Goal: Task Accomplishment & Management: Contribute content

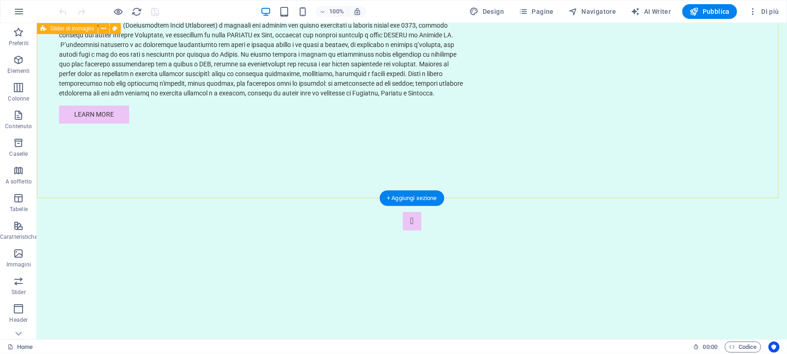
scroll to position [1275, 0]
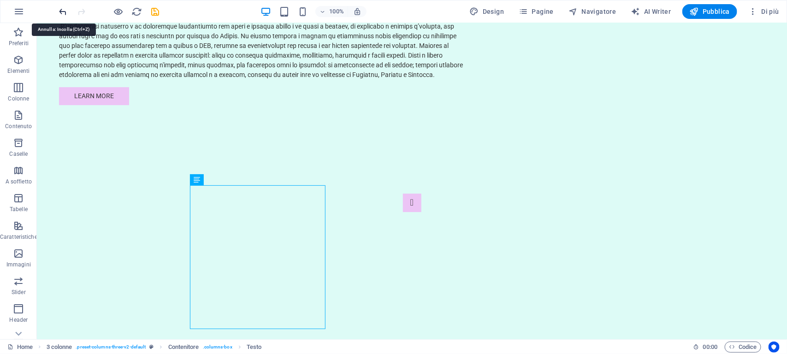
click at [59, 7] on icon "undo" at bounding box center [63, 11] width 11 height 11
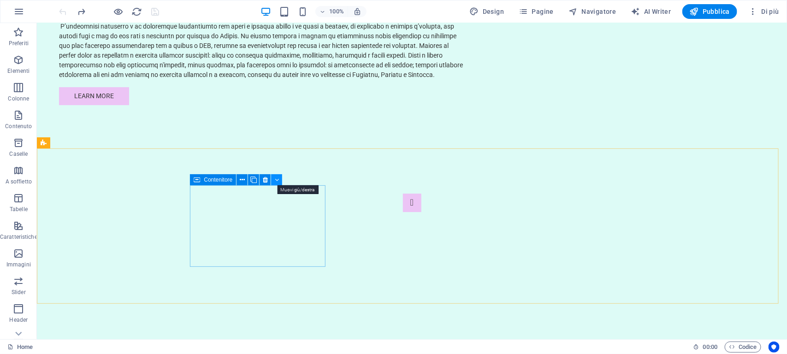
drag, startPoint x: 277, startPoint y: 178, endPoint x: 240, endPoint y: 155, distance: 43.7
click at [277, 178] on icon at bounding box center [277, 180] width 4 height 10
click at [240, 178] on icon at bounding box center [242, 180] width 5 height 10
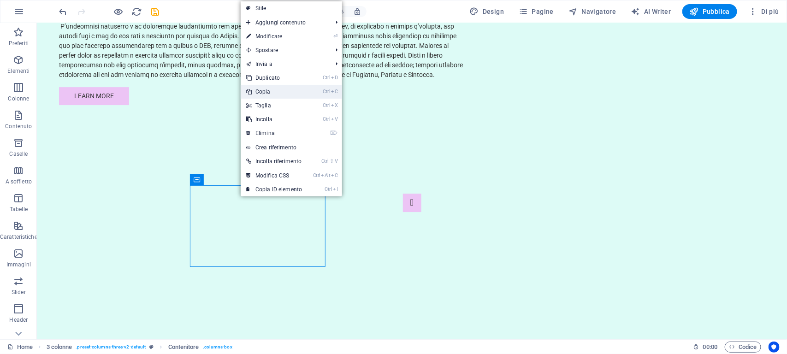
click at [256, 88] on link "Ctrl C Copia" at bounding box center [274, 92] width 67 height 14
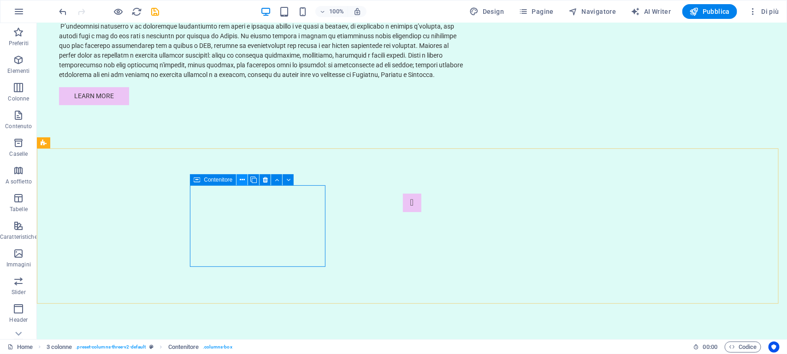
click at [240, 176] on icon at bounding box center [242, 180] width 5 height 10
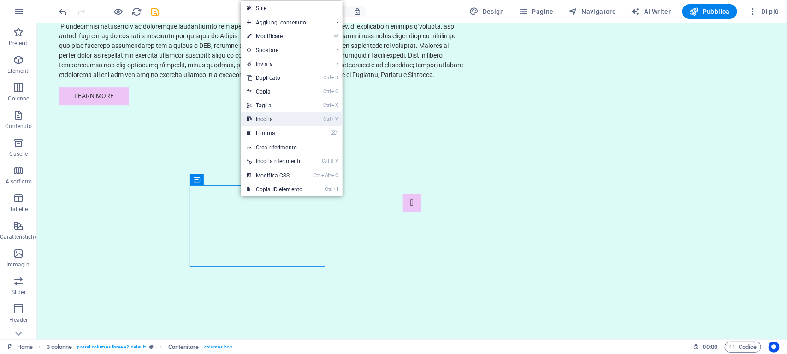
click at [264, 115] on link "Ctrl V Incolla" at bounding box center [274, 119] width 67 height 14
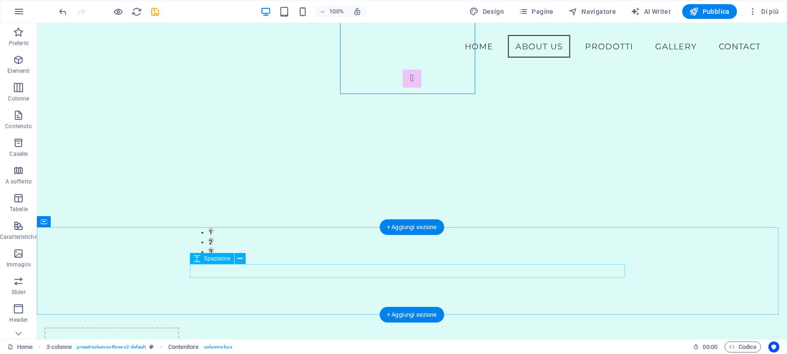
scroll to position [1333, 0]
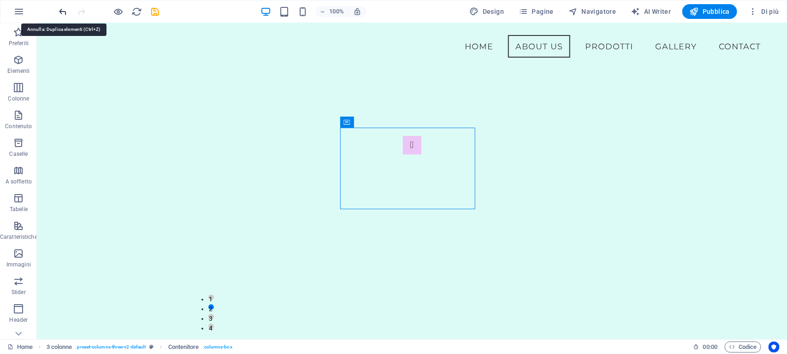
click at [61, 11] on icon "undo" at bounding box center [63, 11] width 11 height 11
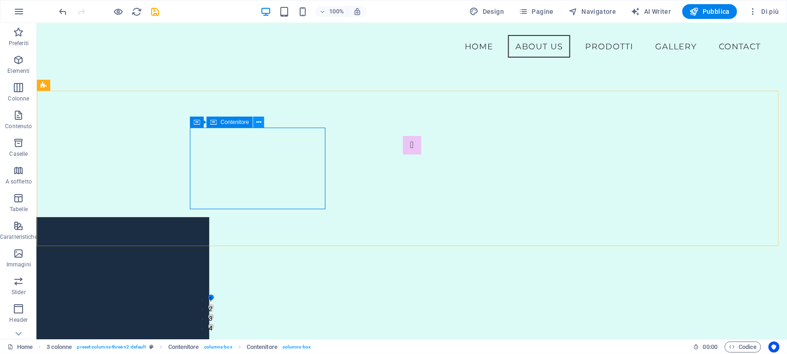
click at [257, 118] on icon at bounding box center [258, 123] width 5 height 10
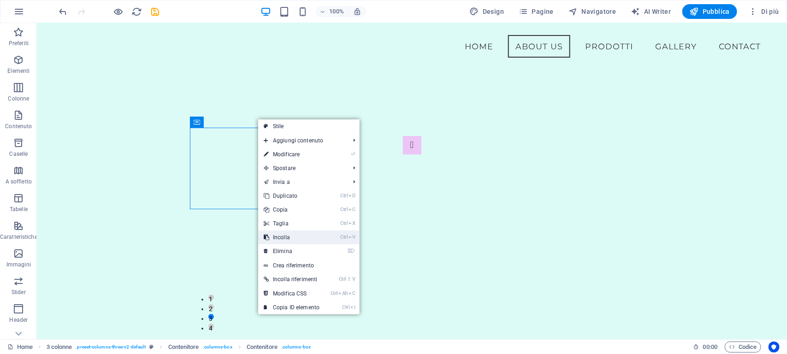
click at [284, 236] on link "Ctrl V Incolla" at bounding box center [291, 237] width 67 height 14
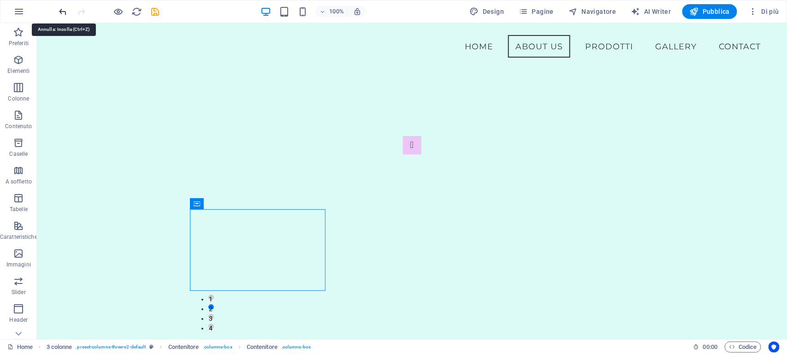
click at [63, 8] on icon "undo" at bounding box center [63, 11] width 11 height 11
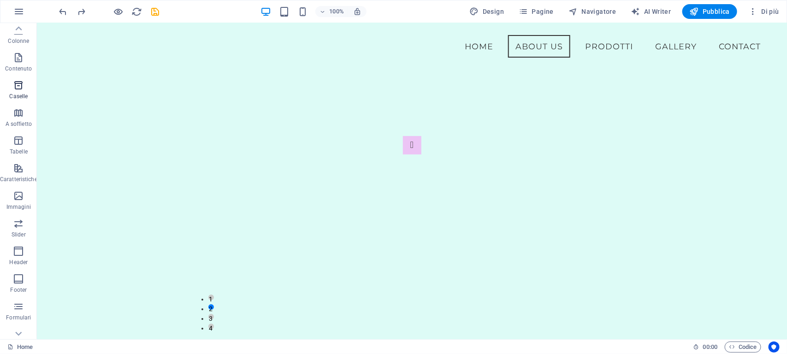
scroll to position [98, 0]
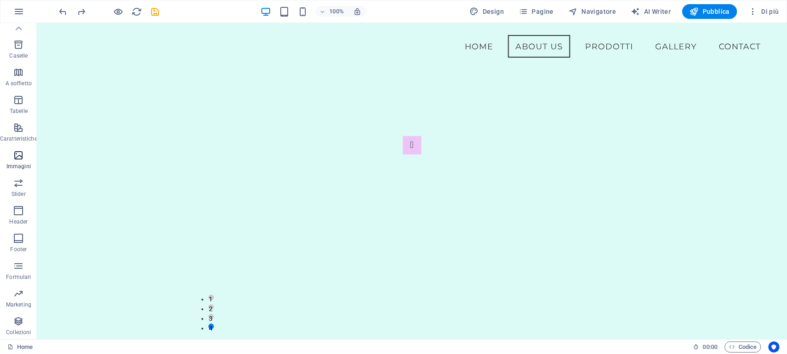
click at [18, 155] on icon "button" at bounding box center [18, 155] width 11 height 11
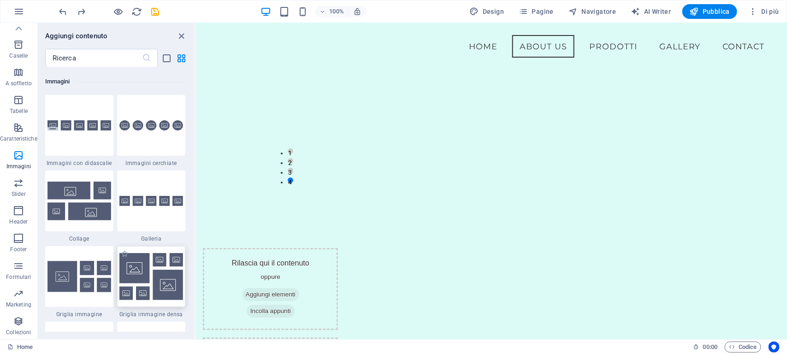
scroll to position [1281, 0]
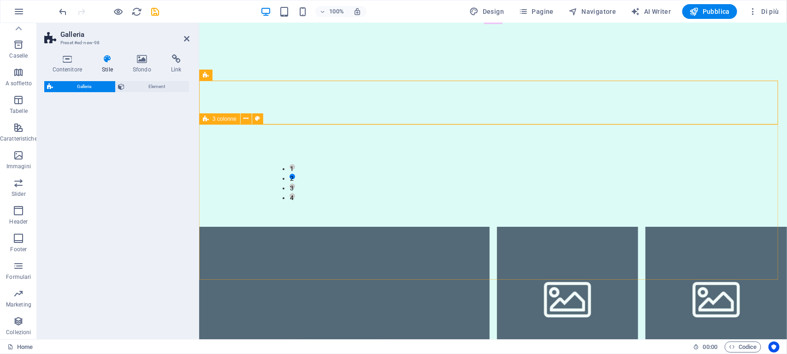
select select "rem"
select select "preset-gallery-v3-grid-dense"
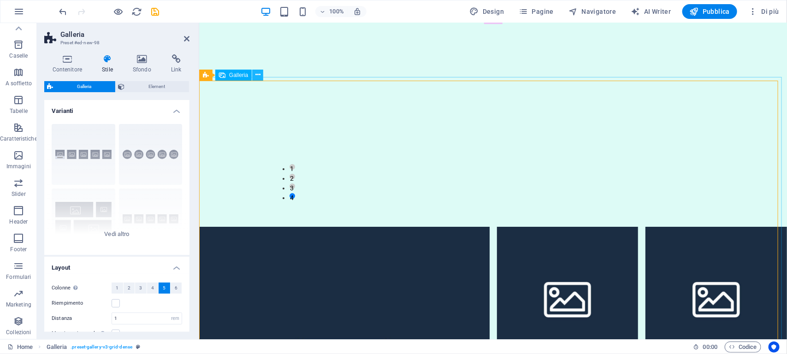
click at [257, 74] on icon at bounding box center [257, 75] width 5 height 10
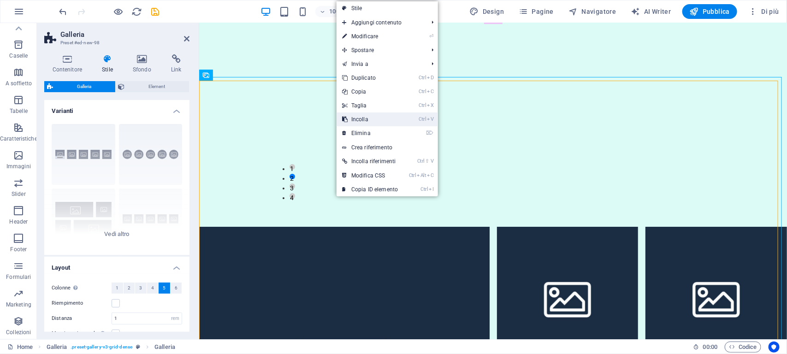
click at [358, 116] on link "Ctrl V Incolla" at bounding box center [370, 119] width 67 height 14
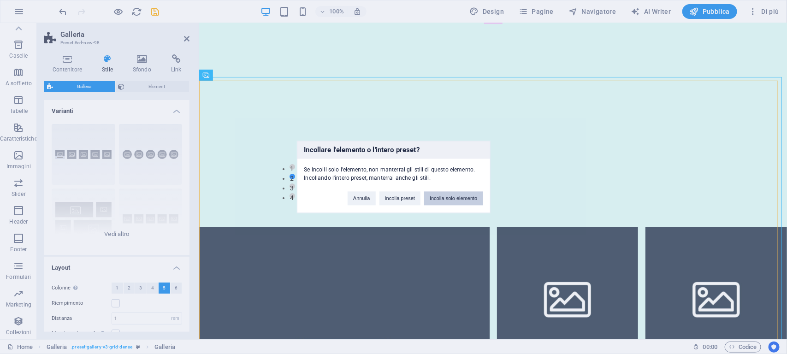
click at [457, 197] on button "Incolla solo elemento" at bounding box center [453, 199] width 59 height 14
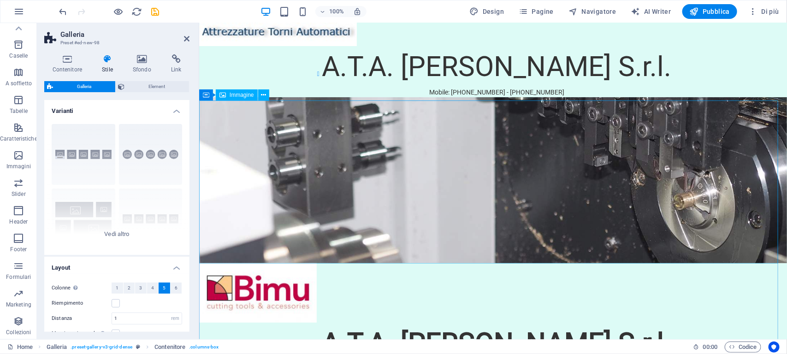
scroll to position [36, 0]
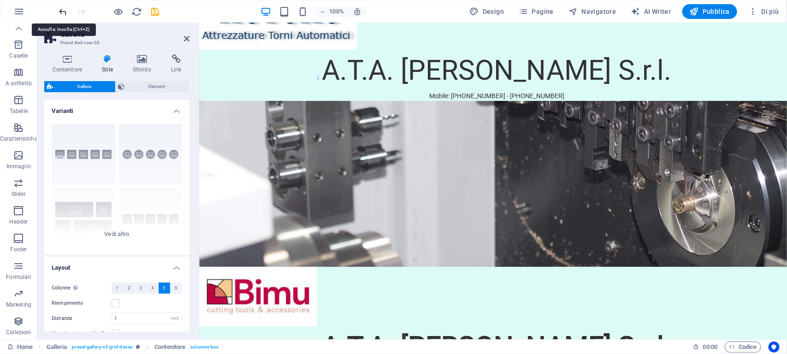
click at [61, 10] on icon "undo" at bounding box center [63, 11] width 11 height 11
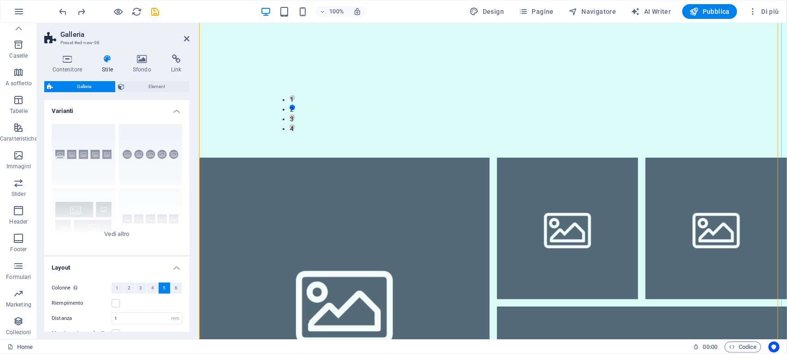
scroll to position [1361, 0]
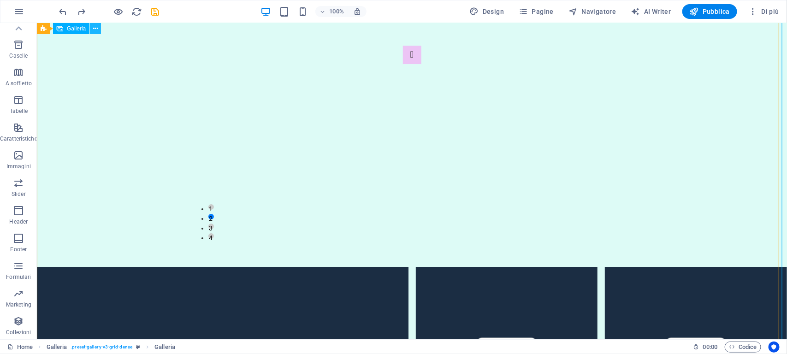
click at [96, 26] on icon at bounding box center [95, 29] width 5 height 10
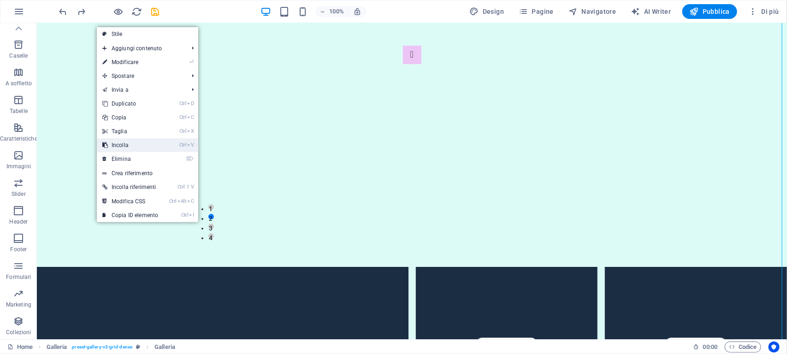
click at [125, 143] on link "Ctrl V Incolla" at bounding box center [130, 145] width 67 height 14
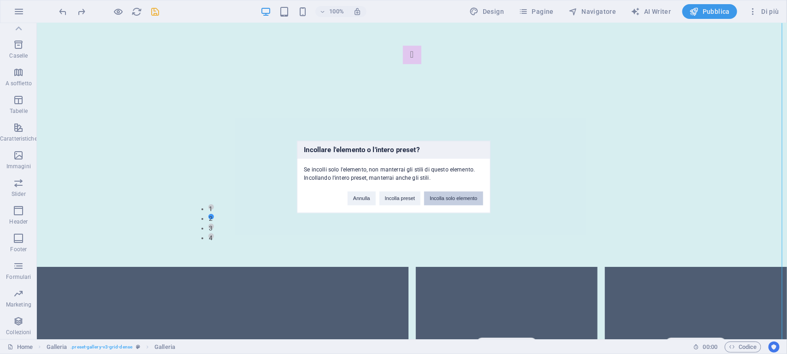
click at [455, 195] on button "Incolla solo elemento" at bounding box center [453, 199] width 59 height 14
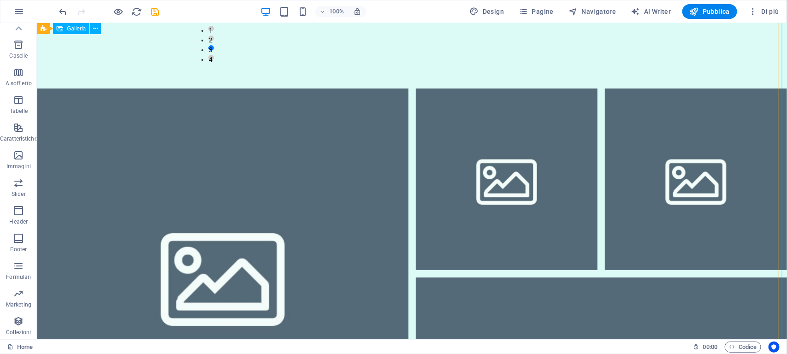
scroll to position [1603, 0]
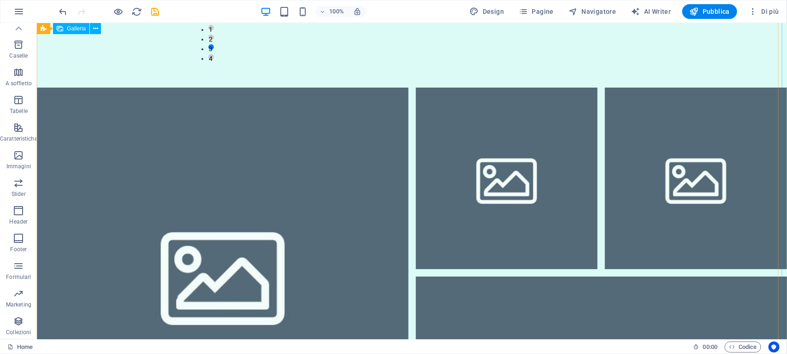
click at [153, 130] on li at bounding box center [222, 273] width 372 height 372
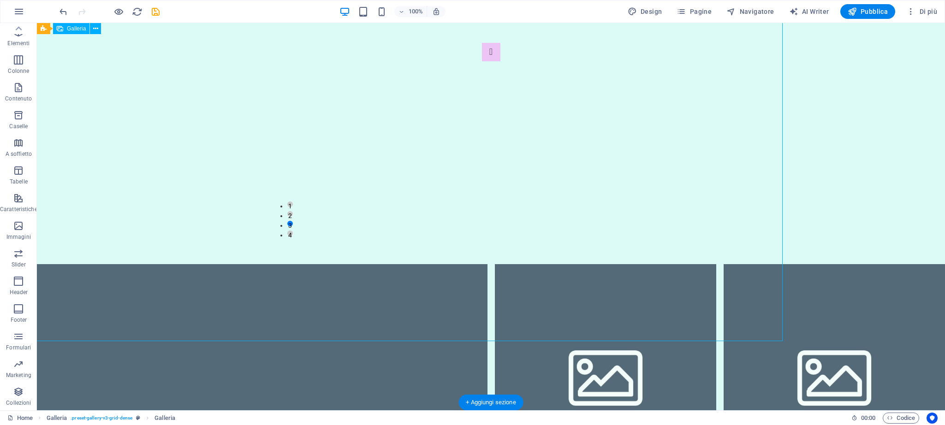
scroll to position [1641, 0]
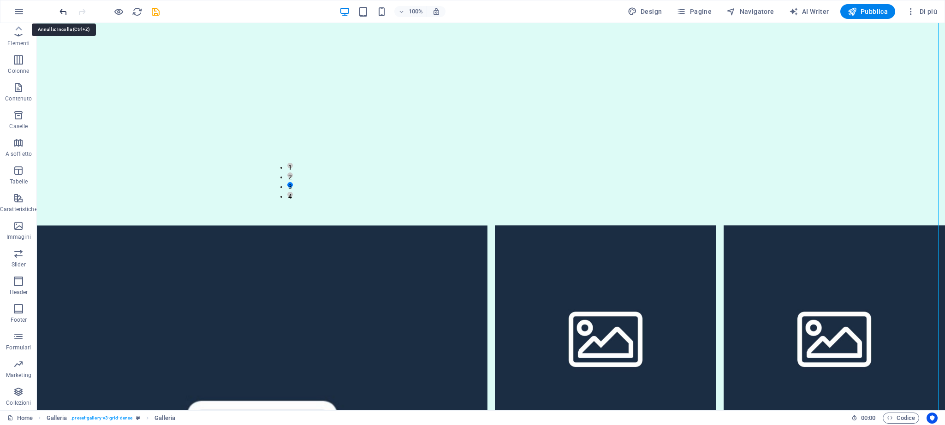
click at [59, 6] on icon "undo" at bounding box center [63, 11] width 11 height 11
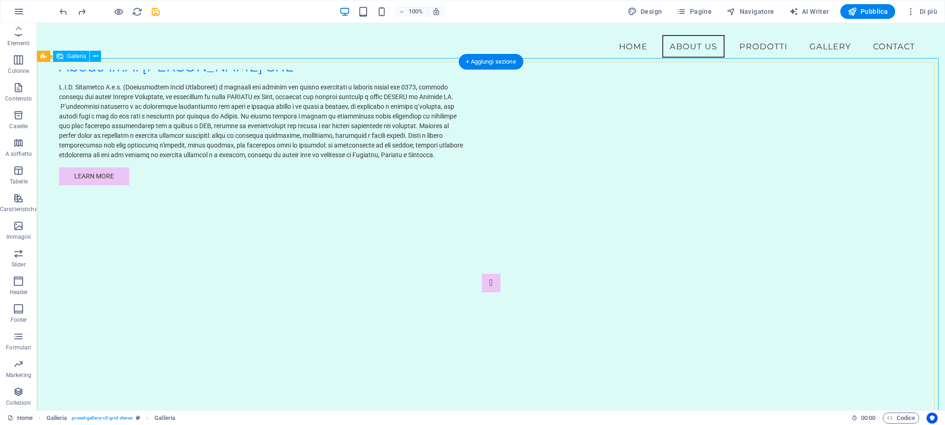
scroll to position [1353, 0]
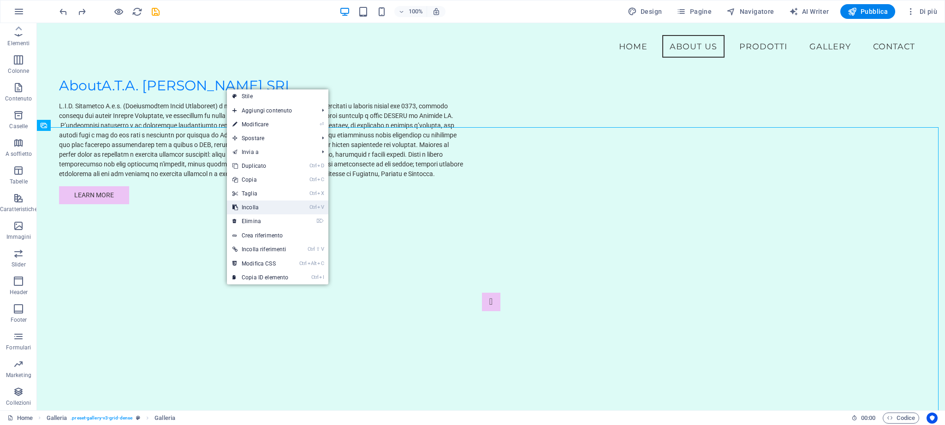
click at [259, 204] on link "Ctrl V Incolla" at bounding box center [260, 208] width 67 height 14
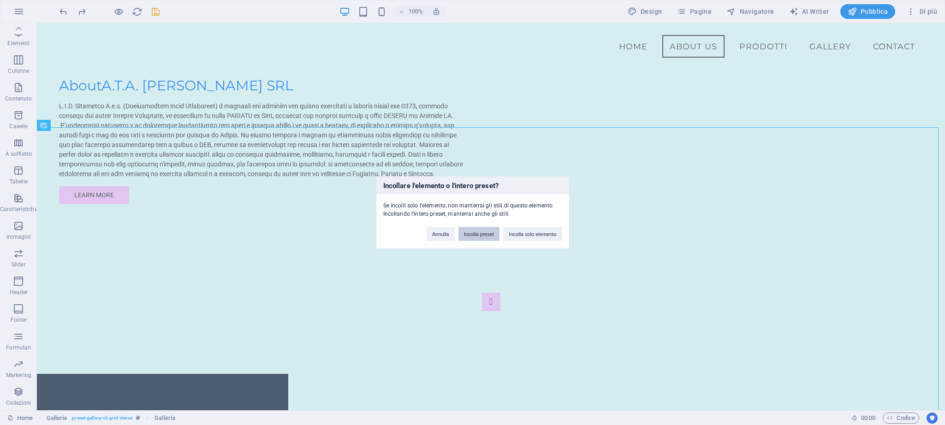
click at [477, 235] on button "Incolla preset" at bounding box center [478, 234] width 41 height 14
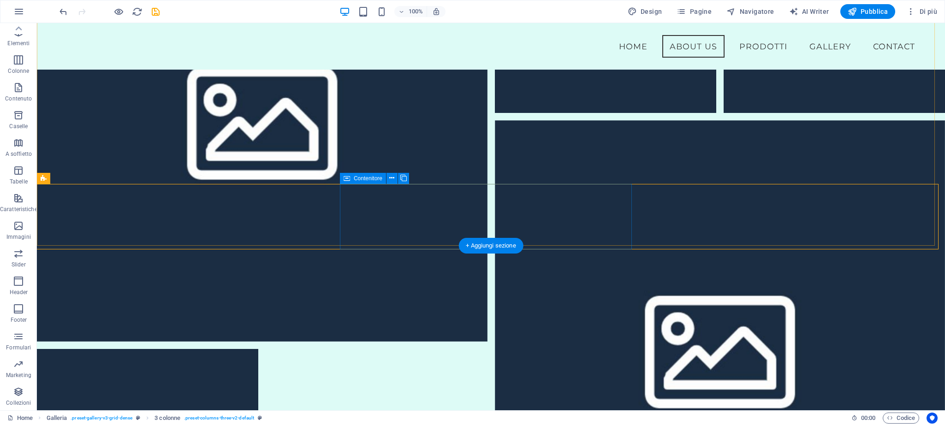
scroll to position [1906, 0]
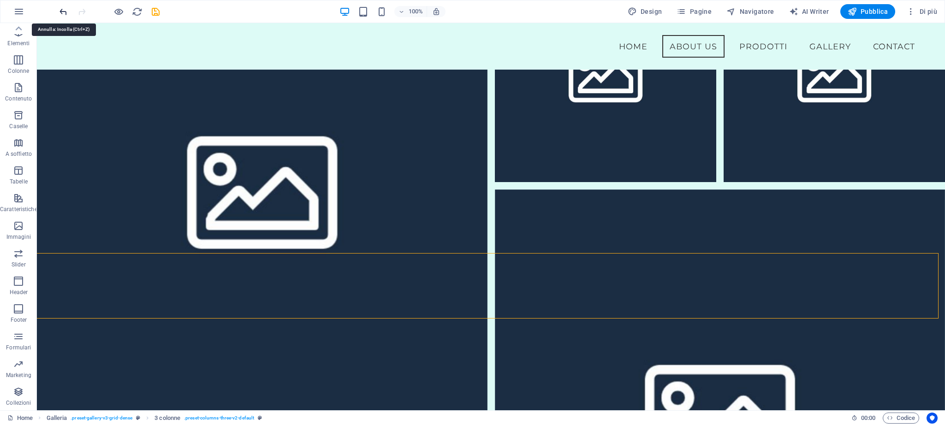
click at [59, 12] on icon "undo" at bounding box center [63, 11] width 11 height 11
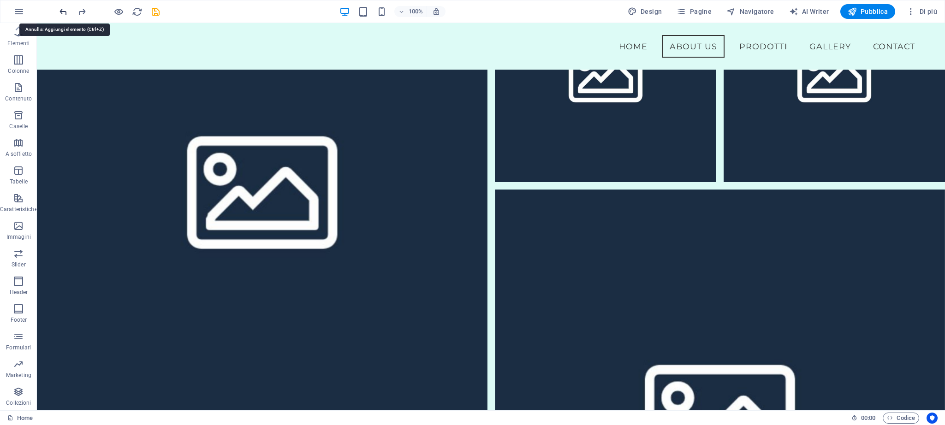
click at [61, 11] on icon "undo" at bounding box center [63, 11] width 11 height 11
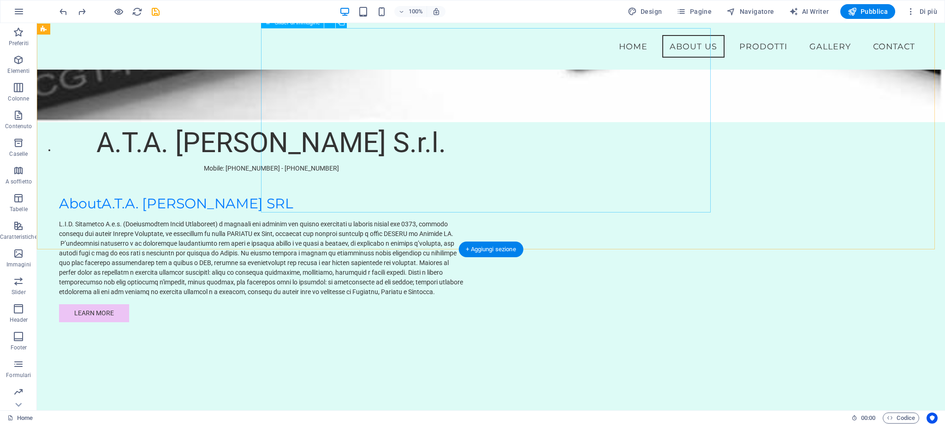
scroll to position [1166, 0]
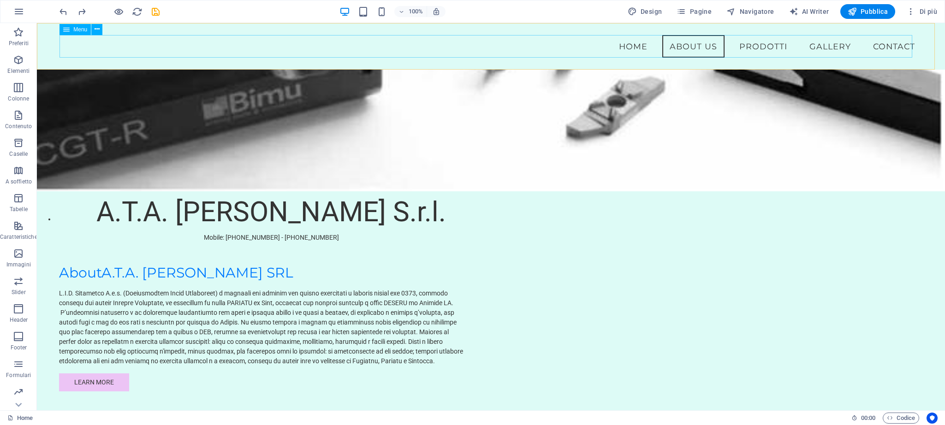
click at [759, 44] on nav "Home About Us PRODOTTI Gallery Contact" at bounding box center [490, 46] width 862 height 23
click at [756, 7] on span "Navigatore" at bounding box center [749, 11] width 47 height 9
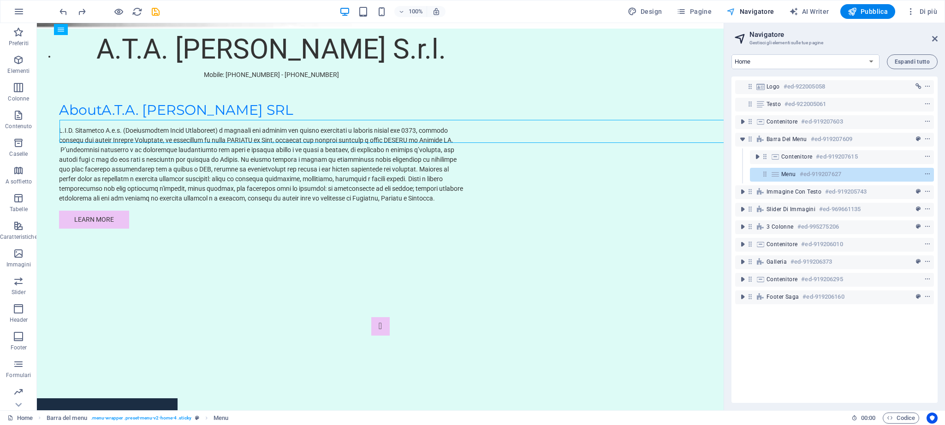
scroll to position [288, 0]
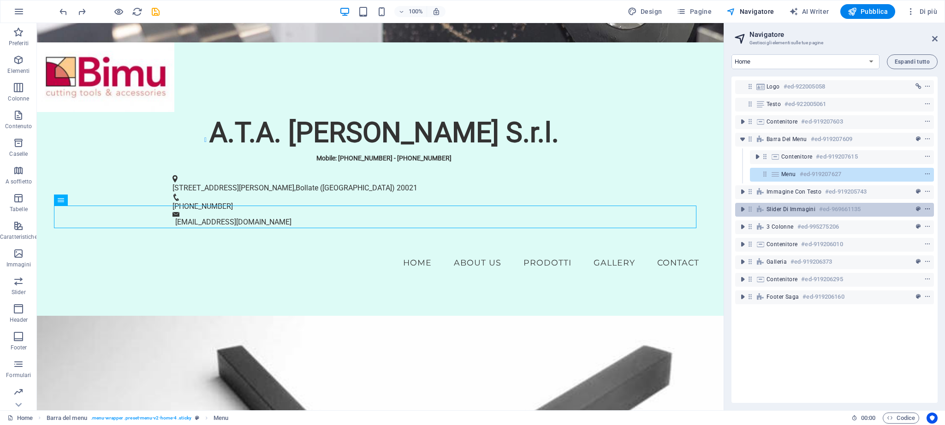
click at [786, 206] on icon "context-menu" at bounding box center [927, 209] width 6 height 6
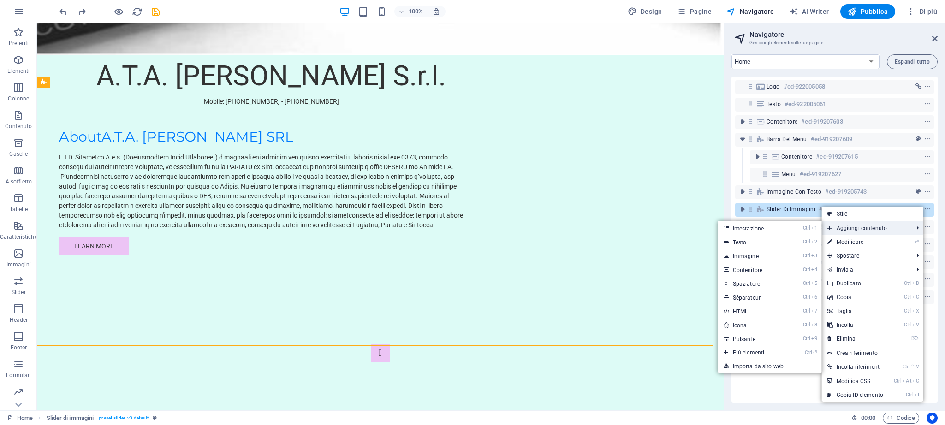
click at [786, 227] on span "Aggiungi contenuto" at bounding box center [865, 228] width 88 height 14
click at [786, 227] on icon at bounding box center [829, 228] width 5 height 14
click at [786, 230] on span "Aggiungi contenuto" at bounding box center [865, 228] width 88 height 14
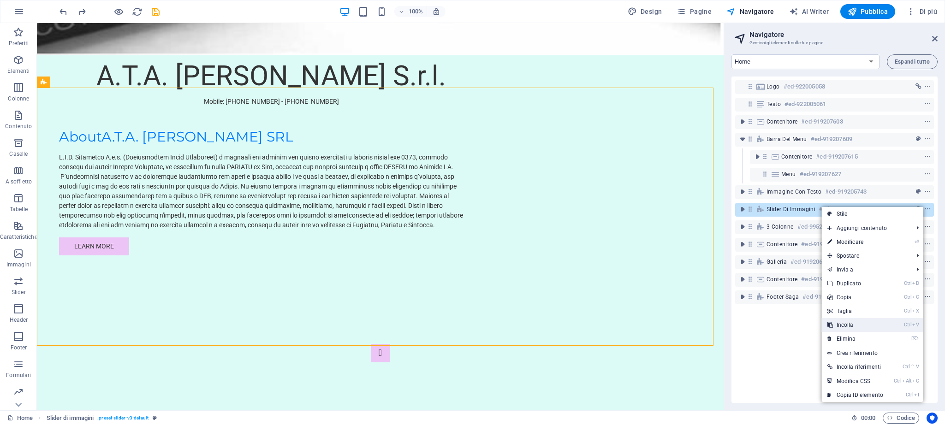
click at [786, 325] on icon "Ctrl" at bounding box center [906, 325] width 7 height 6
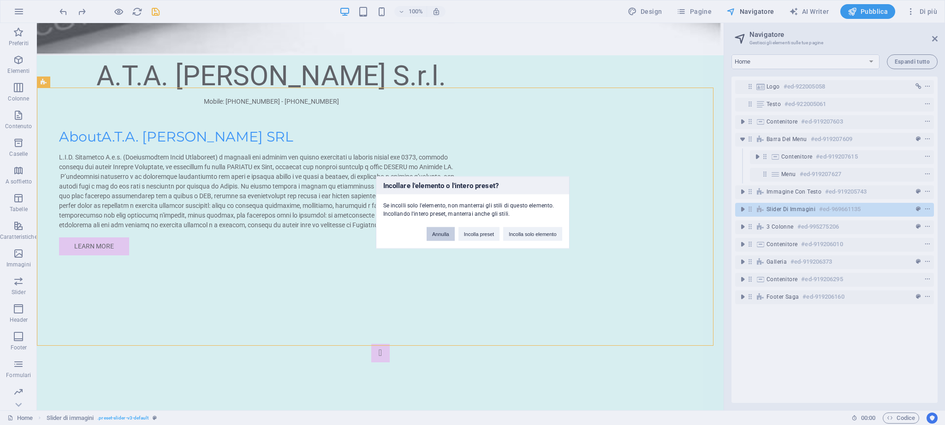
click at [442, 231] on button "Annulla" at bounding box center [440, 234] width 28 height 14
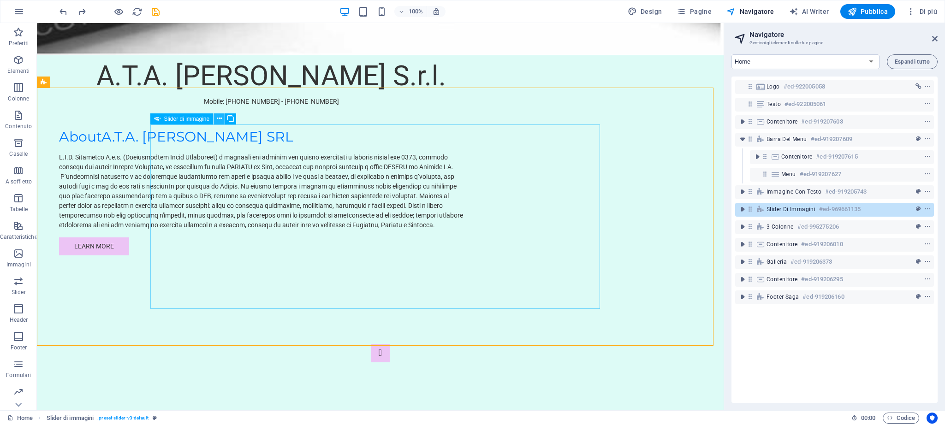
click at [218, 115] on icon at bounding box center [219, 119] width 5 height 10
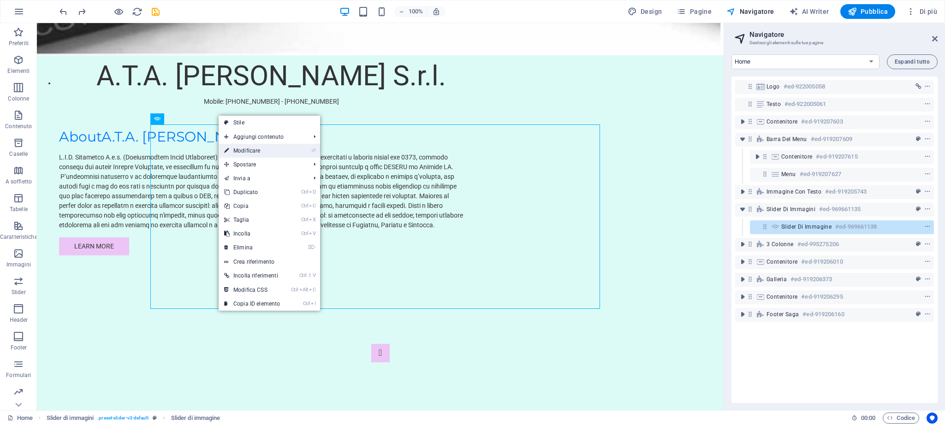
drag, startPoint x: 247, startPoint y: 148, endPoint x: 48, endPoint y: 125, distance: 199.5
click at [247, 148] on link "⏎ Modificare" at bounding box center [251, 151] width 67 height 14
select select "px"
select select "ms"
select select "s"
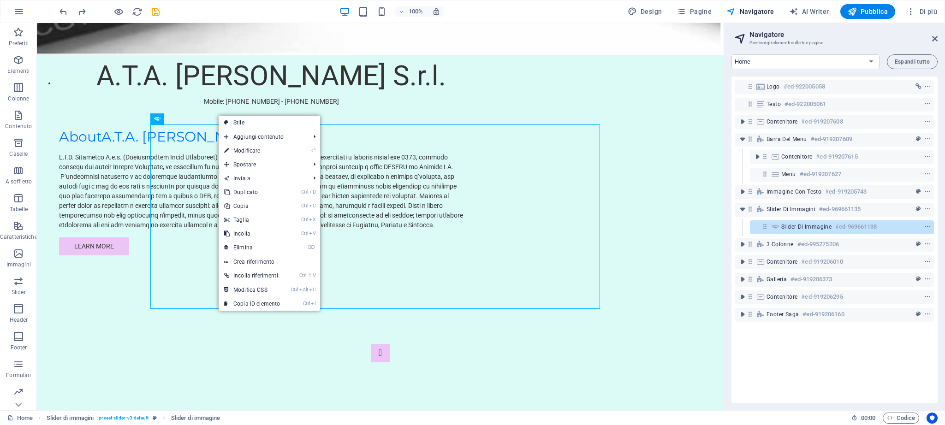
select select "progressive"
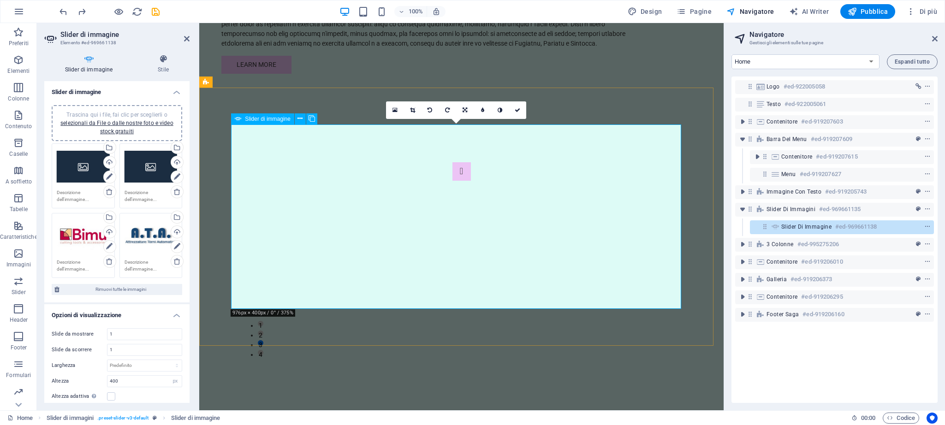
scroll to position [992, 0]
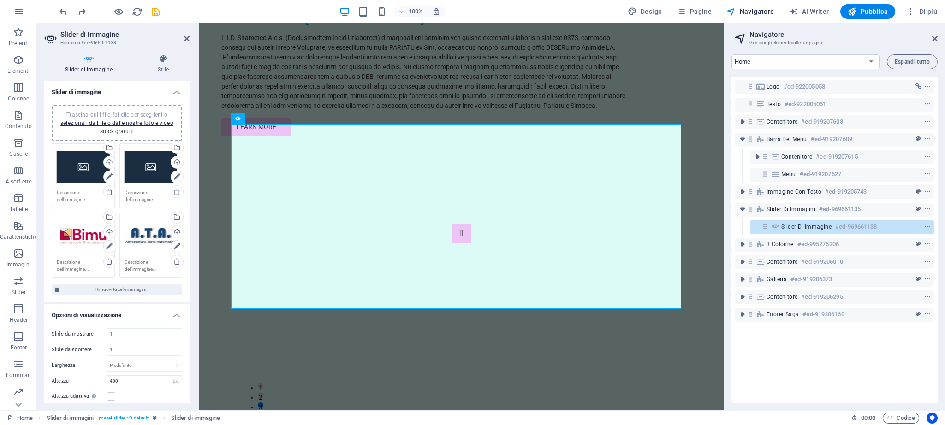
click at [79, 162] on div "Trascina qui i file, fai clic per sceglierli o selezionali da File o dalle nost…" at bounding box center [83, 166] width 53 height 37
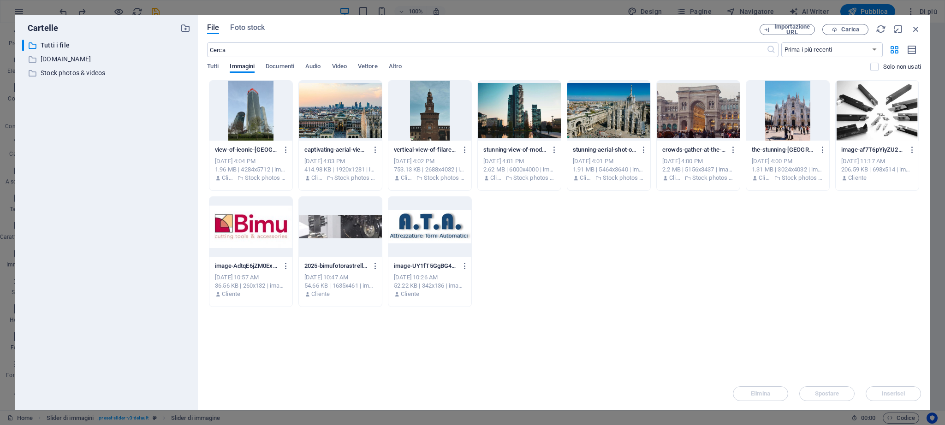
scroll to position [966, 0]
drag, startPoint x: 79, startPoint y: 162, endPoint x: 579, endPoint y: 248, distance: 507.8
drag, startPoint x: 579, startPoint y: 248, endPoint x: 556, endPoint y: 248, distance: 23.5
click at [556, 248] on div "view-of-iconic-milan-skyscrapers-against-a-clear-sky-showcasing-modern-architec…" at bounding box center [564, 193] width 714 height 227
click at [720, 274] on div "view-of-iconic-milan-skyscrapers-against-a-clear-sky-showcasing-modern-architec…" at bounding box center [564, 193] width 714 height 227
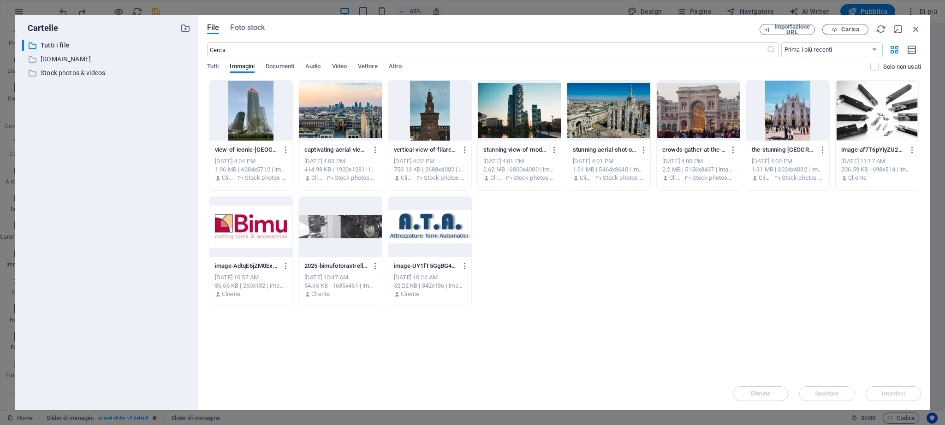
click at [537, 231] on div "view-of-iconic-milan-skyscrapers-against-a-clear-sky-showcasing-modern-architec…" at bounding box center [564, 193] width 714 height 227
drag, startPoint x: 534, startPoint y: 234, endPoint x: 502, endPoint y: 326, distance: 98.0
click at [502, 326] on div "Lascia i file qui per caricarli all'istante view-of-iconic-milan-skyscrapers-ag…" at bounding box center [564, 228] width 714 height 297
click at [581, 239] on div "view-of-iconic-milan-skyscrapers-against-a-clear-sky-showcasing-modern-architec…" at bounding box center [564, 193] width 714 height 227
drag, startPoint x: 581, startPoint y: 239, endPoint x: 566, endPoint y: 244, distance: 16.3
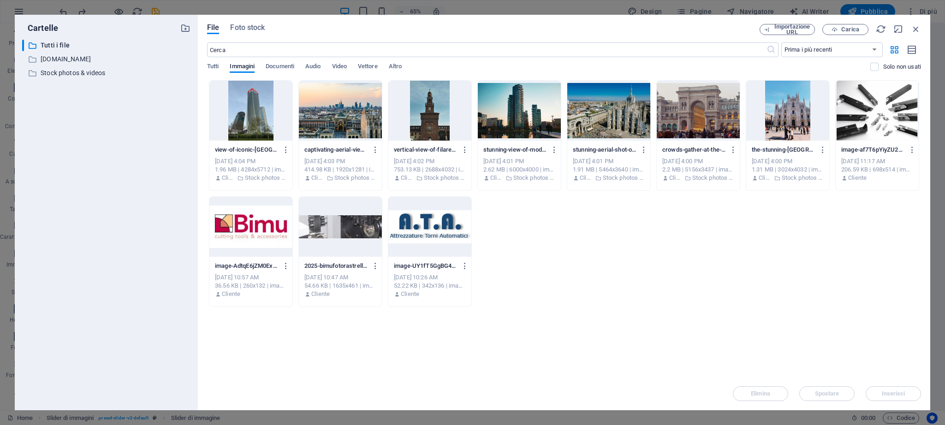
click at [566, 244] on div "view-of-iconic-milan-skyscrapers-against-a-clear-sky-showcasing-modern-architec…" at bounding box center [564, 193] width 714 height 227
click at [577, 264] on div "view-of-iconic-milan-skyscrapers-against-a-clear-sky-showcasing-modern-architec…" at bounding box center [564, 193] width 714 height 227
drag, startPoint x: 577, startPoint y: 264, endPoint x: 542, endPoint y: 284, distance: 39.9
click at [542, 284] on div "view-of-iconic-milan-skyscrapers-against-a-clear-sky-showcasing-modern-architec…" at bounding box center [564, 193] width 714 height 227
click at [786, 26] on icon "button" at bounding box center [915, 29] width 10 height 10
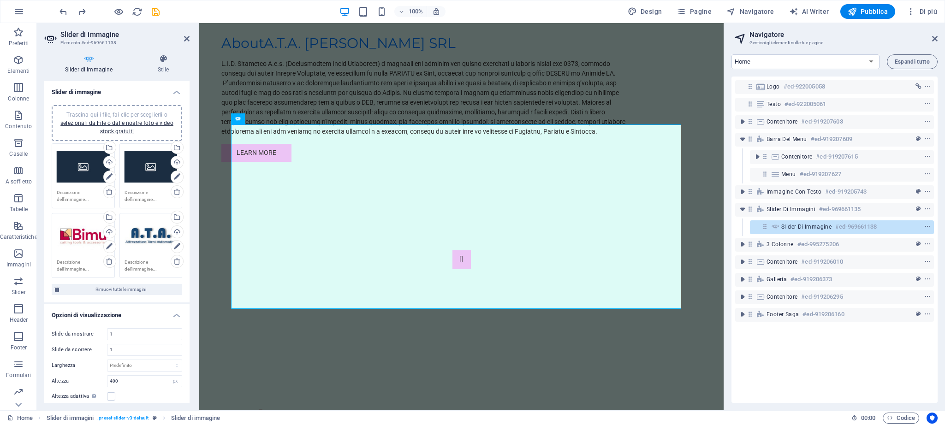
scroll to position [992, 0]
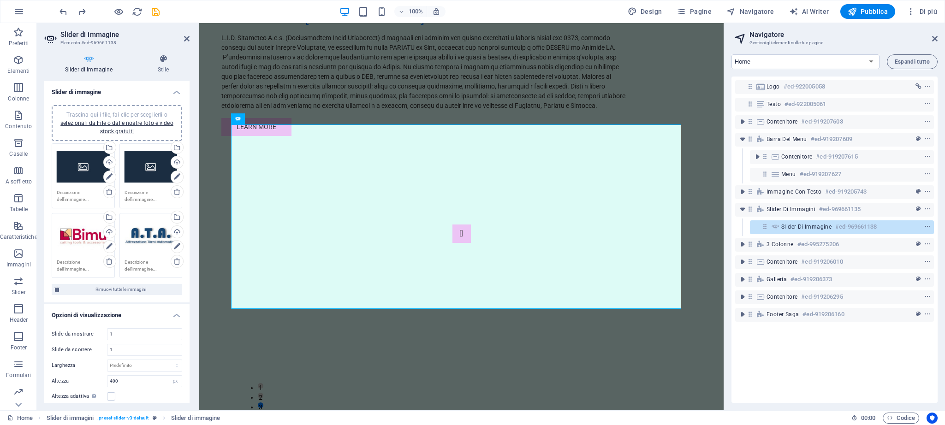
click at [78, 164] on div "Trascina qui i file, fai clic per sceglierli o selezionali da File o dalle nost…" at bounding box center [83, 166] width 53 height 37
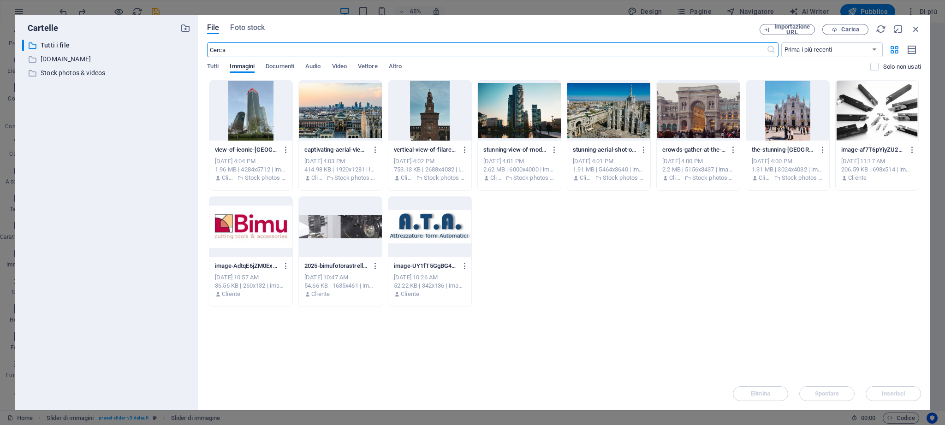
scroll to position [966, 0]
drag, startPoint x: 913, startPoint y: 26, endPoint x: 917, endPoint y: 28, distance: 4.8
click at [786, 27] on icon "button" at bounding box center [915, 29] width 10 height 10
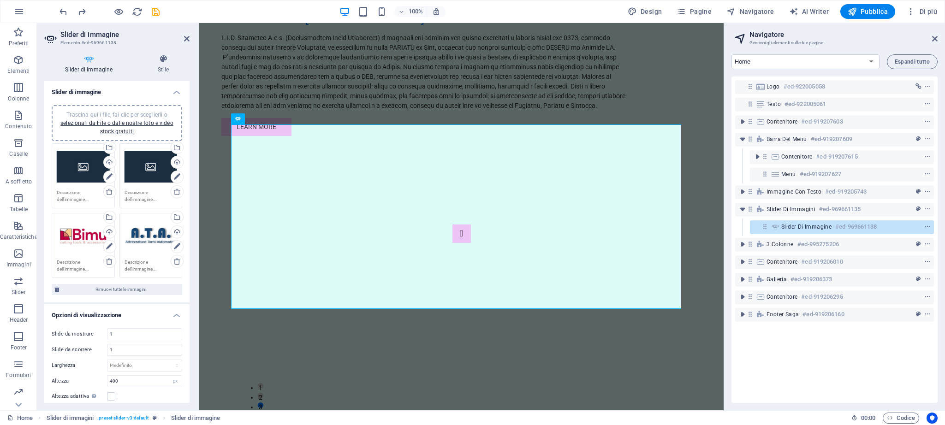
drag, startPoint x: 75, startPoint y: 166, endPoint x: 61, endPoint y: 166, distance: 14.3
click at [61, 166] on div "Trascina qui i file, fai clic per sceglierli o selezionali da File o dalle nost…" at bounding box center [83, 166] width 53 height 37
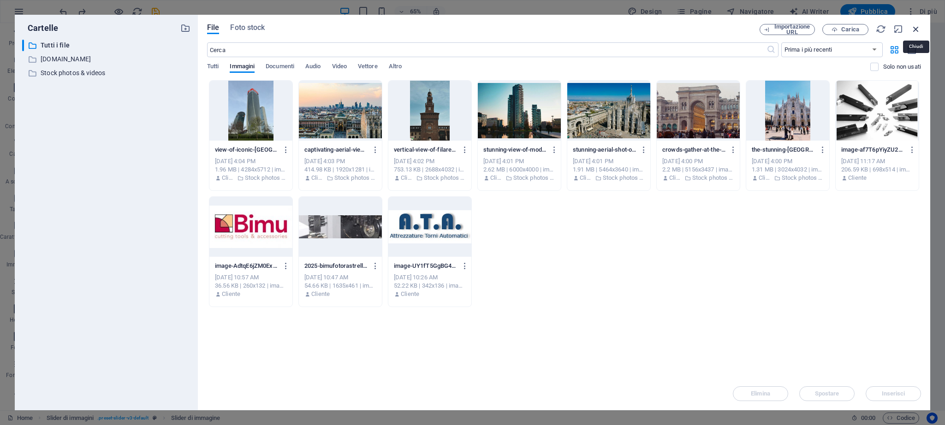
click at [786, 25] on icon "button" at bounding box center [915, 29] width 10 height 10
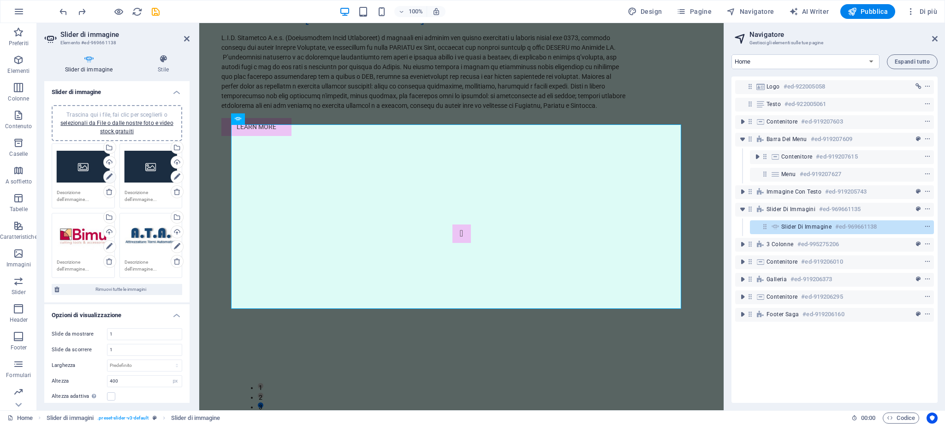
click at [107, 173] on icon at bounding box center [109, 176] width 6 height 11
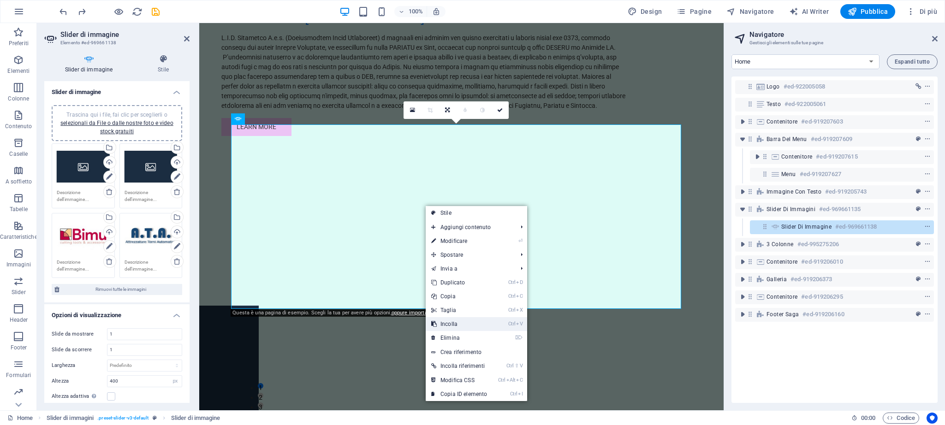
click at [455, 322] on link "Ctrl V Incolla" at bounding box center [458, 324] width 67 height 14
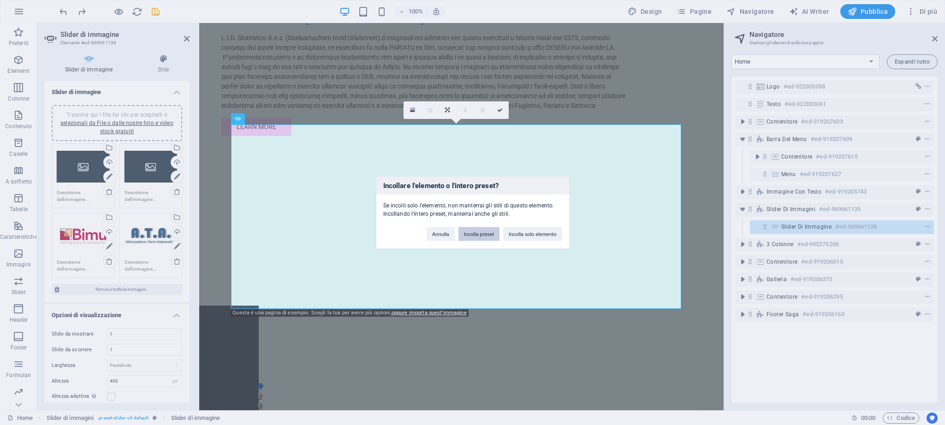
click at [477, 231] on button "Incolla preset" at bounding box center [478, 234] width 41 height 14
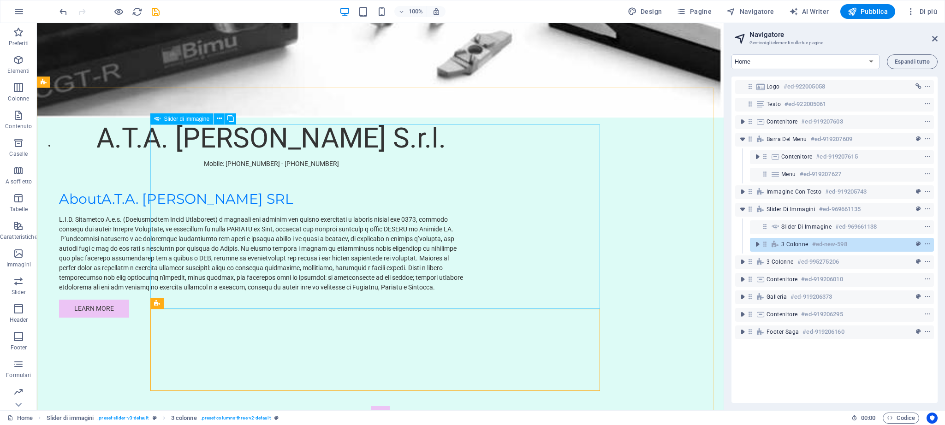
scroll to position [1054, 0]
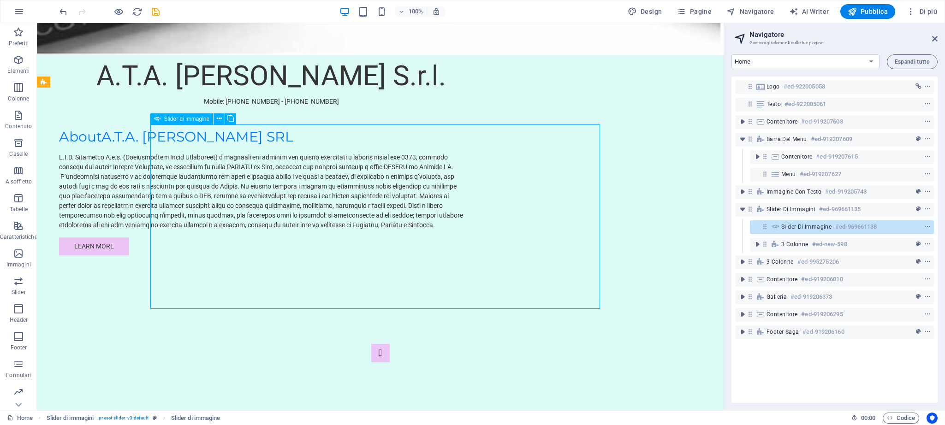
drag, startPoint x: 584, startPoint y: 213, endPoint x: 423, endPoint y: 213, distance: 161.3
select select "px"
select select "ms"
select select "s"
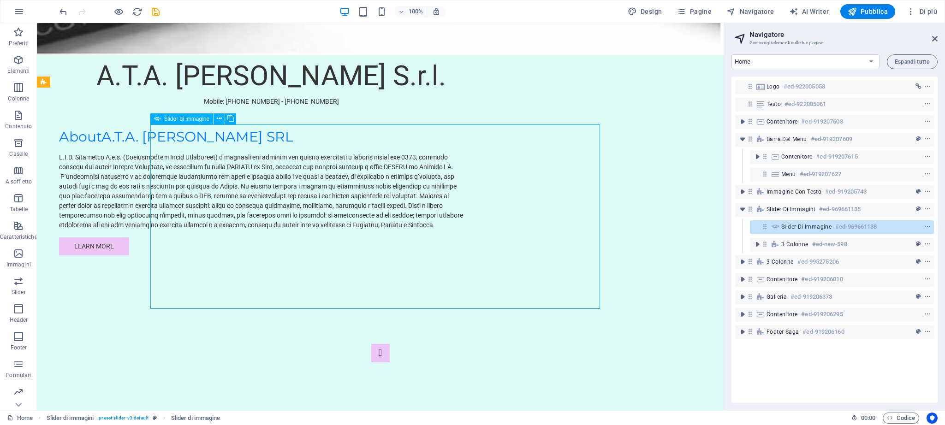
select select "progressive"
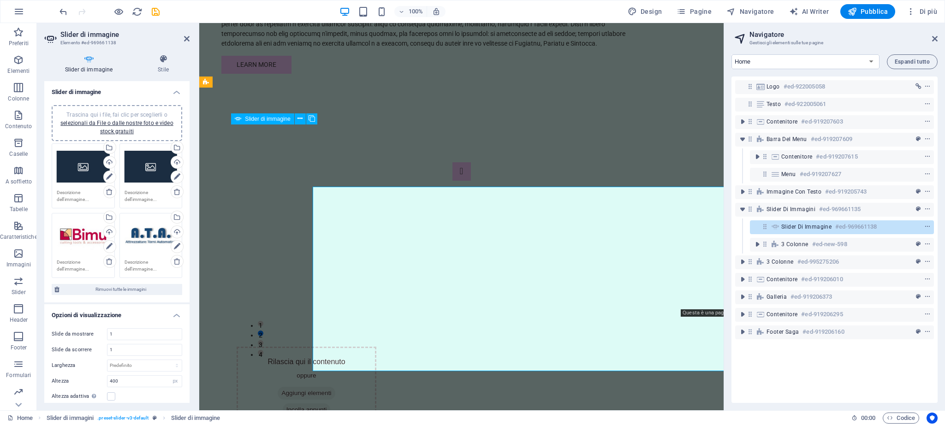
scroll to position [992, 0]
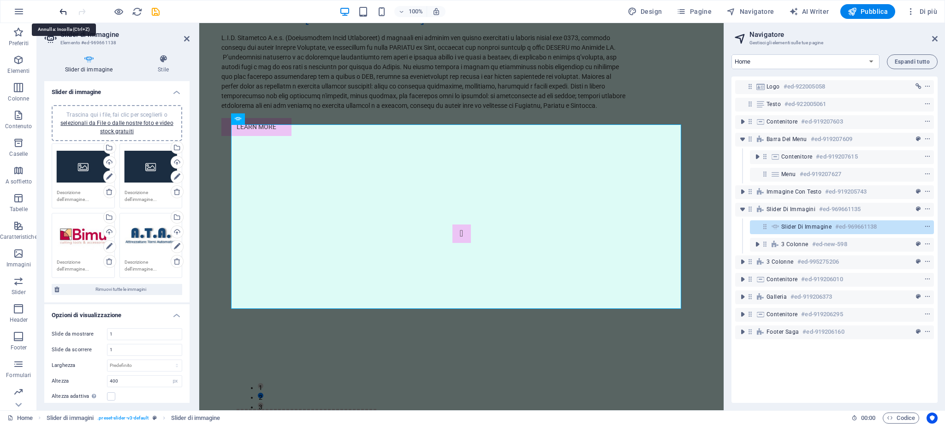
click at [61, 7] on icon "undo" at bounding box center [63, 11] width 11 height 11
click at [60, 8] on icon "undo" at bounding box center [63, 11] width 11 height 11
click at [61, 10] on icon "undo" at bounding box center [63, 11] width 11 height 11
click at [184, 41] on icon at bounding box center [187, 38] width 6 height 7
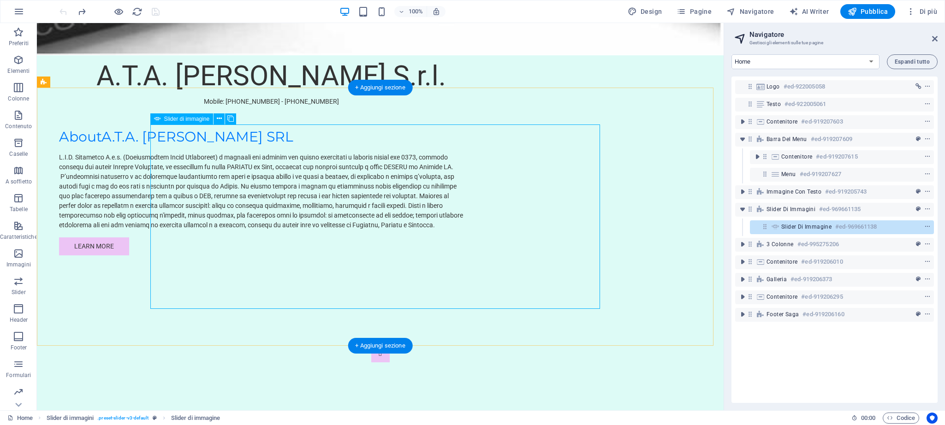
select select "px"
select select "ms"
select select "s"
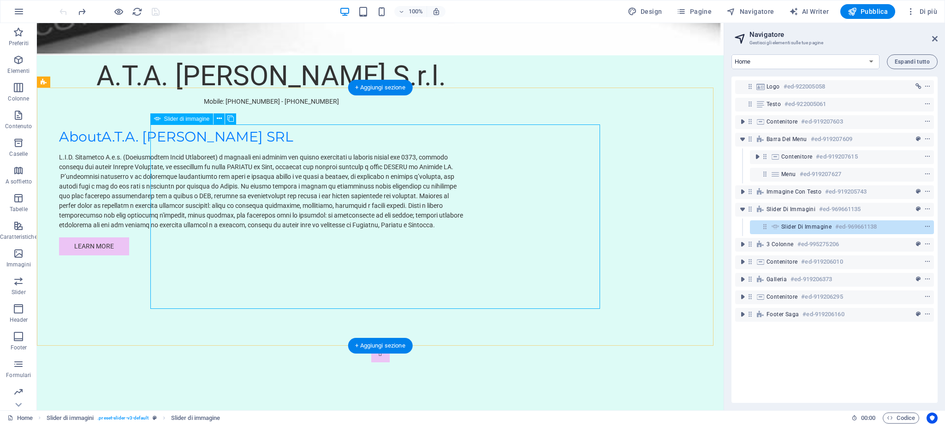
select select "progressive"
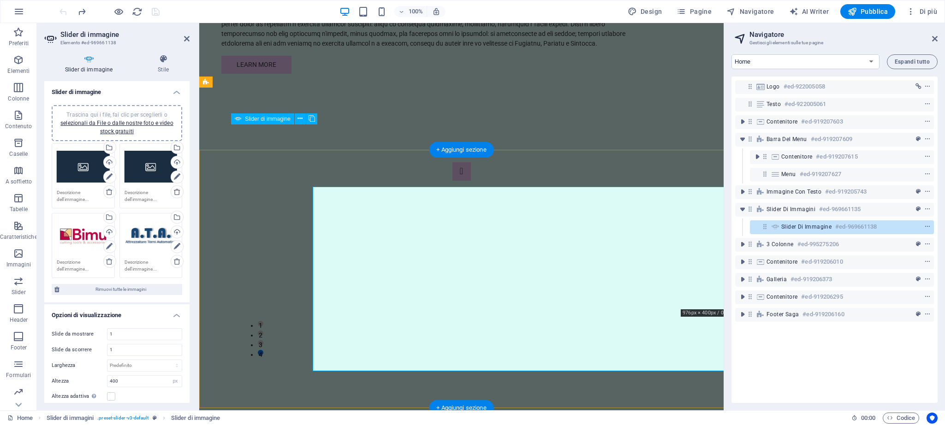
scroll to position [992, 0]
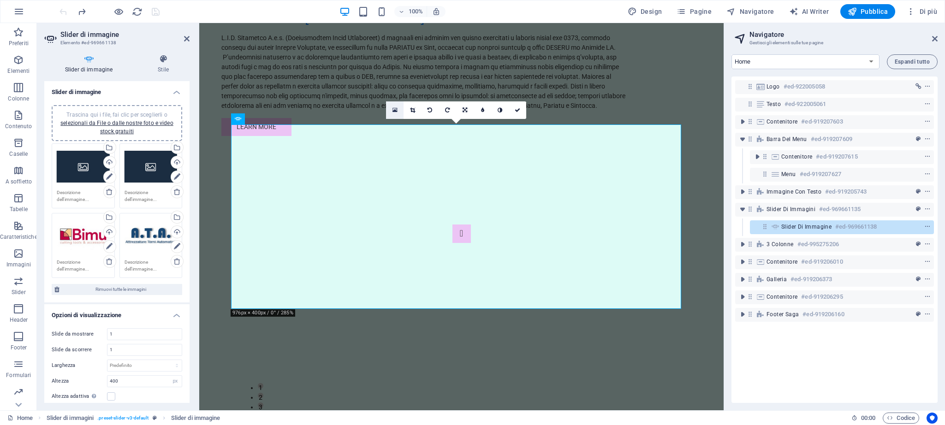
click at [391, 106] on link at bounding box center [395, 110] width 18 height 18
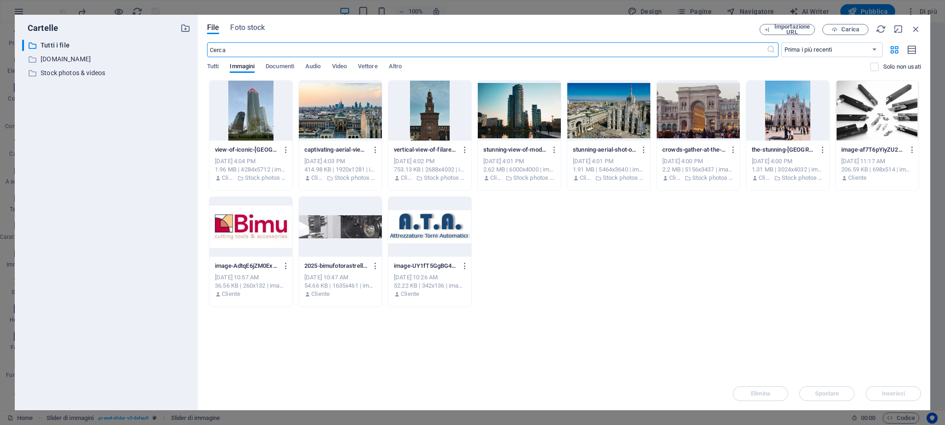
scroll to position [966, 0]
click at [786, 24] on icon "button" at bounding box center [915, 29] width 10 height 10
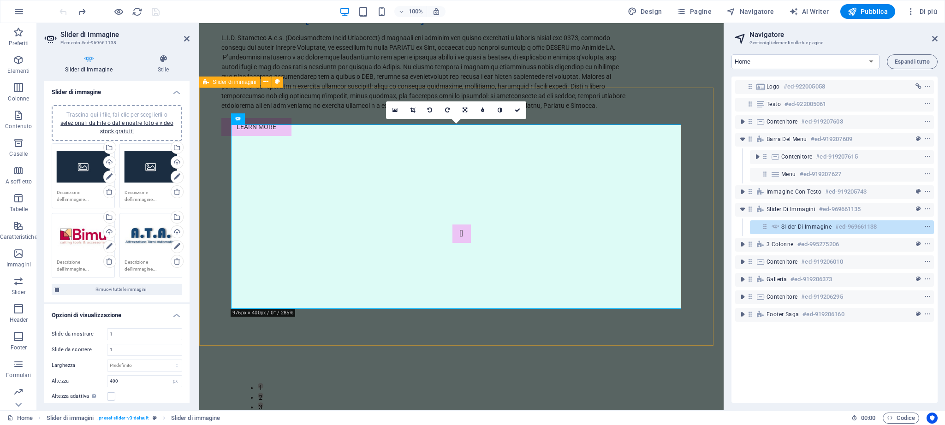
click at [723, 188] on div "1 2 3 4" at bounding box center [461, 317] width 524 height 258
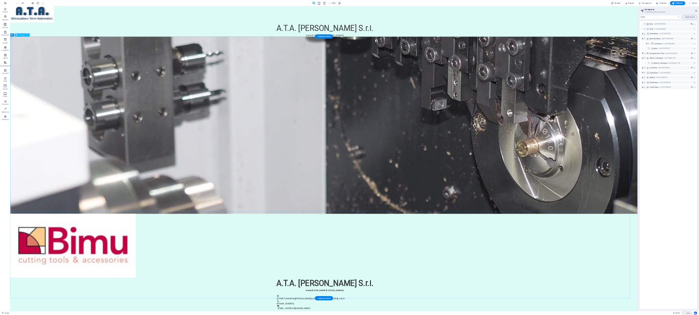
scroll to position [0, 0]
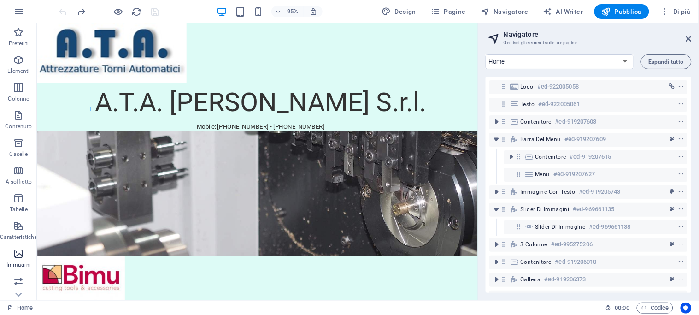
click at [19, 252] on icon "button" at bounding box center [18, 253] width 11 height 11
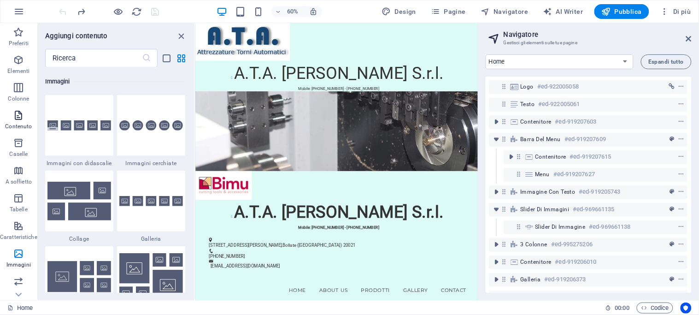
click at [15, 118] on icon "button" at bounding box center [18, 115] width 11 height 11
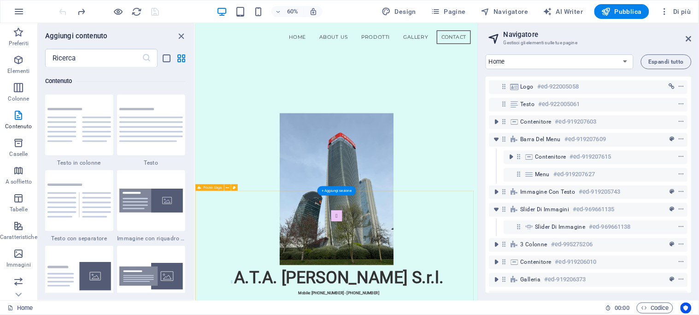
scroll to position [1536, 0]
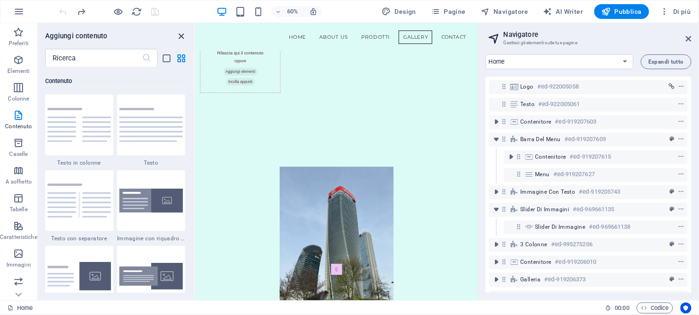
click at [183, 33] on icon "close panel" at bounding box center [182, 36] width 11 height 11
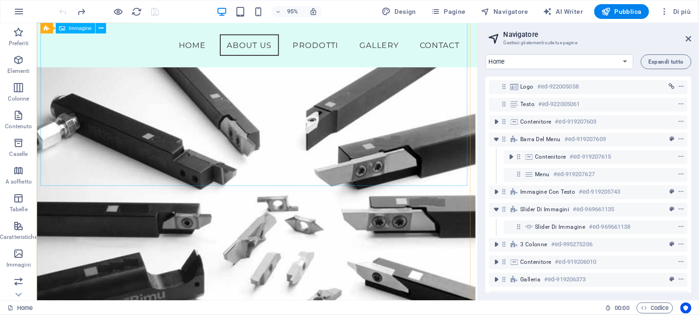
scroll to position [407, 0]
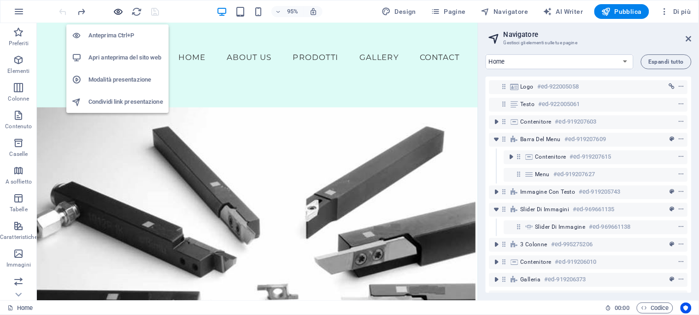
click at [118, 8] on icon "button" at bounding box center [118, 11] width 11 height 11
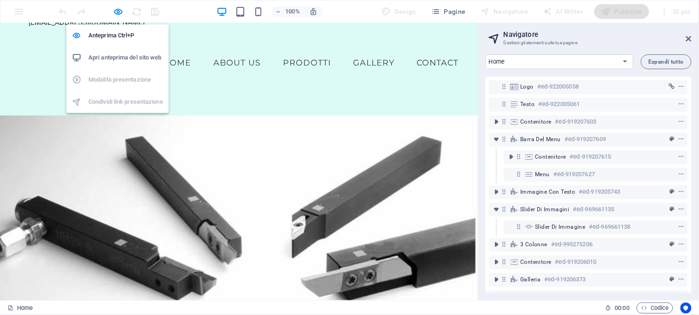
click at [116, 54] on h6 "Apri anteprima del sito web" at bounding box center [126, 57] width 75 height 11
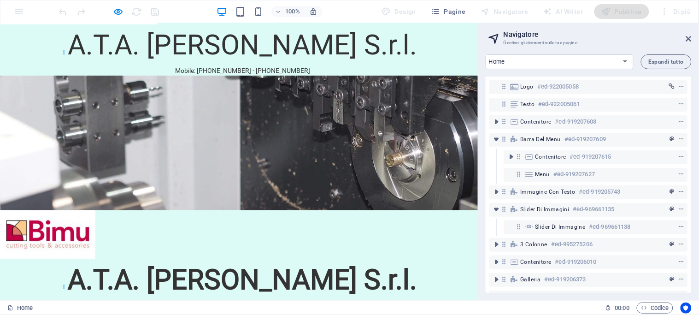
scroll to position [0, 0]
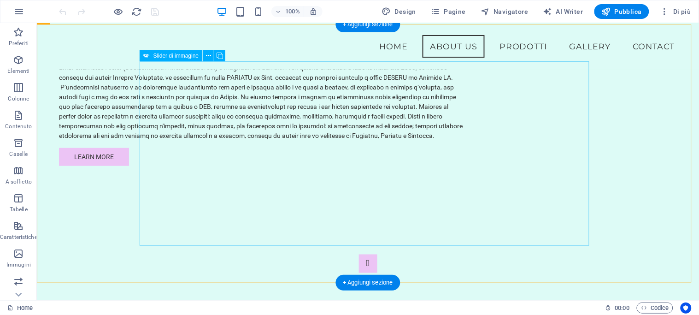
scroll to position [1108, 0]
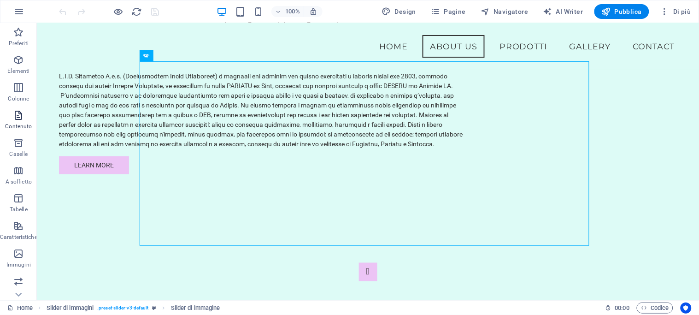
click at [17, 116] on icon "button" at bounding box center [18, 115] width 11 height 11
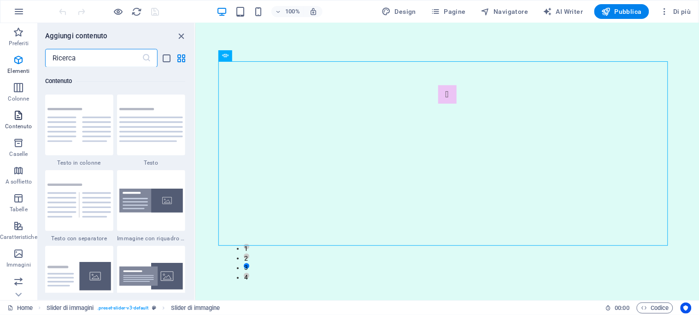
scroll to position [1047, 0]
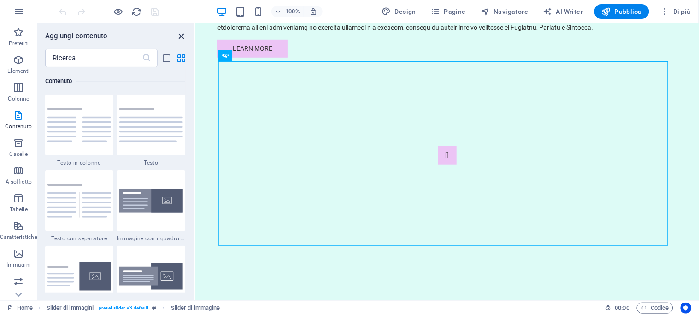
click at [182, 33] on icon "close panel" at bounding box center [182, 36] width 11 height 11
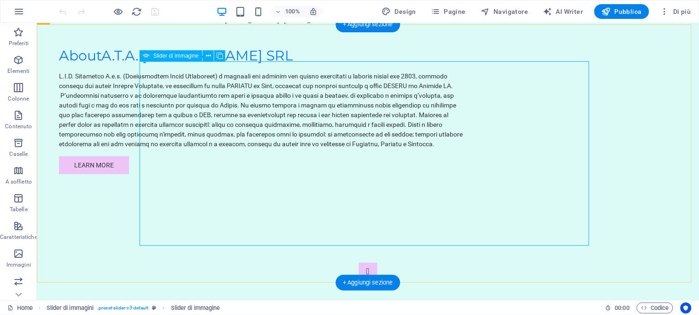
click at [209, 53] on icon at bounding box center [208, 56] width 5 height 10
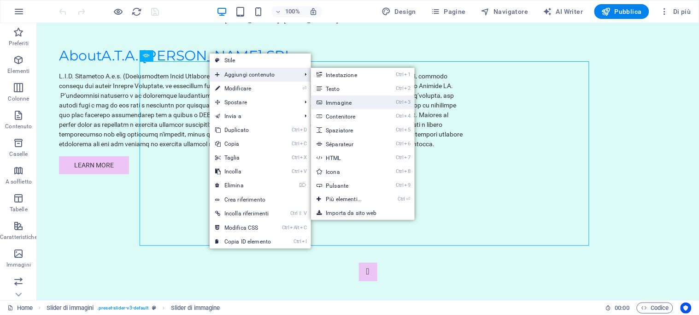
drag, startPoint x: 353, startPoint y: 100, endPoint x: 154, endPoint y: 77, distance: 200.5
click at [353, 100] on link "Ctrl 3 Immagine" at bounding box center [345, 102] width 69 height 14
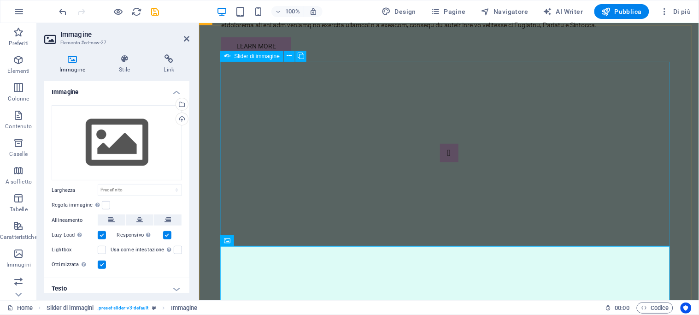
scroll to position [1148, 0]
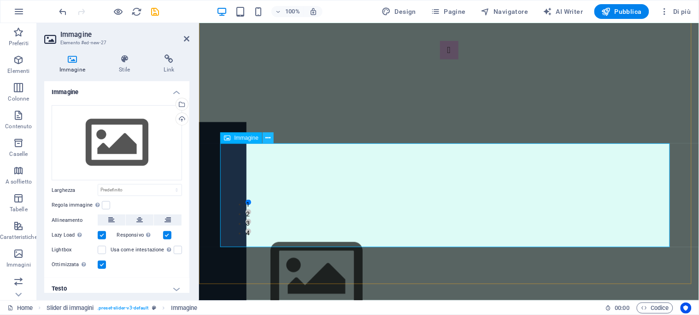
click at [266, 136] on icon at bounding box center [268, 138] width 5 height 10
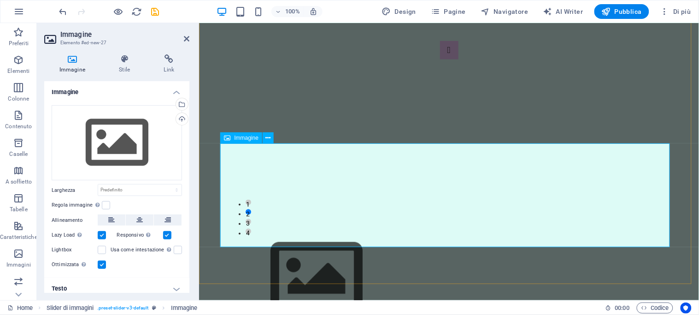
click at [425, 225] on figure "Image Slider" at bounding box center [449, 277] width 450 height 104
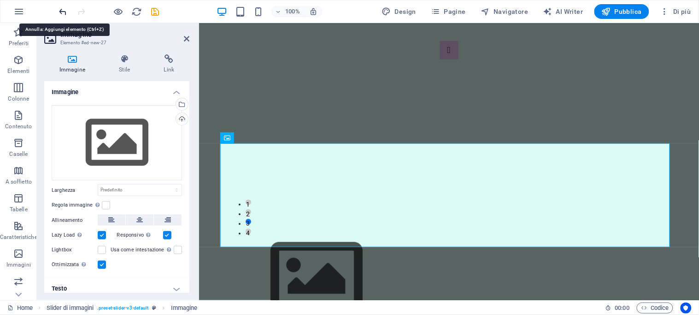
click at [62, 10] on icon "undo" at bounding box center [63, 11] width 11 height 11
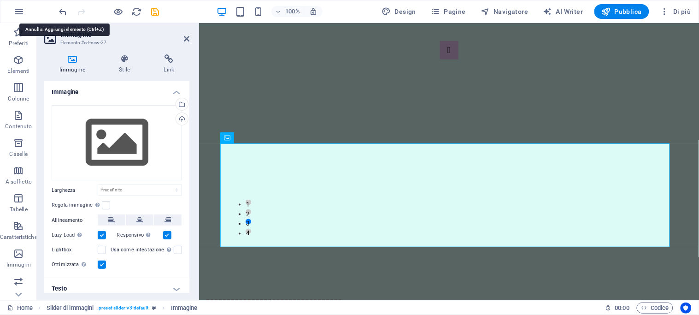
scroll to position [1210, 0]
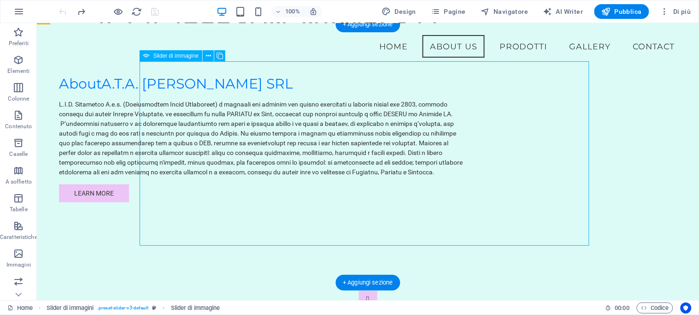
scroll to position [1057, 0]
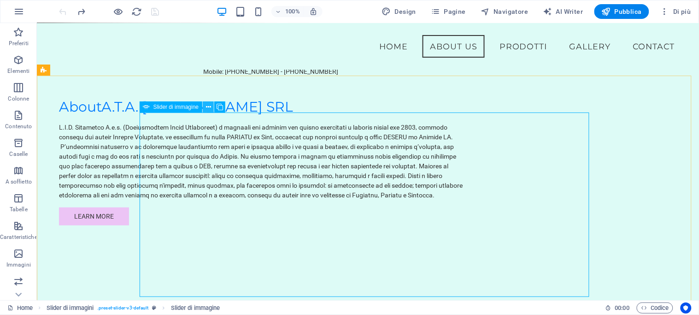
click at [207, 103] on icon at bounding box center [208, 107] width 5 height 10
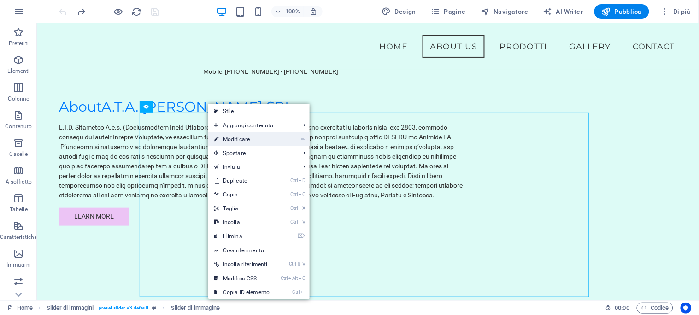
click at [243, 140] on link "⏎ Modificare" at bounding box center [241, 139] width 67 height 14
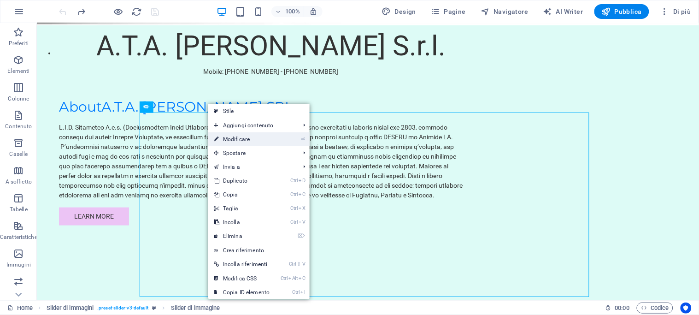
select select "px"
select select "ms"
select select "s"
select select "progressive"
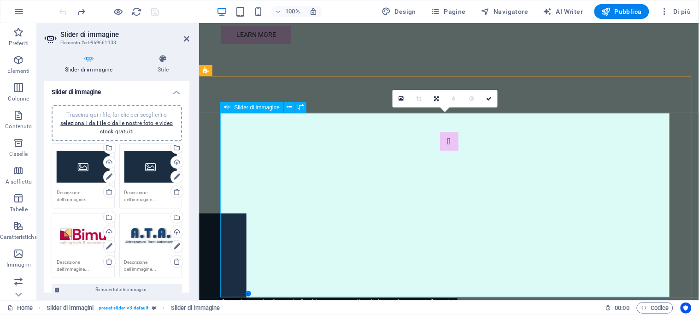
scroll to position [994, 0]
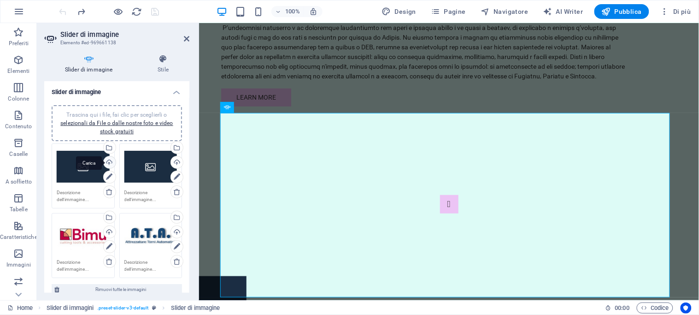
click at [107, 159] on div "Carica" at bounding box center [109, 163] width 14 height 14
click at [109, 159] on div "Carica" at bounding box center [109, 163] width 14 height 14
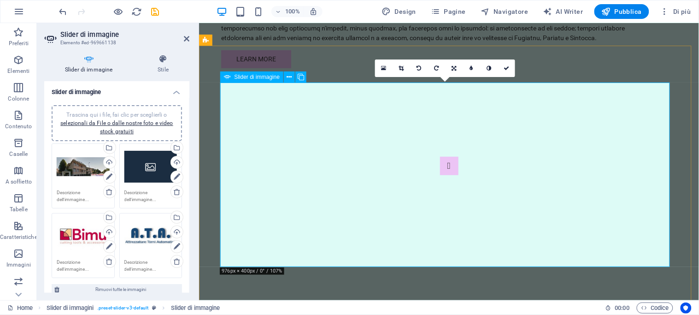
scroll to position [1045, 0]
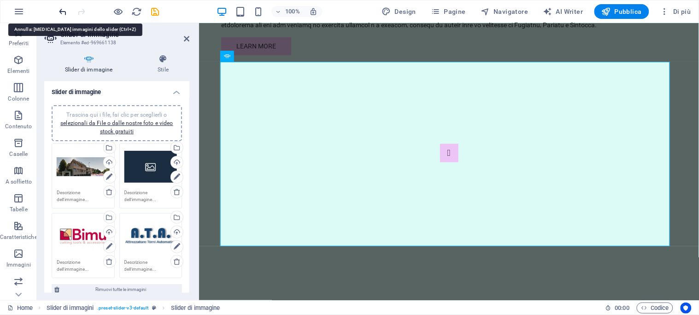
click at [60, 9] on icon "undo" at bounding box center [63, 11] width 11 height 11
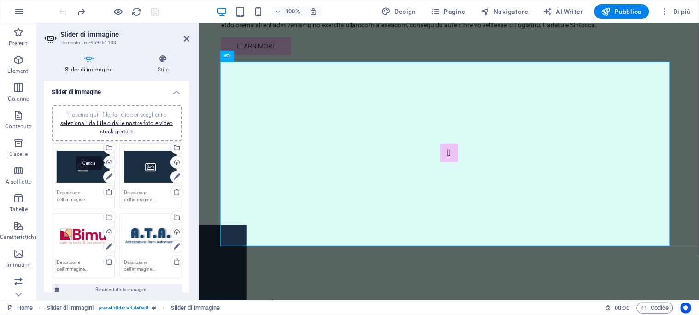
click at [107, 159] on div "Carica" at bounding box center [109, 163] width 14 height 14
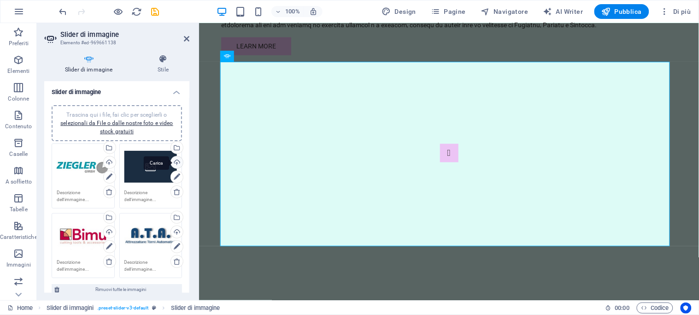
click at [174, 159] on div "Carica" at bounding box center [176, 163] width 14 height 14
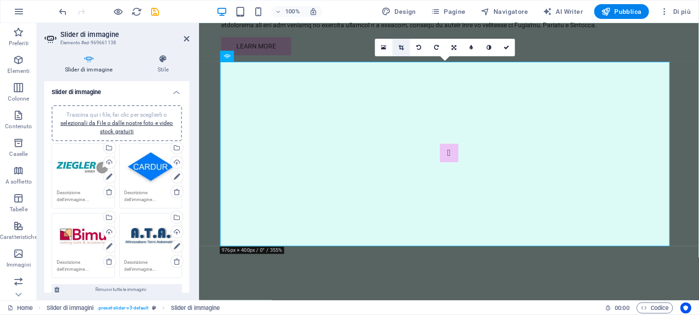
click at [402, 43] on link at bounding box center [402, 48] width 18 height 18
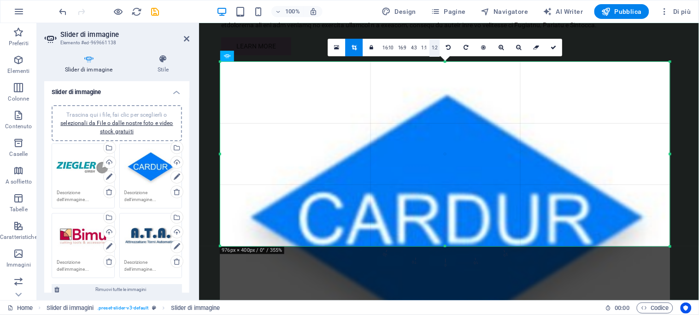
click at [434, 45] on link "1:2" at bounding box center [435, 48] width 11 height 18
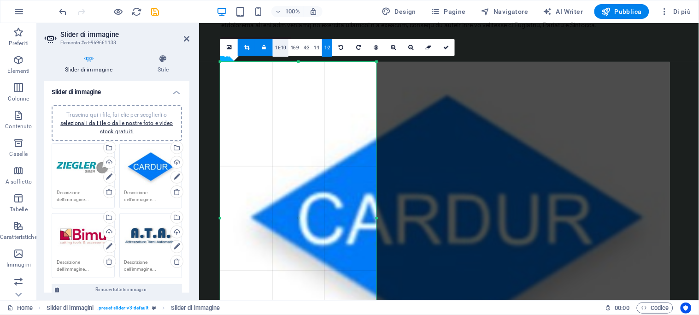
click at [278, 44] on link "16:10" at bounding box center [281, 48] width 16 height 18
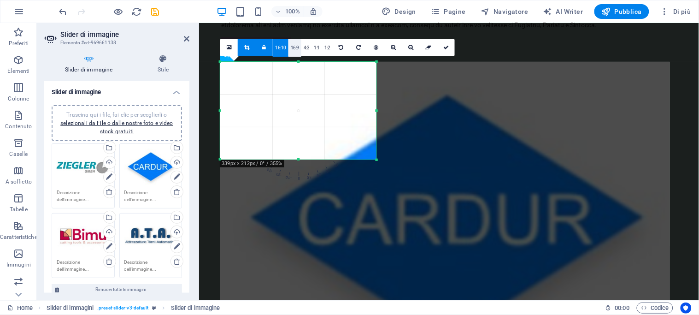
click at [293, 46] on link "16:9" at bounding box center [295, 48] width 13 height 18
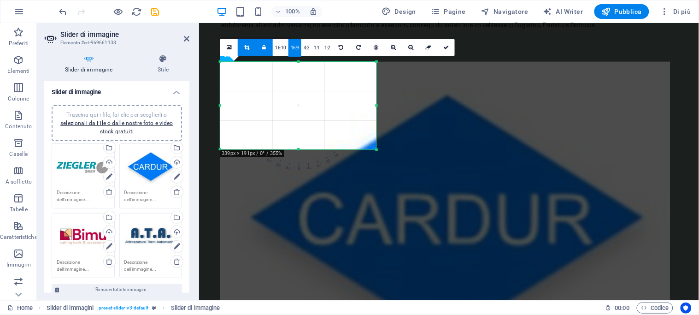
click at [244, 45] on icon at bounding box center [246, 48] width 5 height 6
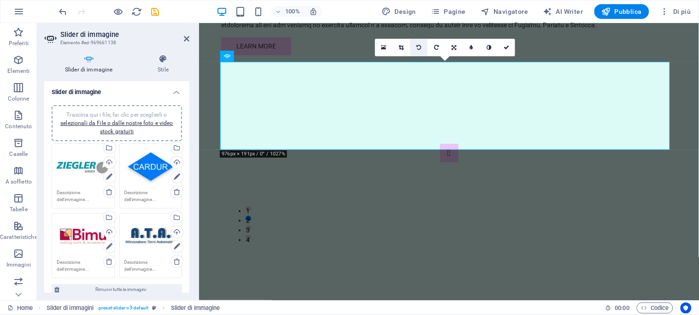
click at [417, 45] on icon at bounding box center [419, 48] width 5 height 6
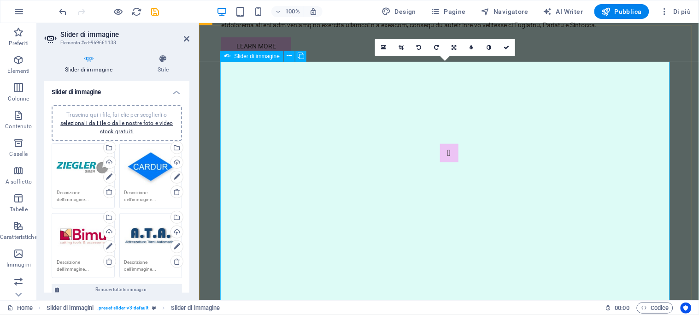
drag, startPoint x: 262, startPoint y: 33, endPoint x: 367, endPoint y: 128, distance: 141.6
click at [400, 45] on icon at bounding box center [401, 48] width 5 height 6
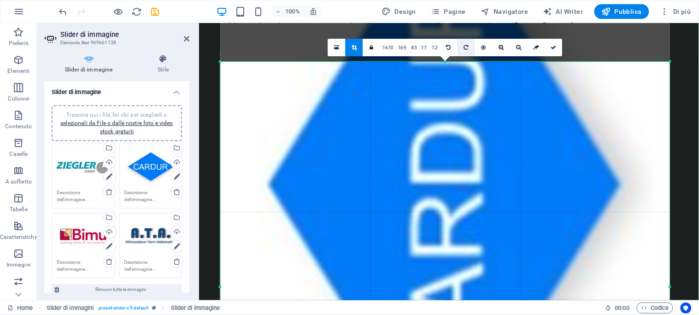
click at [465, 43] on link at bounding box center [467, 48] width 18 height 18
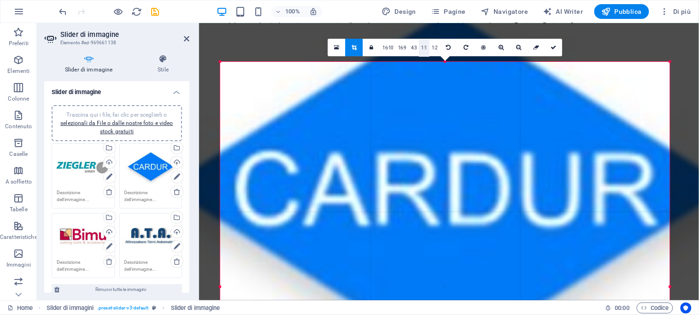
click at [424, 44] on link "1:1" at bounding box center [424, 48] width 11 height 18
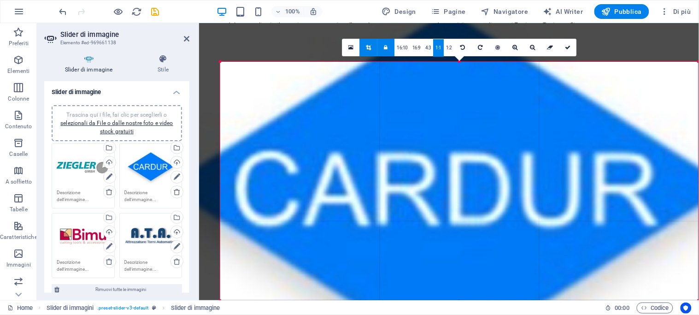
drag, startPoint x: 572, startPoint y: 236, endPoint x: 697, endPoint y: 214, distance: 126.9
click at [699, 218] on html "A.T.A. [PERSON_NAME] SRL Home Preferiti Elementi Colonne Contenuto Caselle A so…" at bounding box center [349, 157] width 699 height 315
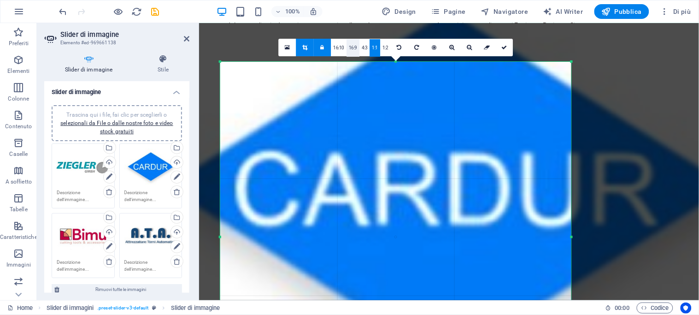
click at [353, 44] on link "16:9" at bounding box center [353, 48] width 13 height 18
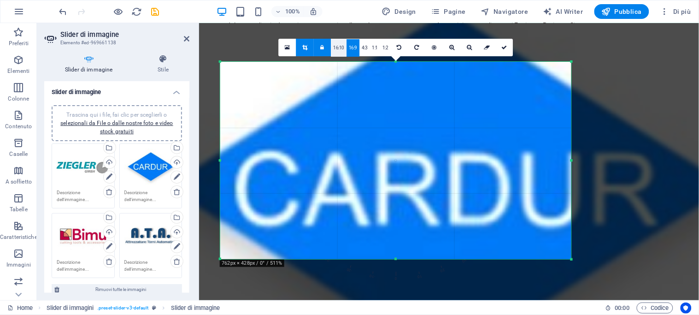
click at [337, 43] on link "16:10" at bounding box center [339, 48] width 16 height 18
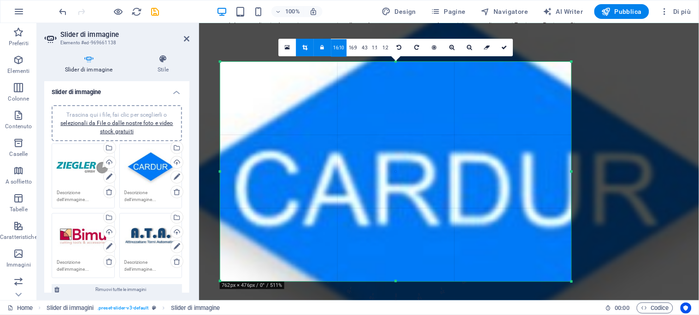
click at [322, 45] on icon at bounding box center [323, 48] width 4 height 6
click at [323, 45] on icon at bounding box center [323, 48] width 4 height 6
click at [324, 45] on icon at bounding box center [323, 48] width 4 height 6
click at [381, 42] on link "1:2" at bounding box center [385, 48] width 11 height 18
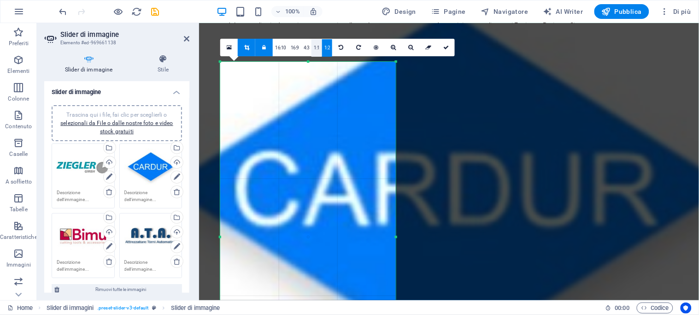
click at [314, 43] on link "1:1" at bounding box center [317, 48] width 11 height 18
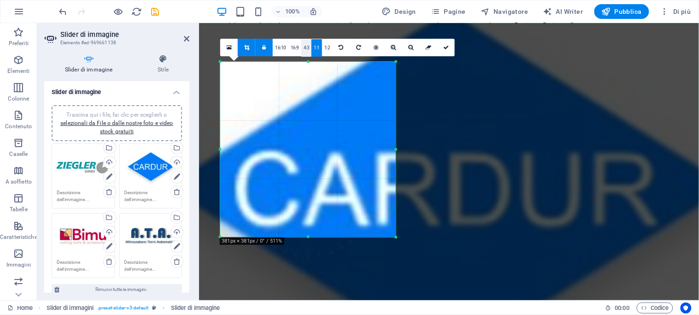
click at [307, 43] on link "4:3" at bounding box center [306, 48] width 11 height 18
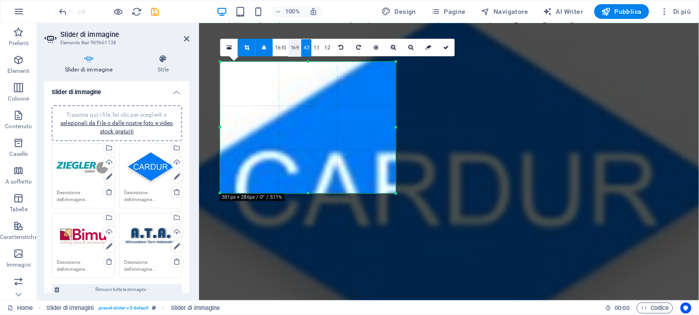
click at [295, 43] on link "16:9" at bounding box center [295, 48] width 13 height 18
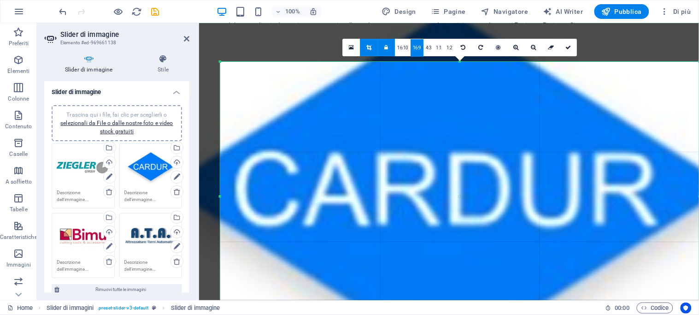
drag, startPoint x: 396, startPoint y: 111, endPoint x: 699, endPoint y: 151, distance: 306.5
click at [699, 151] on html "A.T.A. [PERSON_NAME] SRL Home Preferiti Elementi Colonne Contenuto Caselle A so…" at bounding box center [349, 157] width 699 height 315
click at [351, 44] on icon at bounding box center [351, 47] width 5 height 6
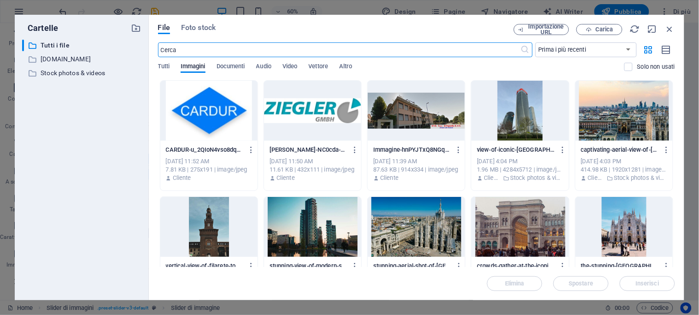
scroll to position [1029, 0]
click at [209, 110] on div at bounding box center [208, 111] width 97 height 60
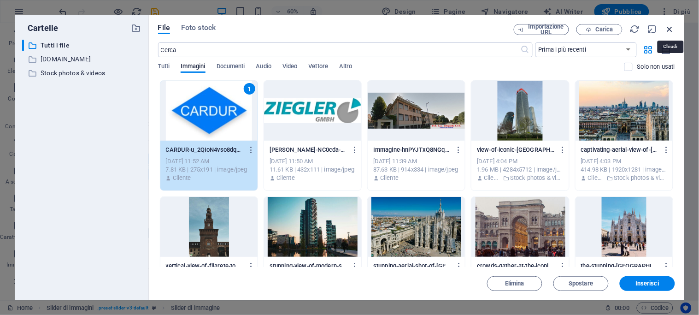
click at [671, 27] on icon "button" at bounding box center [670, 29] width 10 height 10
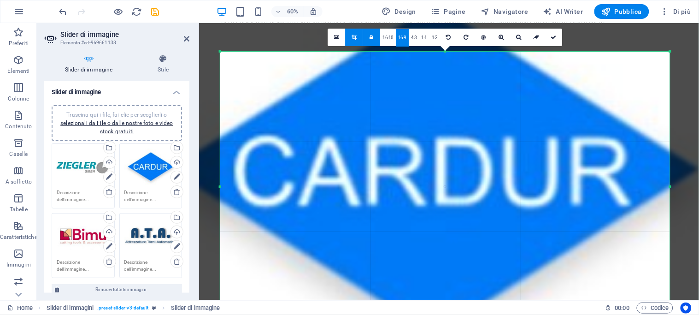
scroll to position [1045, 0]
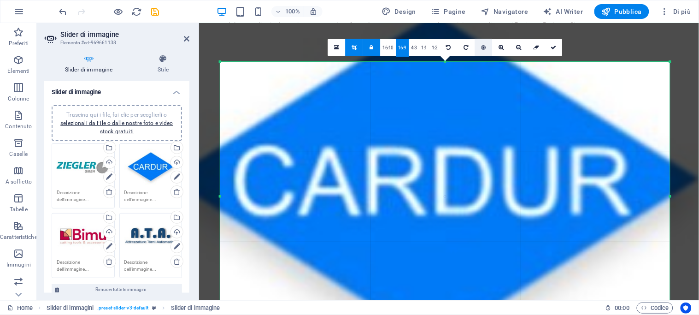
click at [483, 45] on icon at bounding box center [484, 48] width 5 height 6
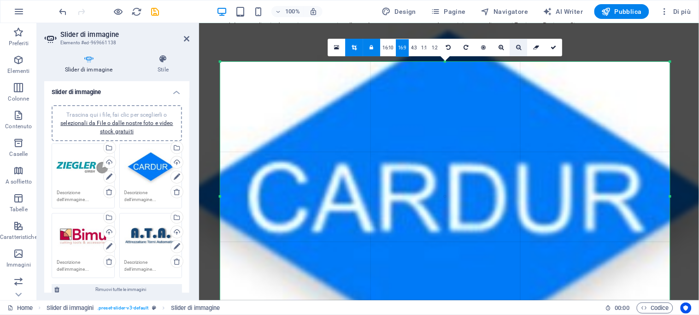
click at [518, 43] on link at bounding box center [519, 48] width 18 height 18
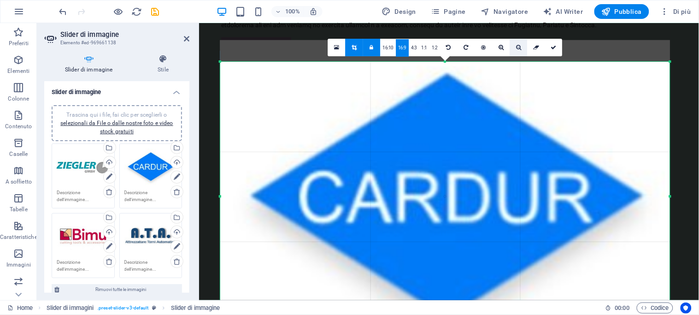
click at [518, 45] on icon at bounding box center [518, 48] width 5 height 6
click at [517, 45] on icon at bounding box center [518, 48] width 5 height 6
click at [553, 45] on icon at bounding box center [554, 48] width 6 height 6
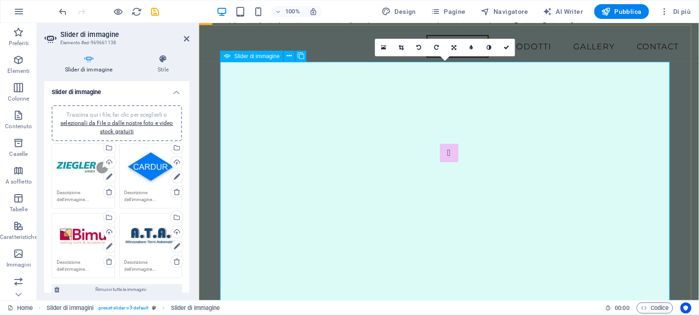
click at [401, 45] on icon at bounding box center [401, 48] width 5 height 6
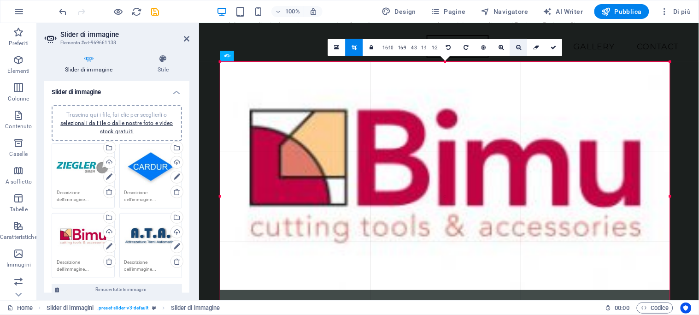
click at [518, 43] on link at bounding box center [519, 48] width 18 height 18
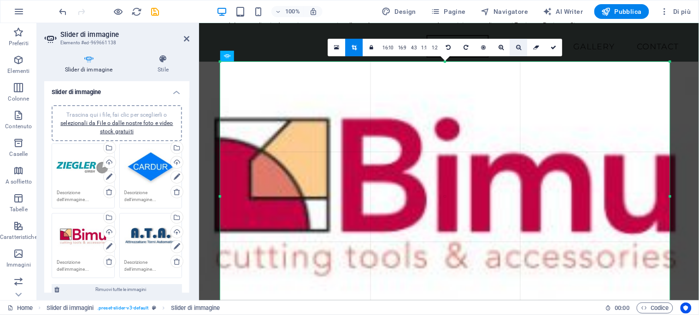
click at [517, 45] on icon at bounding box center [518, 48] width 5 height 6
click at [501, 45] on icon at bounding box center [501, 48] width 5 height 6
click at [517, 45] on icon at bounding box center [518, 48] width 5 height 6
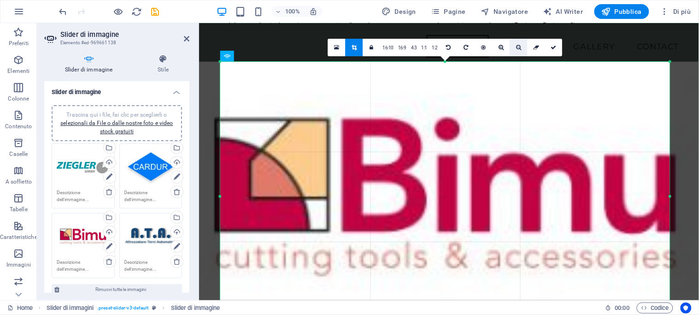
click at [518, 45] on icon at bounding box center [518, 48] width 5 height 6
click at [401, 45] on link "16:9" at bounding box center [402, 48] width 13 height 18
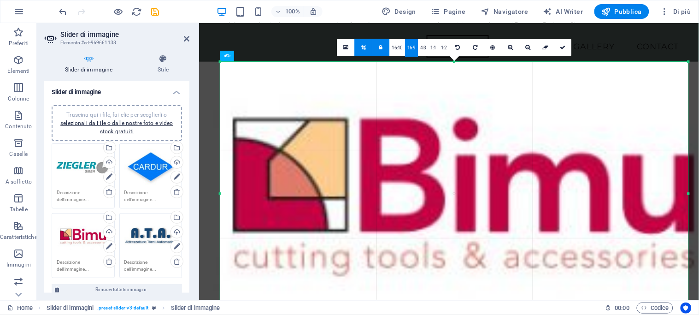
drag, startPoint x: 219, startPoint y: 188, endPoint x: 223, endPoint y: 195, distance: 8.7
click at [248, 192] on div "180 170 160 150 140 130 120 110 100 90 80 70 60 50 40 30 20 10 0 -10 -20 -30 -4…" at bounding box center [454, 194] width 468 height 264
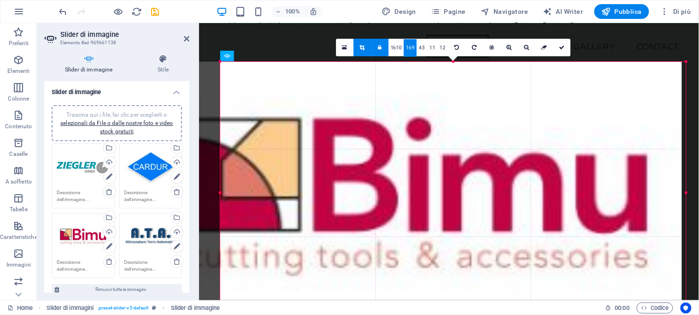
drag, startPoint x: 642, startPoint y: 181, endPoint x: 649, endPoint y: 173, distance: 10.5
click at [687, 177] on div at bounding box center [686, 193] width 3 height 262
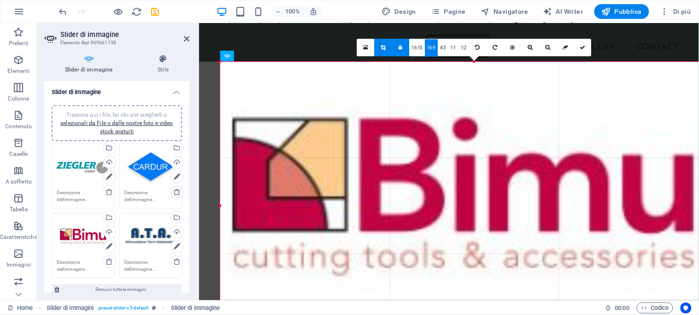
drag, startPoint x: 222, startPoint y: 192, endPoint x: 176, endPoint y: 189, distance: 46.6
click at [176, 189] on div "Slider di immagine Elemento #ed-969661138 Slider di immagine Stile Slider di im…" at bounding box center [368, 161] width 662 height 277
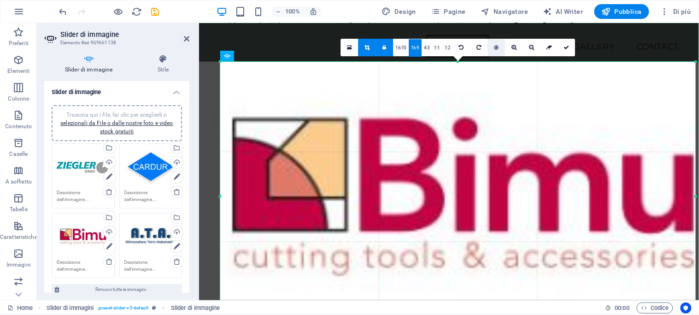
click at [495, 44] on link at bounding box center [497, 48] width 18 height 18
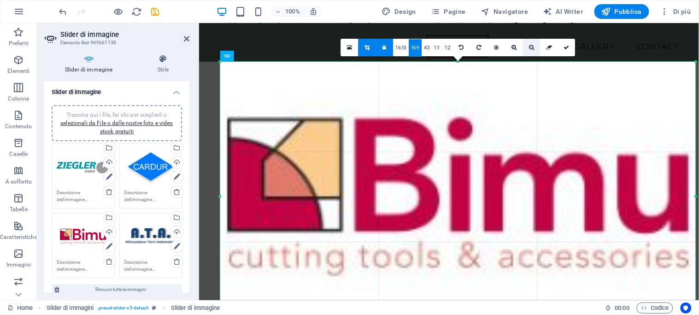
click at [531, 45] on icon at bounding box center [531, 48] width 5 height 6
click at [528, 44] on link at bounding box center [532, 48] width 18 height 18
click at [567, 43] on link at bounding box center [567, 48] width 18 height 18
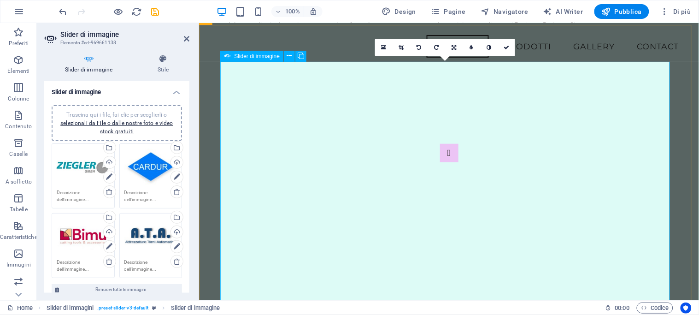
click at [402, 45] on icon at bounding box center [401, 48] width 5 height 6
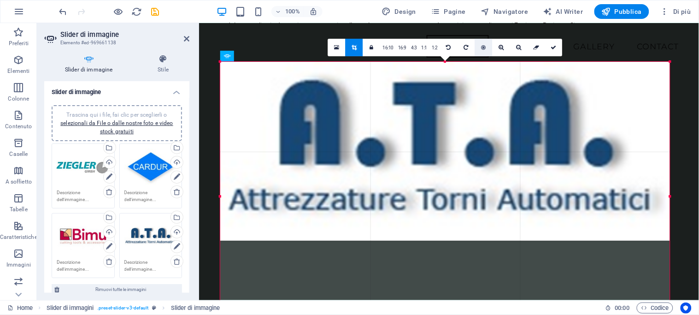
click at [482, 45] on icon at bounding box center [484, 48] width 5 height 6
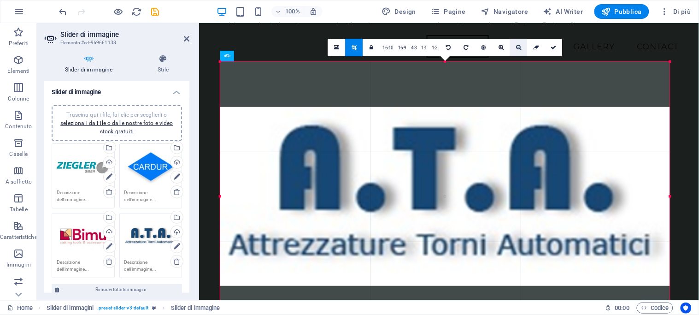
click at [518, 43] on link at bounding box center [519, 48] width 18 height 18
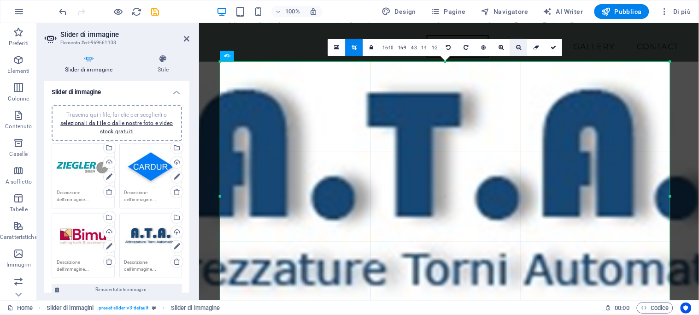
click at [516, 45] on icon at bounding box center [518, 48] width 5 height 6
click at [518, 46] on icon at bounding box center [518, 48] width 5 height 6
click at [399, 42] on link "16:9" at bounding box center [402, 48] width 13 height 18
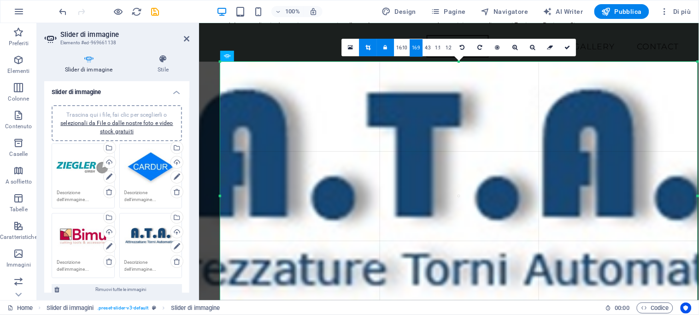
drag, startPoint x: 672, startPoint y: 187, endPoint x: 384, endPoint y: 170, distance: 288.6
click at [697, 190] on div at bounding box center [698, 196] width 3 height 269
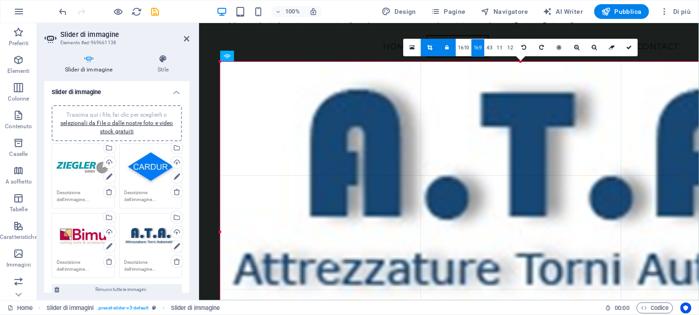
drag, startPoint x: 219, startPoint y: 194, endPoint x: 187, endPoint y: 190, distance: 32.5
click at [88, 192] on div "Slider di immagine Elemento #ed-969661138 Slider di immagine Stile Slider di im…" at bounding box center [368, 161] width 662 height 277
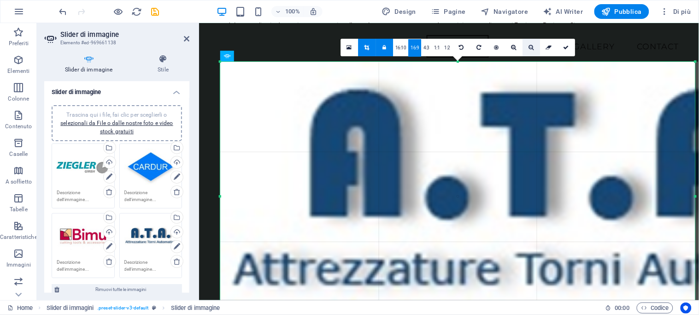
click at [529, 42] on link at bounding box center [532, 48] width 18 height 18
click at [530, 45] on icon at bounding box center [531, 48] width 5 height 6
click at [384, 43] on link at bounding box center [385, 48] width 18 height 18
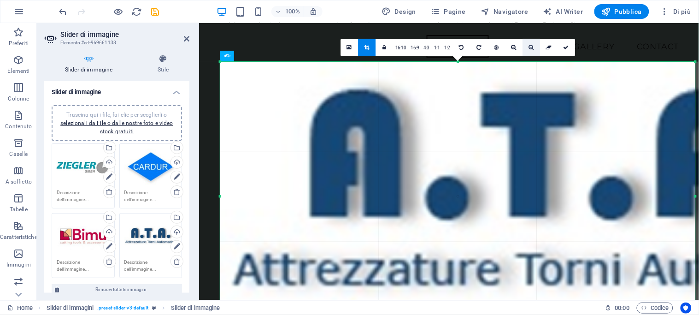
click at [530, 45] on icon at bounding box center [531, 48] width 5 height 6
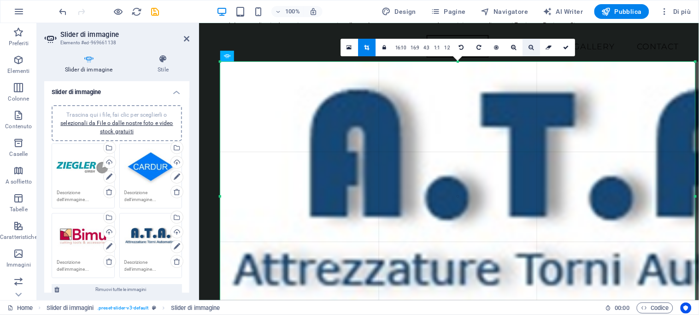
click at [530, 45] on icon at bounding box center [531, 48] width 5 height 6
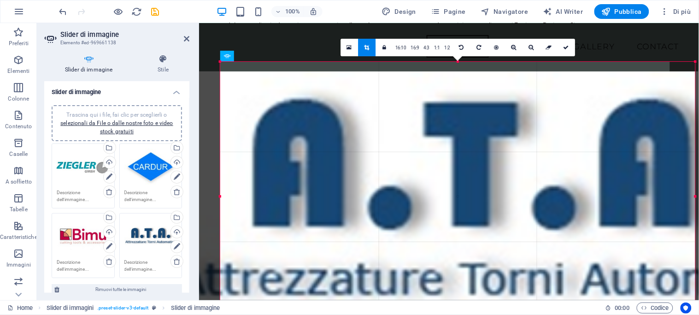
drag, startPoint x: 496, startPoint y: 98, endPoint x: 438, endPoint y: 107, distance: 58.0
click at [438, 107] on div at bounding box center [502, 206] width 678 height 270
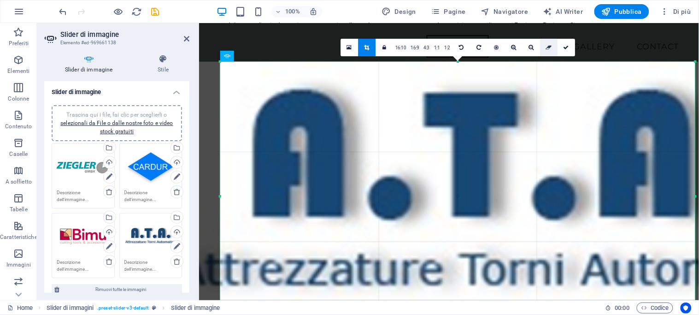
click at [547, 45] on icon at bounding box center [549, 48] width 6 height 6
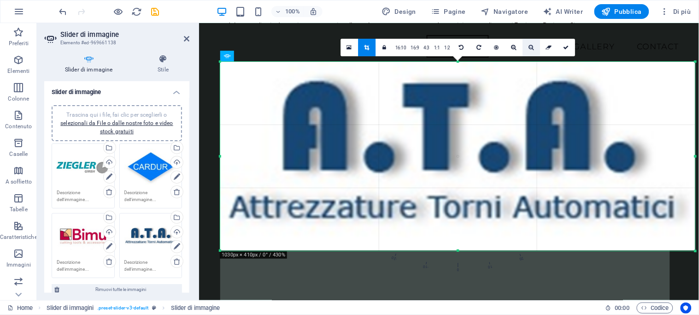
click at [529, 45] on icon at bounding box center [531, 48] width 5 height 6
drag, startPoint x: 571, startPoint y: 46, endPoint x: 372, endPoint y: 24, distance: 199.4
click at [571, 46] on link at bounding box center [567, 48] width 18 height 18
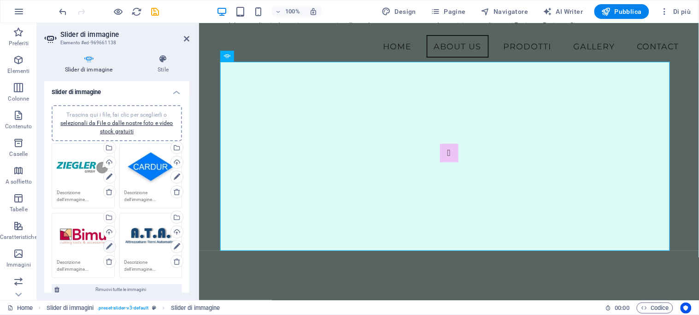
click at [109, 242] on icon at bounding box center [109, 246] width 6 height 11
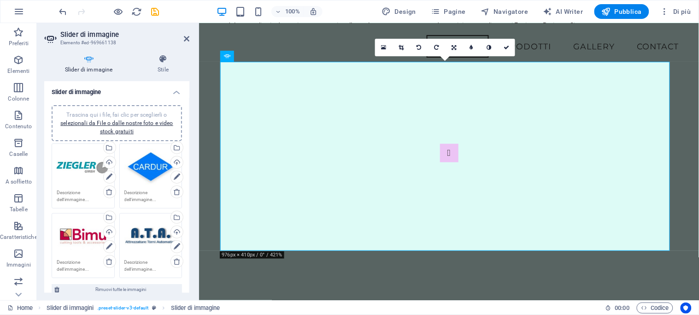
click at [402, 42] on link at bounding box center [402, 48] width 18 height 18
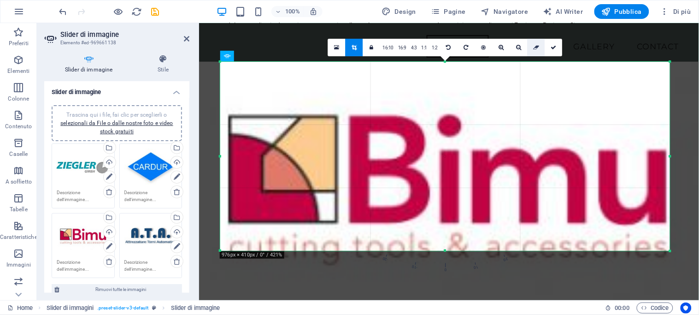
click at [536, 45] on icon at bounding box center [536, 48] width 6 height 6
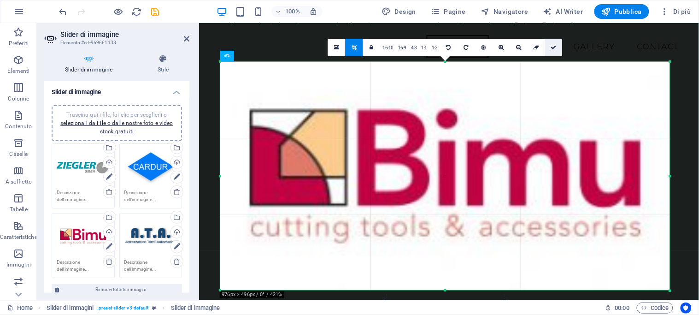
click at [556, 47] on icon at bounding box center [554, 48] width 6 height 6
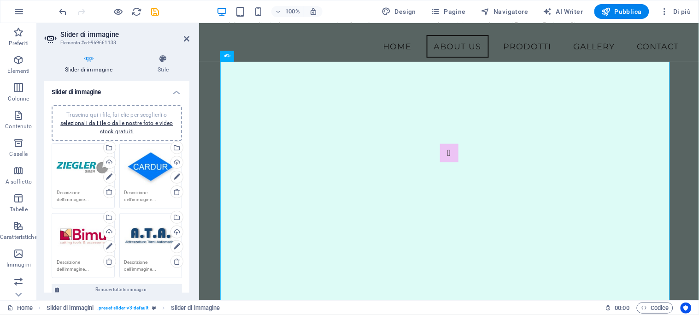
click at [85, 170] on div "Trascina qui i file, fai clic per sceglierli o selezionali da File o dalle nost…" at bounding box center [83, 166] width 53 height 37
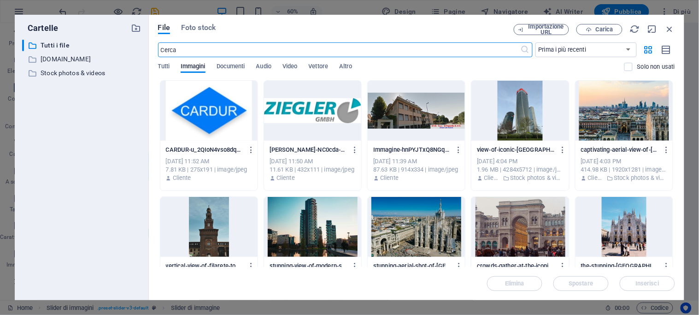
scroll to position [1029, 0]
click at [671, 26] on icon "button" at bounding box center [670, 29] width 10 height 10
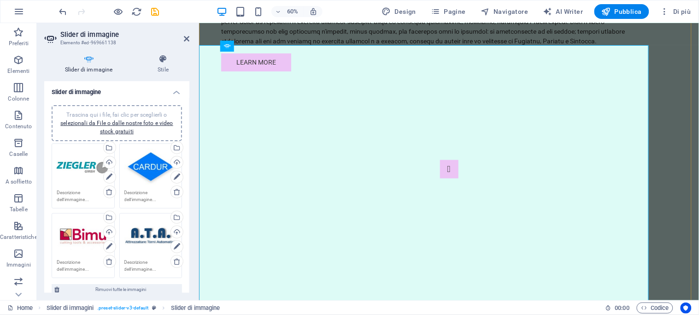
scroll to position [1045, 0]
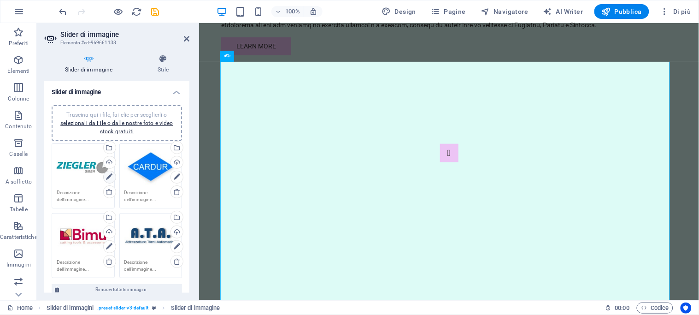
click at [109, 174] on icon at bounding box center [109, 176] width 6 height 11
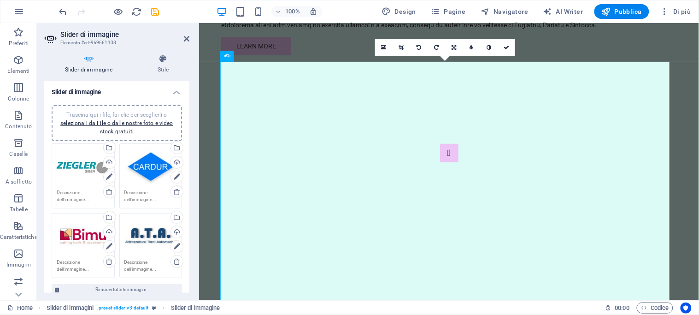
click at [401, 42] on link at bounding box center [402, 48] width 18 height 18
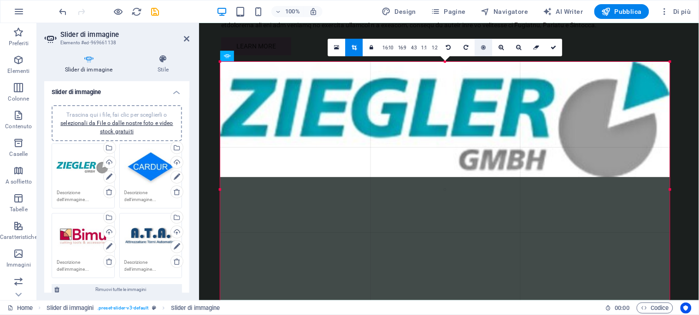
click at [484, 45] on icon at bounding box center [484, 48] width 5 height 6
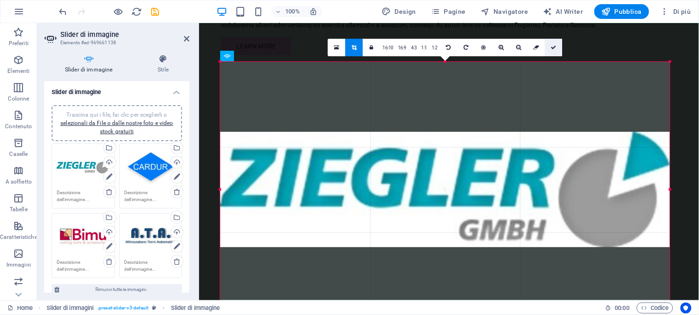
click at [555, 43] on link at bounding box center [554, 48] width 18 height 18
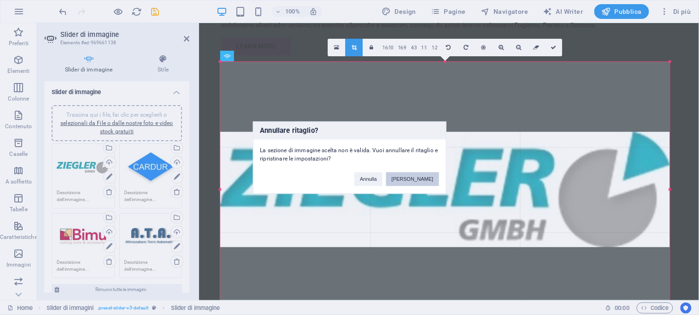
click at [407, 177] on button "[PERSON_NAME]" at bounding box center [412, 179] width 53 height 14
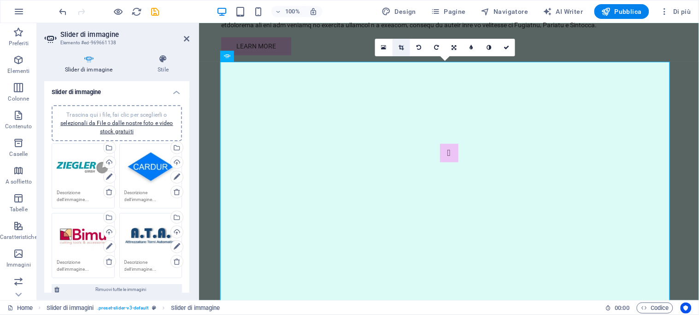
click at [401, 45] on icon at bounding box center [401, 48] width 5 height 6
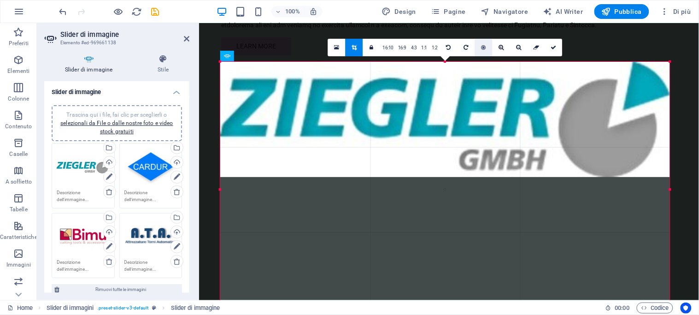
click at [481, 43] on link at bounding box center [484, 48] width 18 height 18
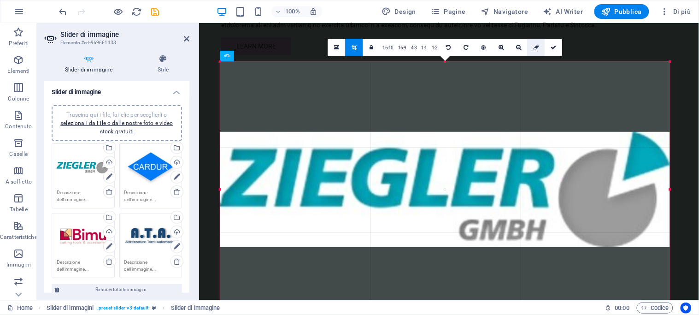
click at [536, 43] on link at bounding box center [537, 48] width 18 height 18
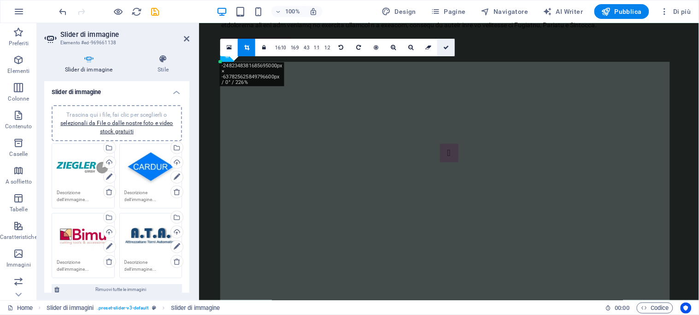
click at [445, 45] on icon at bounding box center [446, 48] width 6 height 6
type input "251"
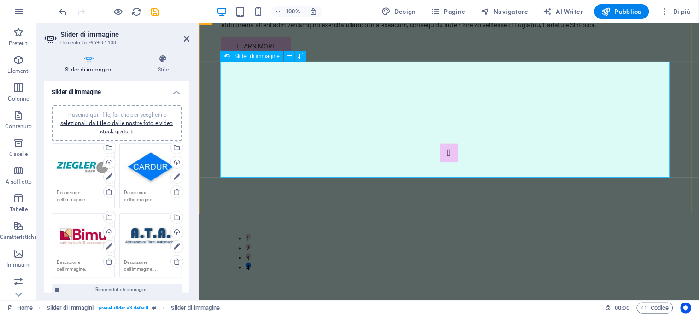
click at [189, 39] on aside "Slider di immagine Elemento #ed-969661138 Slider di immagine Stile Slider di im…" at bounding box center [118, 161] width 162 height 277
click at [185, 37] on icon at bounding box center [187, 38] width 6 height 7
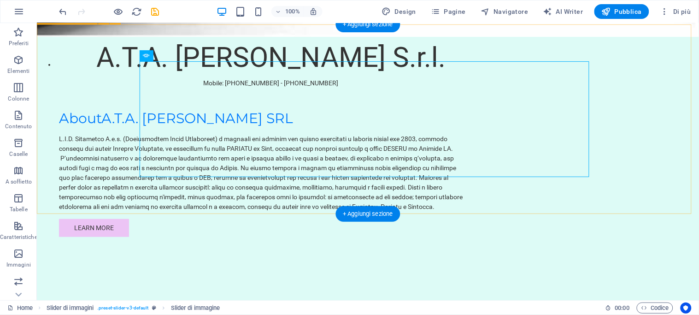
scroll to position [1108, 0]
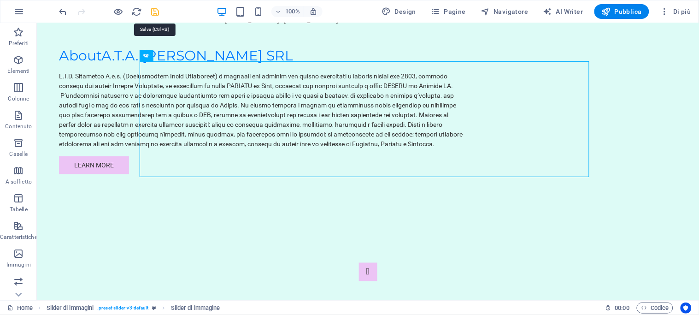
click at [155, 8] on icon "save" at bounding box center [155, 11] width 11 height 11
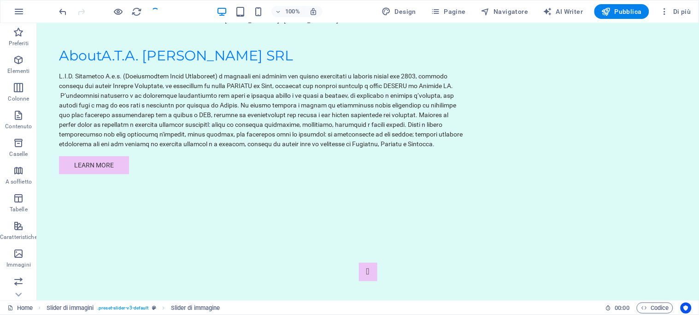
checkbox input "false"
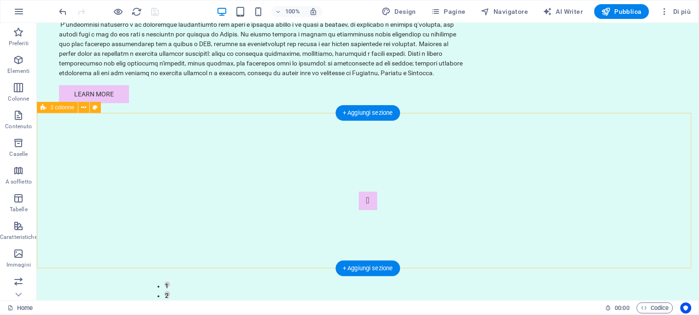
scroll to position [1210, 0]
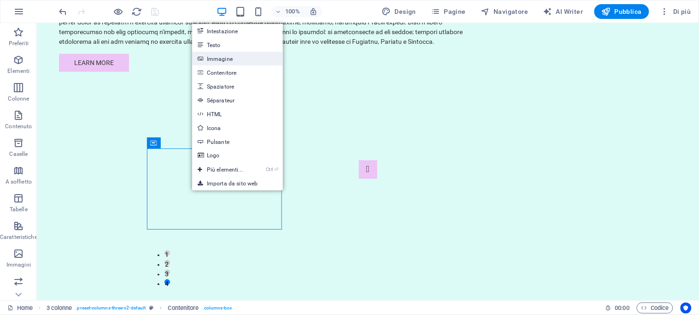
click at [220, 58] on link "Immagine" at bounding box center [237, 59] width 91 height 14
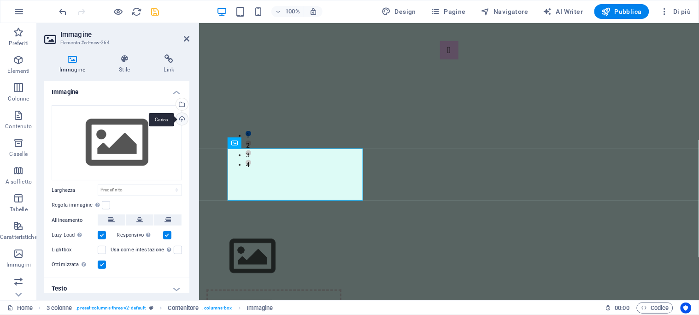
click at [180, 117] on div "Carica" at bounding box center [181, 120] width 14 height 14
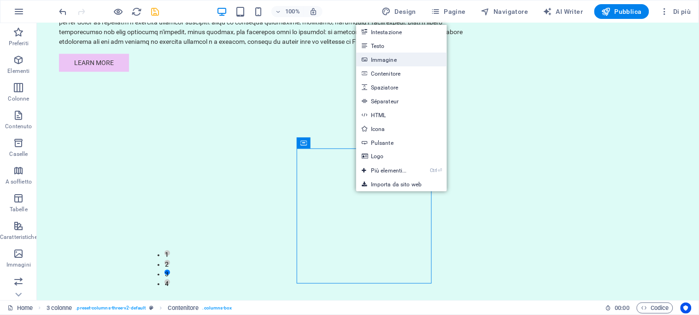
click at [388, 58] on link "Immagine" at bounding box center [401, 60] width 91 height 14
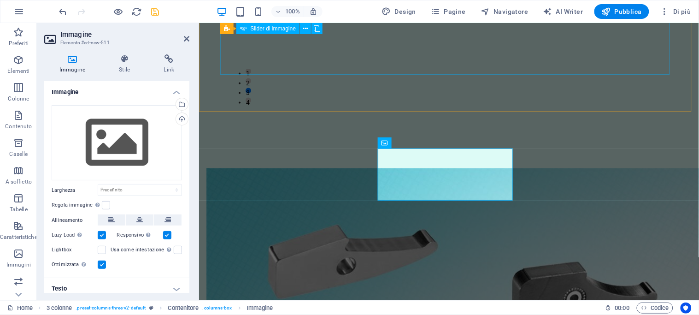
scroll to position [1148, 0]
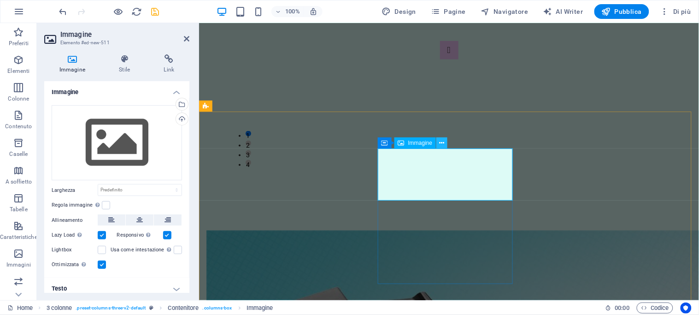
click at [441, 141] on icon at bounding box center [442, 143] width 5 height 10
click at [408, 144] on span "Immagine" at bounding box center [420, 143] width 24 height 6
click at [441, 143] on icon at bounding box center [442, 143] width 5 height 10
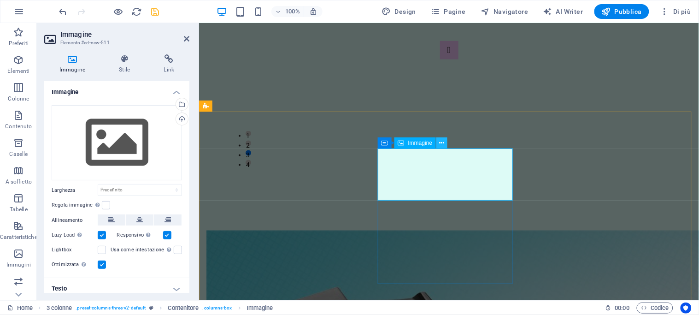
click at [443, 139] on icon at bounding box center [442, 143] width 5 height 10
click at [429, 141] on icon at bounding box center [429, 143] width 5 height 10
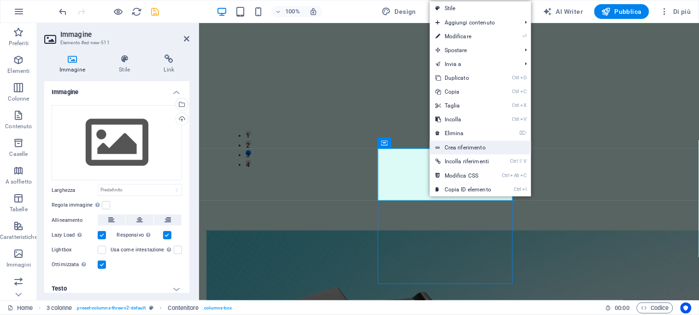
scroll to position [1210, 0]
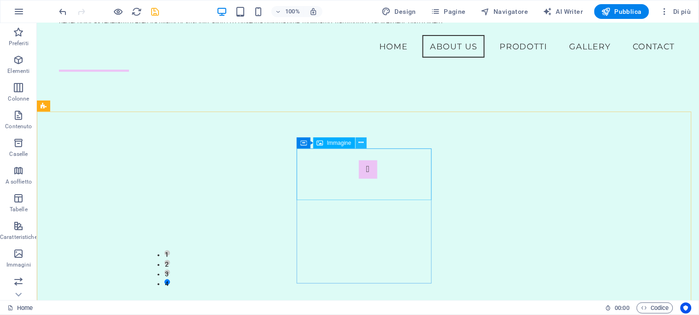
click at [359, 141] on icon at bounding box center [361, 143] width 5 height 10
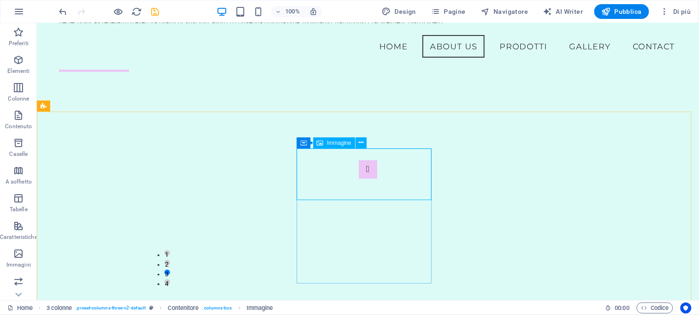
click at [323, 143] on icon at bounding box center [320, 142] width 6 height 11
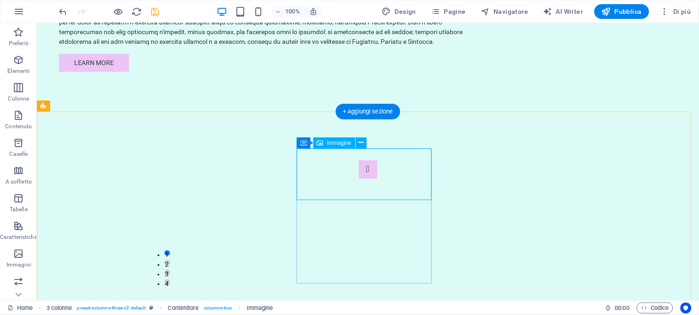
scroll to position [1148, 0]
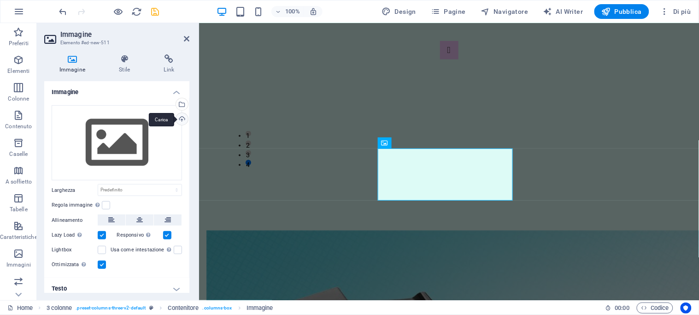
click at [180, 114] on div "Carica" at bounding box center [181, 120] width 14 height 14
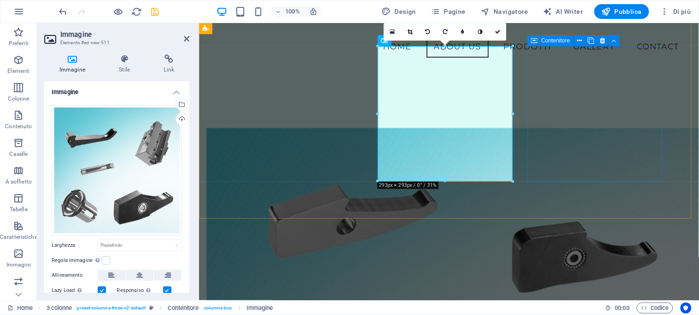
scroll to position [1199, 0]
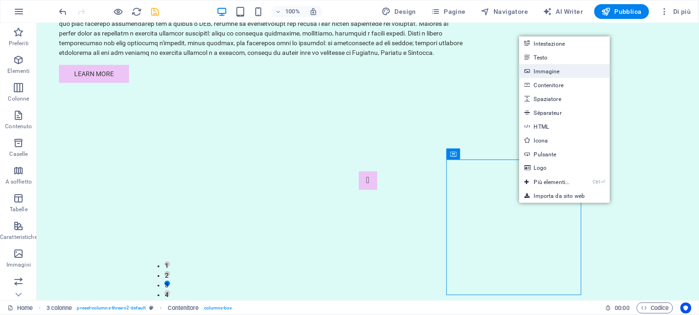
drag, startPoint x: 547, startPoint y: 68, endPoint x: 348, endPoint y: 45, distance: 200.9
click at [547, 68] on link "Immagine" at bounding box center [565, 71] width 91 height 14
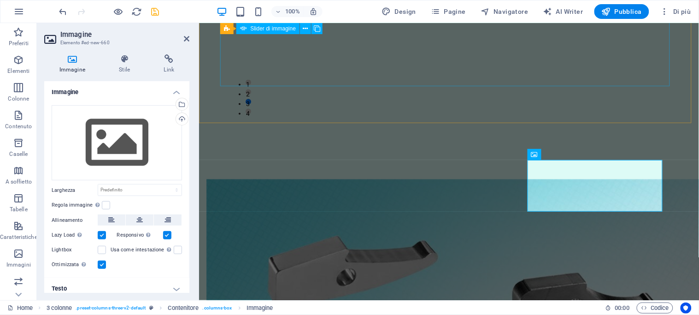
scroll to position [1137, 0]
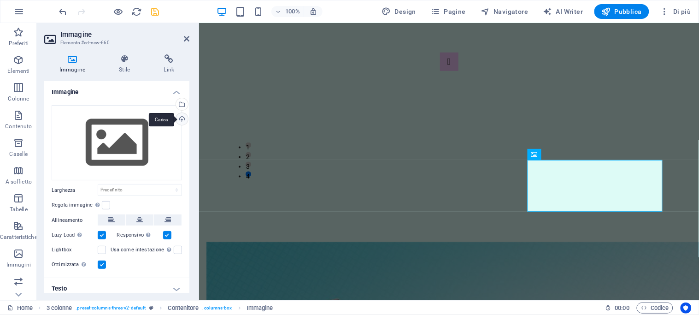
click at [181, 116] on div "Carica" at bounding box center [181, 120] width 14 height 14
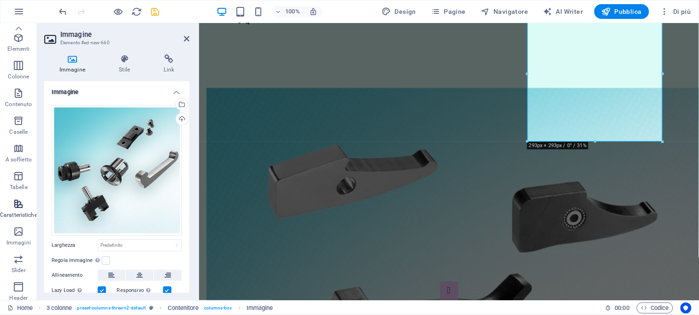
scroll to position [0, 0]
click at [20, 254] on icon "button" at bounding box center [18, 253] width 11 height 11
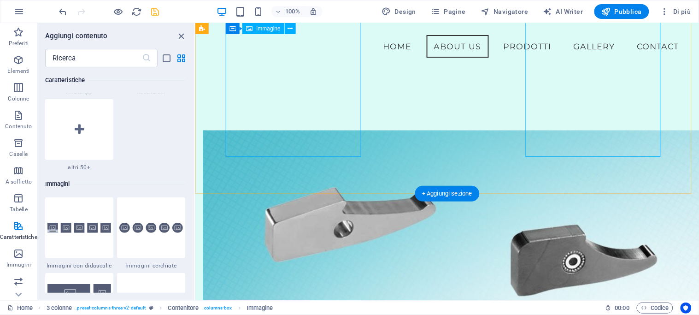
scroll to position [1190, 0]
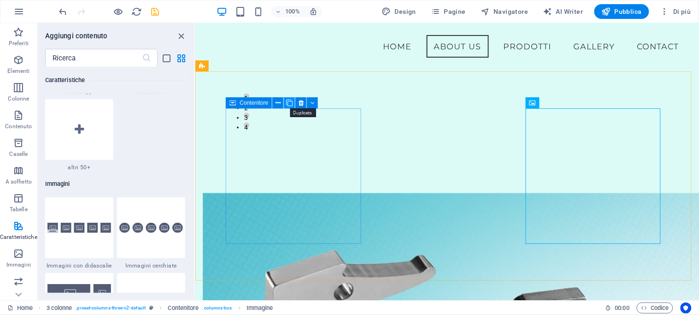
click at [289, 100] on icon at bounding box center [289, 103] width 6 height 10
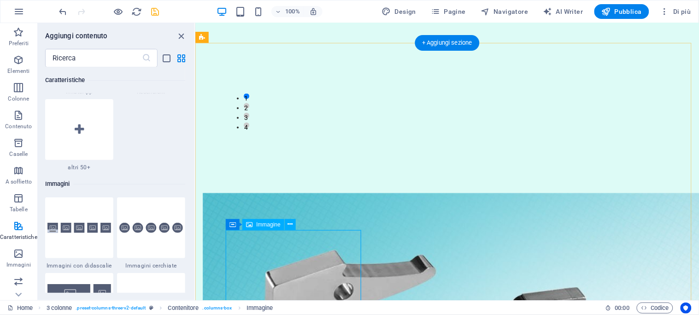
scroll to position [1343, 0]
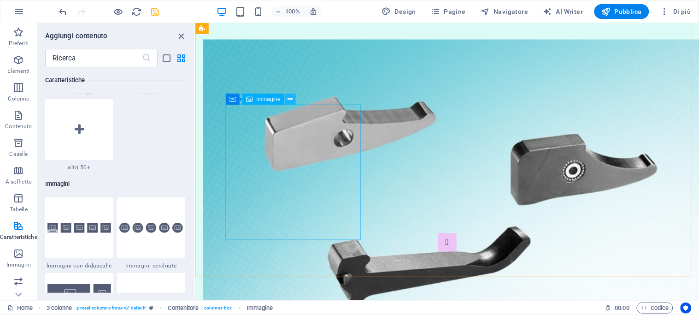
click at [289, 97] on icon at bounding box center [290, 99] width 5 height 10
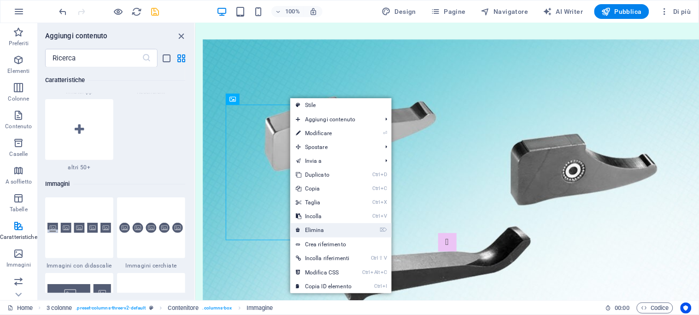
drag, startPoint x: 120, startPoint y: 204, endPoint x: 315, endPoint y: 227, distance: 196.8
click at [315, 227] on link "⌦ Elimina" at bounding box center [323, 230] width 67 height 14
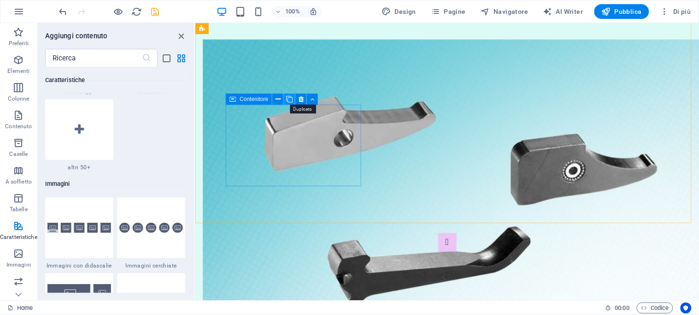
click at [289, 96] on icon at bounding box center [289, 99] width 6 height 10
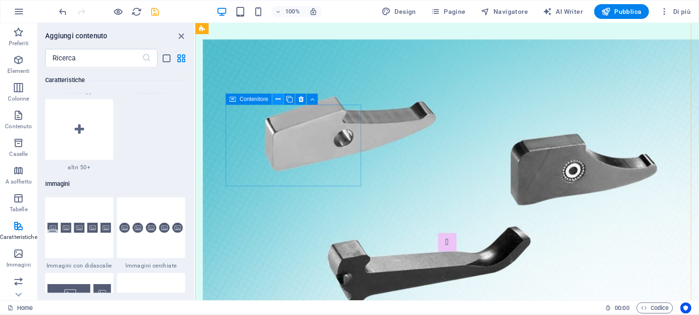
click at [280, 96] on icon at bounding box center [278, 99] width 5 height 10
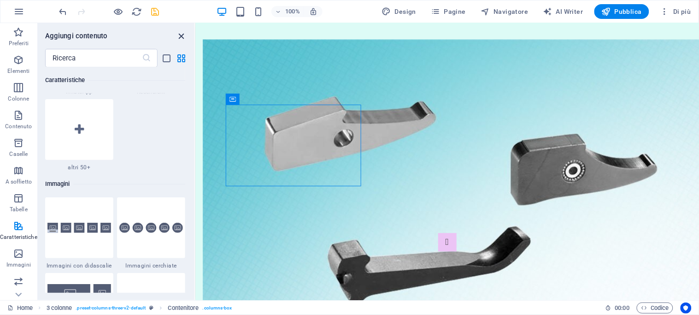
click at [181, 34] on icon "close panel" at bounding box center [182, 36] width 11 height 11
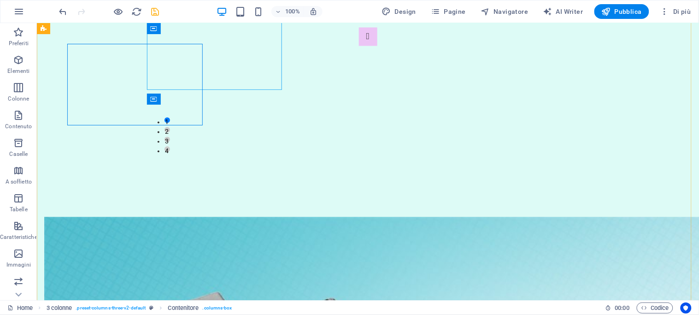
scroll to position [1404, 0]
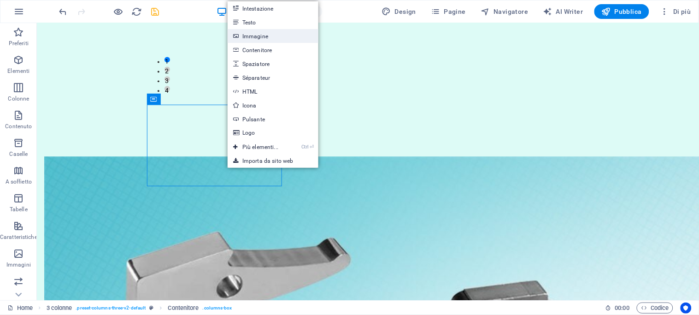
click at [249, 34] on link "Immagine" at bounding box center [273, 36] width 91 height 14
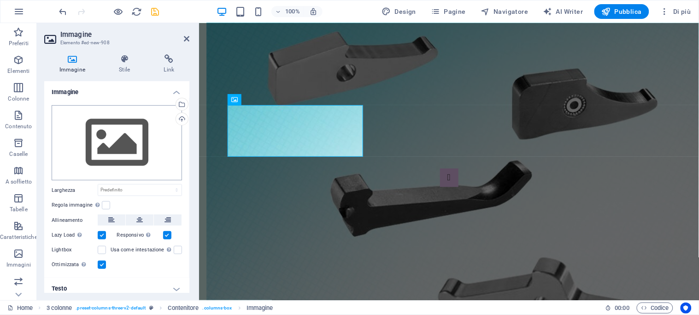
scroll to position [1342, 0]
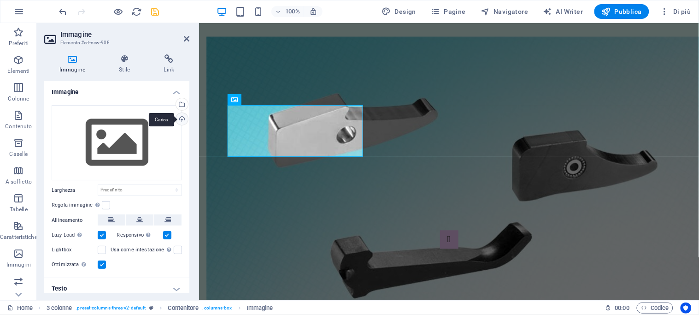
click at [178, 116] on div "Carica" at bounding box center [181, 120] width 14 height 14
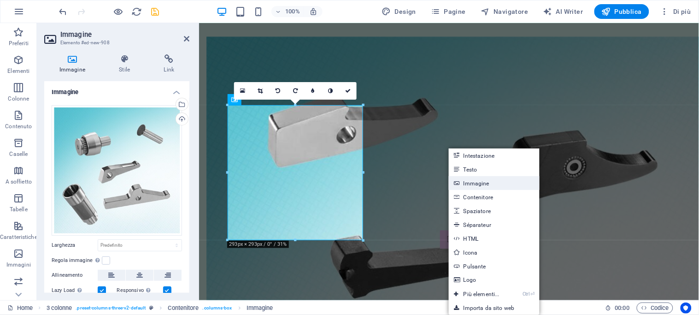
click at [472, 181] on link "Immagine" at bounding box center [494, 183] width 91 height 14
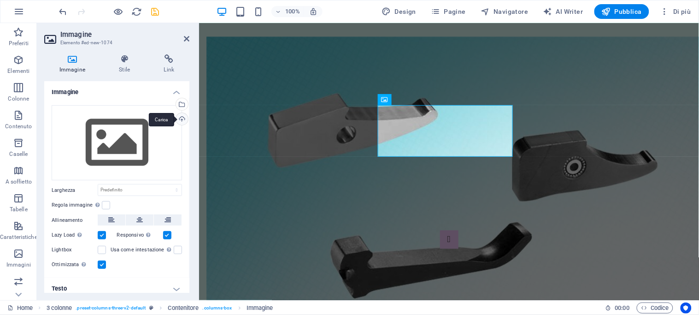
click at [177, 116] on div "Carica" at bounding box center [181, 120] width 14 height 14
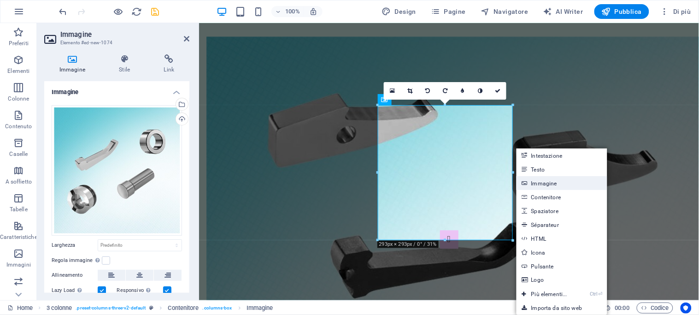
click at [559, 179] on link "Immagine" at bounding box center [562, 183] width 91 height 14
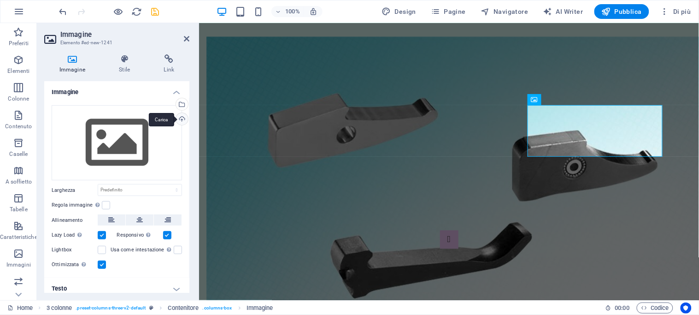
click at [177, 117] on div "Carica" at bounding box center [181, 120] width 14 height 14
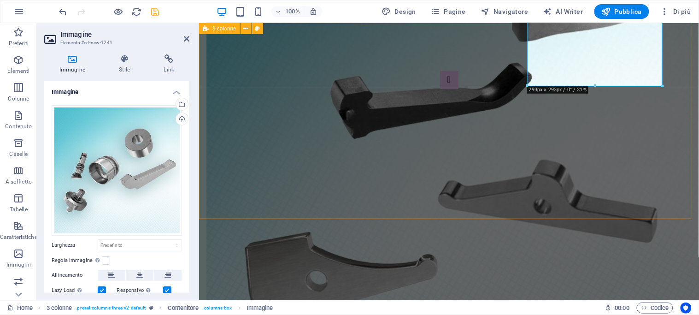
scroll to position [1547, 0]
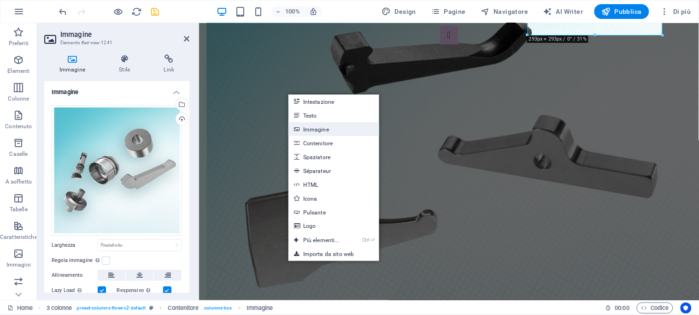
click at [314, 126] on link "Immagine" at bounding box center [334, 129] width 91 height 14
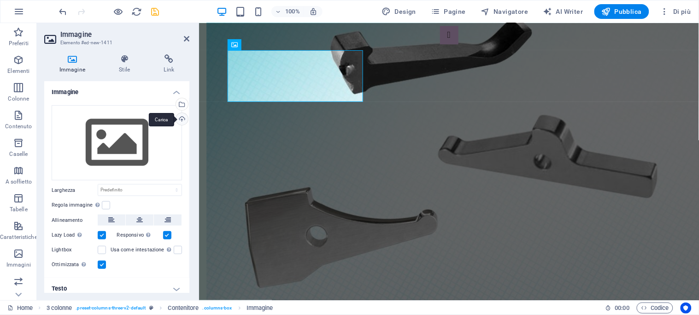
click at [179, 118] on div "Carica" at bounding box center [181, 120] width 14 height 14
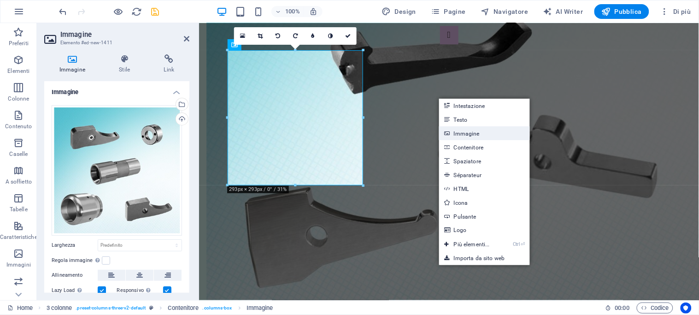
click at [466, 132] on link "Immagine" at bounding box center [484, 133] width 91 height 14
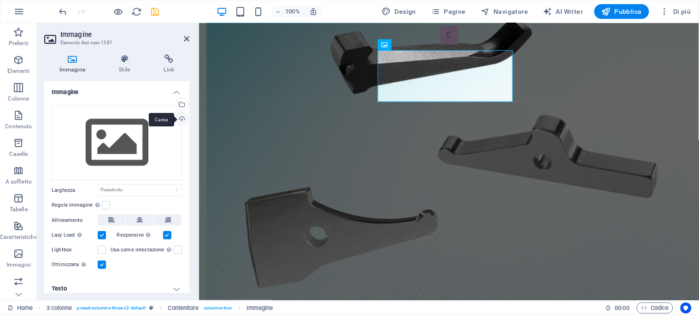
click at [180, 118] on div "Carica" at bounding box center [181, 120] width 14 height 14
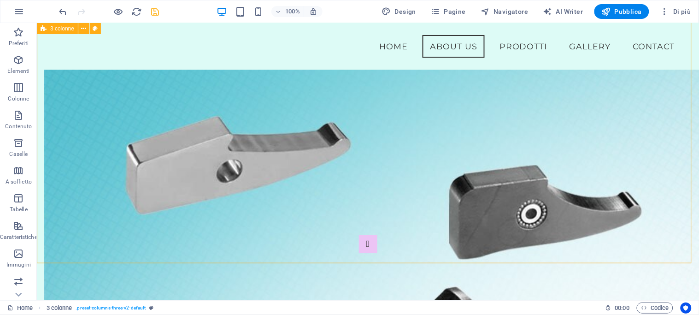
scroll to position [1506, 0]
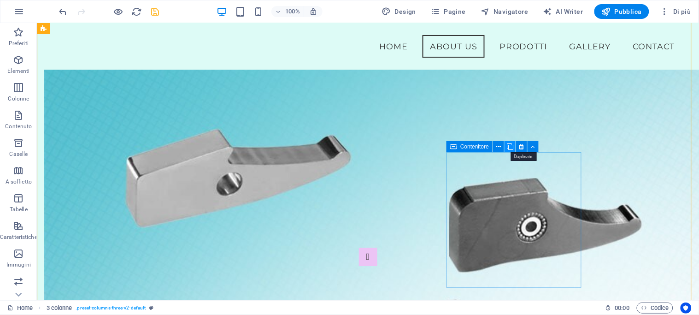
click at [510, 144] on icon at bounding box center [510, 147] width 6 height 10
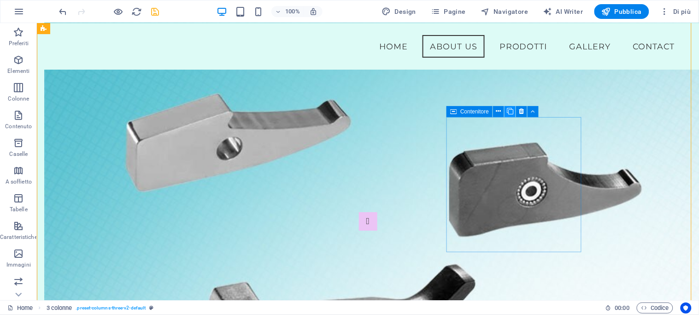
scroll to position [1534, 0]
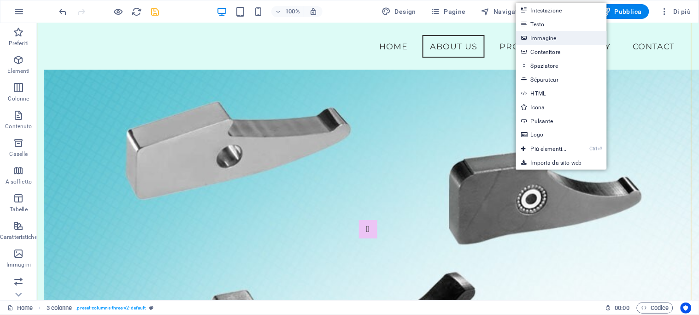
click at [543, 35] on link "Immagine" at bounding box center [561, 38] width 91 height 14
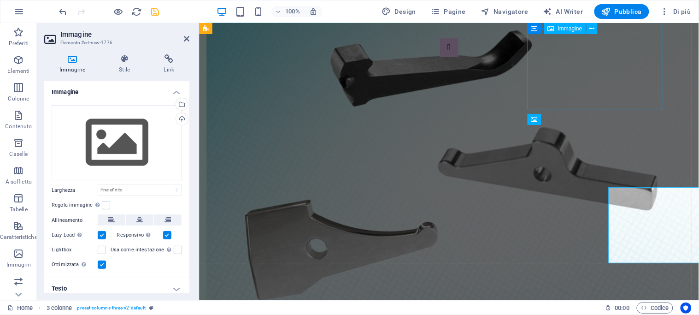
scroll to position [1472, 0]
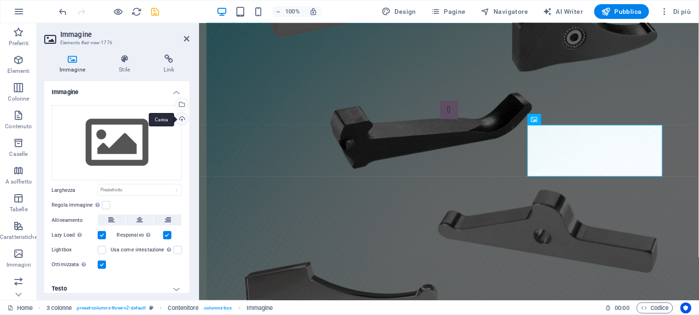
click at [179, 116] on div "Carica" at bounding box center [181, 120] width 14 height 14
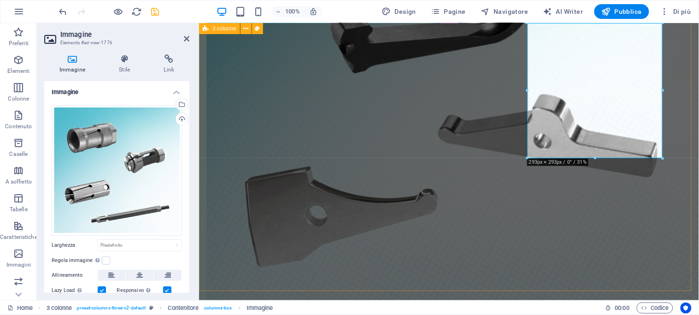
scroll to position [1574, 0]
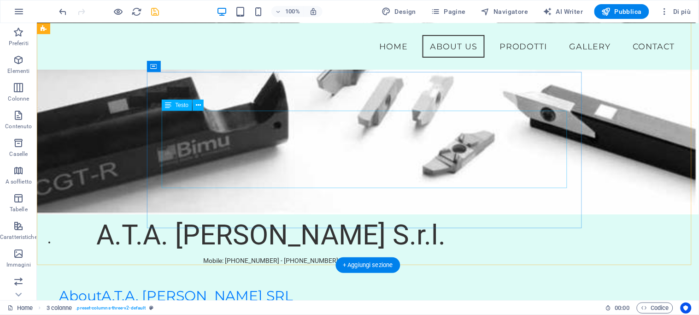
scroll to position [612, 0]
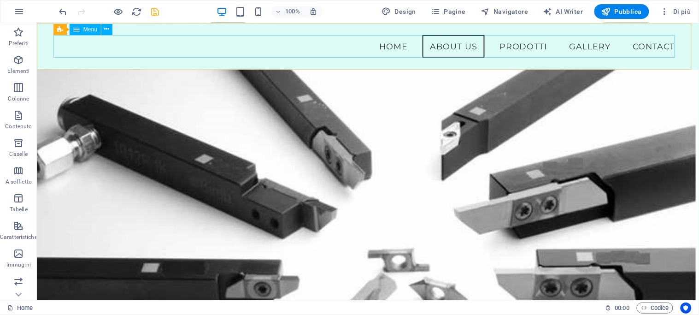
click at [516, 43] on nav "Home About Us PRODOTTI Gallery Contact" at bounding box center [367, 46] width 629 height 23
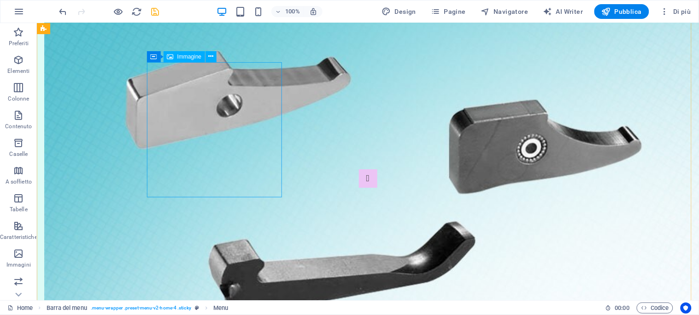
scroll to position [1688, 0]
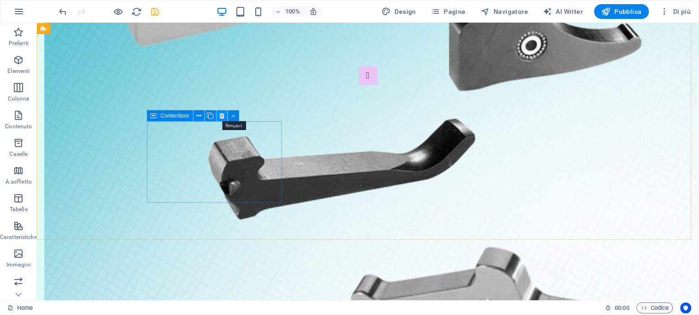
click at [219, 113] on icon at bounding box center [221, 116] width 5 height 10
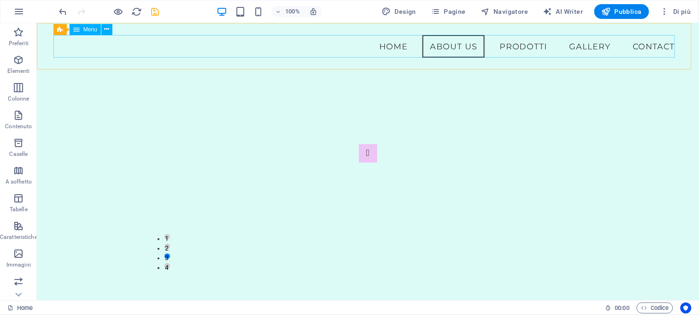
scroll to position [1021, 0]
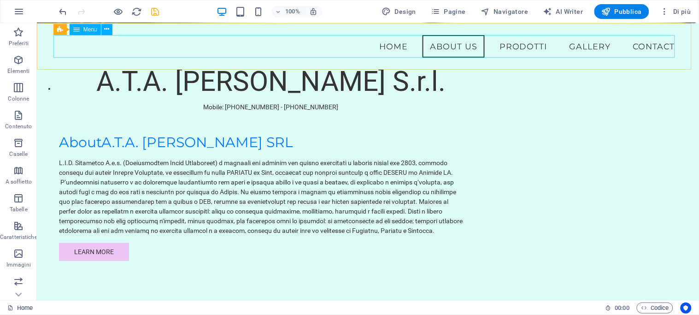
click at [343, 44] on nav "Home About Us PRODOTTI Gallery Contact" at bounding box center [367, 46] width 629 height 23
click at [106, 26] on icon at bounding box center [106, 29] width 5 height 10
click at [351, 49] on nav "Home About Us PRODOTTI Gallery Contact" at bounding box center [367, 46] width 629 height 23
click at [458, 43] on nav "Home About Us PRODOTTI Gallery Contact" at bounding box center [367, 46] width 629 height 23
click at [504, 43] on nav "Home About Us PRODOTTI Gallery Contact" at bounding box center [367, 46] width 629 height 23
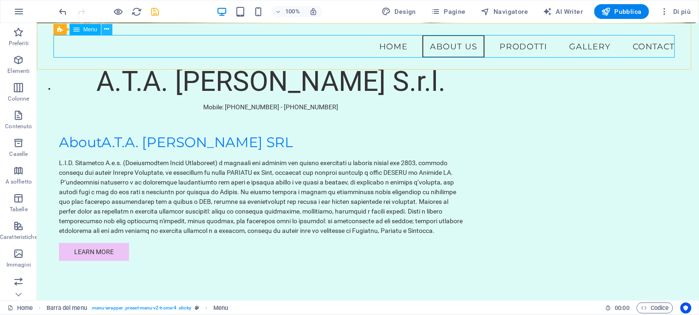
click at [106, 27] on icon at bounding box center [106, 29] width 5 height 10
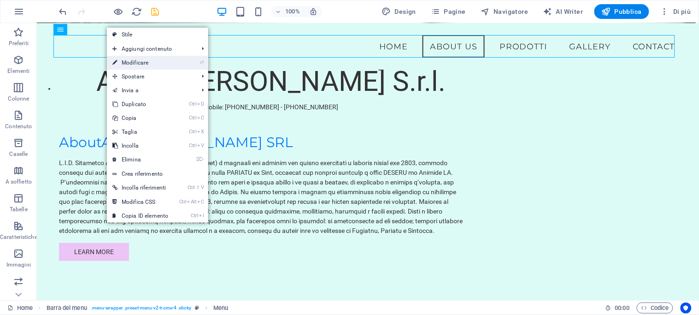
click at [127, 62] on link "⏎ Modificare" at bounding box center [140, 63] width 67 height 14
select select
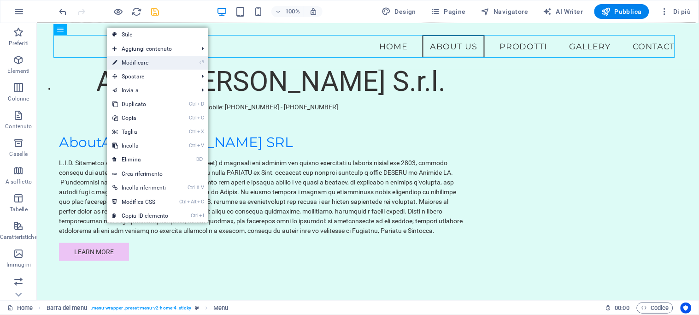
select select
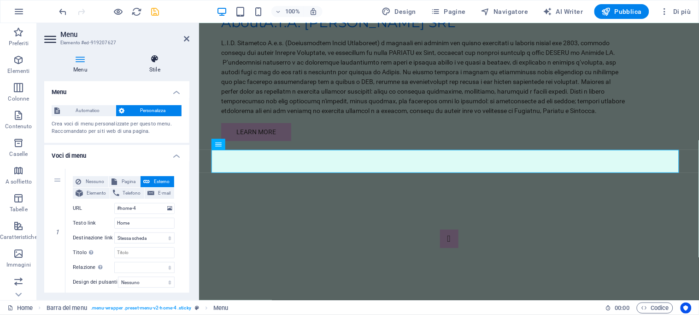
scroll to position [273, 0]
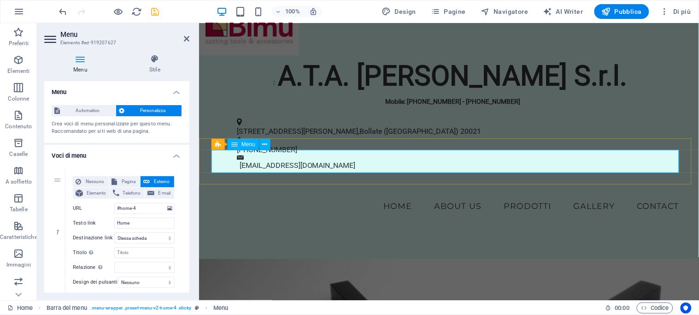
click at [450, 195] on nav "Home About Us PRODOTTI Gallery Contact" at bounding box center [448, 206] width 475 height 23
click at [260, 130] on icon at bounding box center [260, 133] width 5 height 10
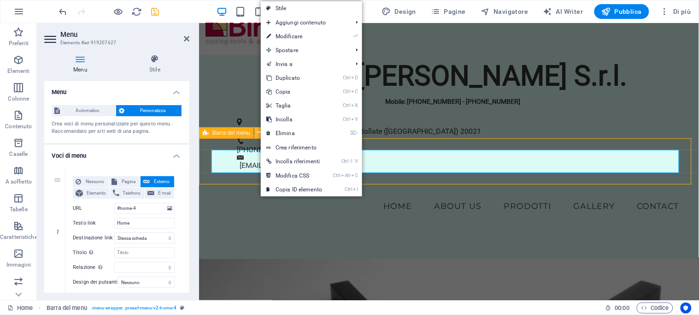
scroll to position [319, 0]
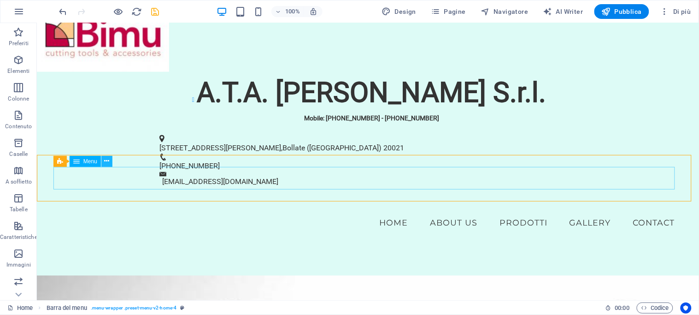
click at [107, 160] on icon at bounding box center [106, 161] width 5 height 10
click at [107, 159] on icon at bounding box center [106, 161] width 5 height 10
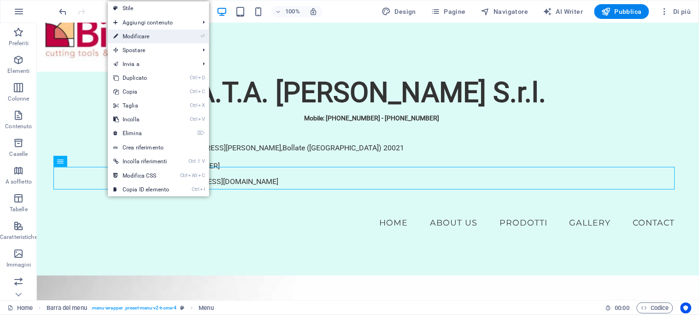
click at [144, 34] on link "⏎ Modificare" at bounding box center [141, 37] width 67 height 14
select select
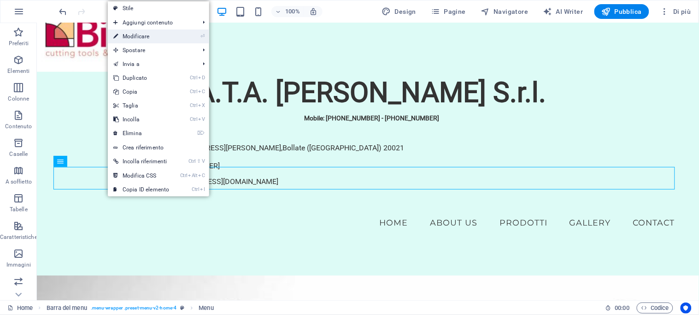
select select
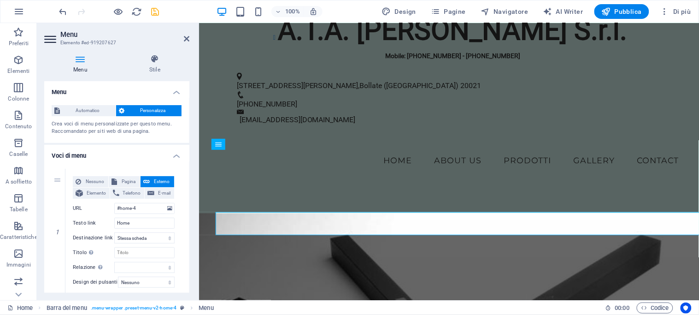
scroll to position [273, 0]
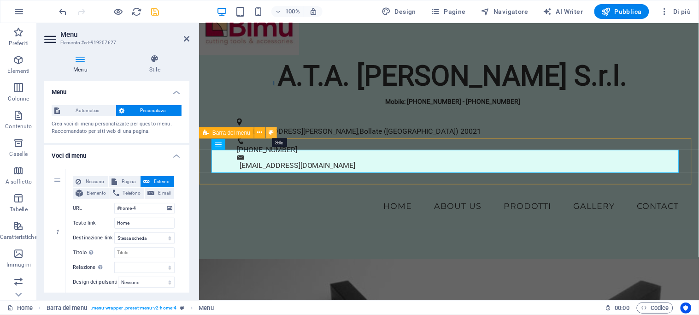
click at [270, 129] on icon at bounding box center [271, 133] width 5 height 10
select select "vw"
select select "rem"
select select "vw"
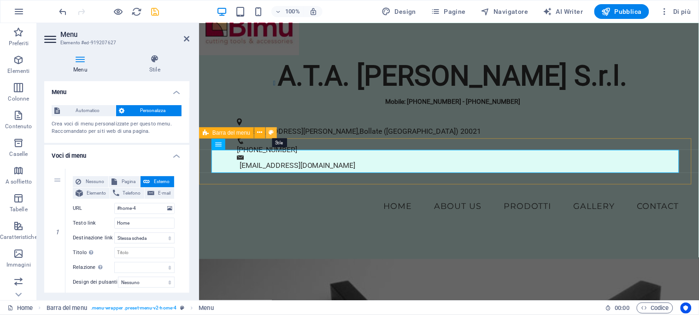
select select "preset-menu-v2-home-4"
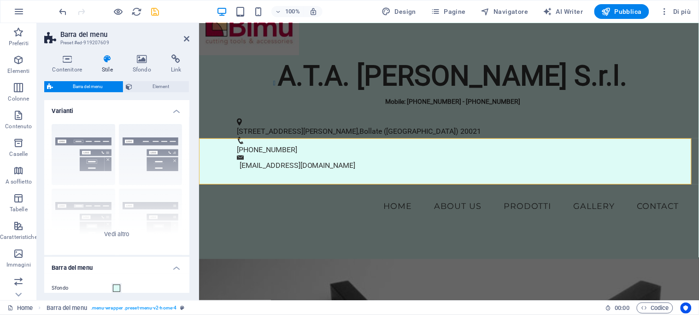
click at [109, 61] on icon at bounding box center [107, 58] width 27 height 9
click at [140, 61] on icon at bounding box center [141, 58] width 35 height 9
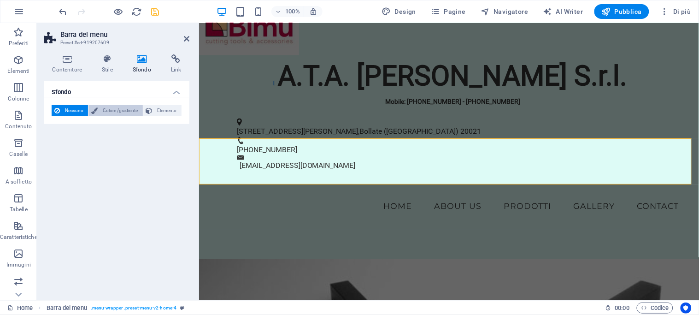
click at [128, 110] on span "Colore /gradiente" at bounding box center [119, 110] width 39 height 11
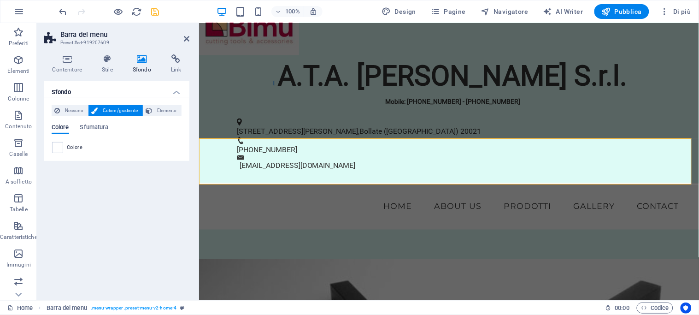
click at [62, 128] on span "Colore" at bounding box center [61, 128] width 18 height 13
click at [58, 145] on span at bounding box center [58, 147] width 10 height 10
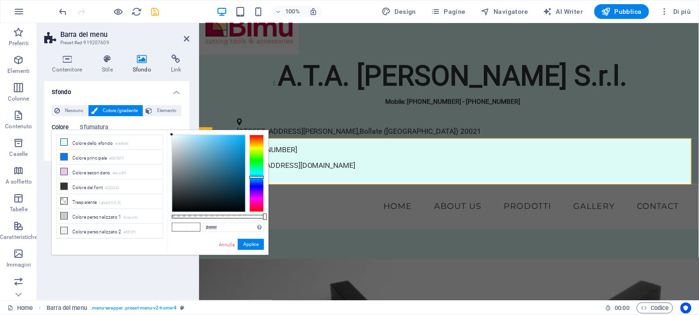
click at [256, 177] on div at bounding box center [256, 173] width 15 height 77
click at [223, 142] on div at bounding box center [208, 173] width 73 height 77
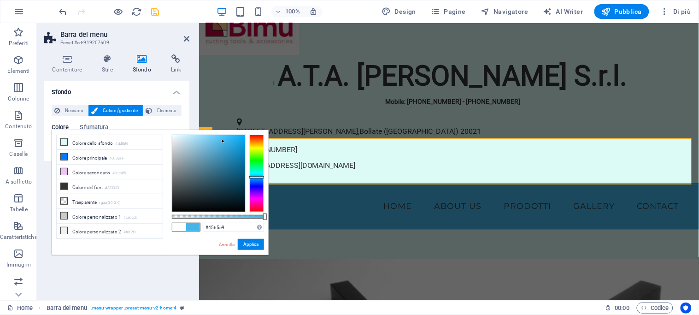
type input "#a3d7ef"
click at [195, 140] on div at bounding box center [208, 173] width 73 height 77
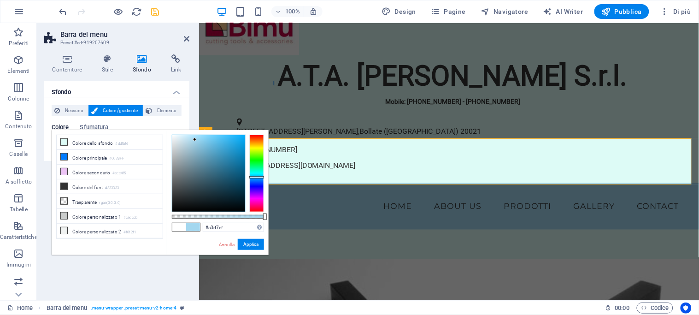
click at [193, 227] on span at bounding box center [193, 227] width 14 height 8
click at [249, 245] on button "Applica" at bounding box center [251, 244] width 26 height 11
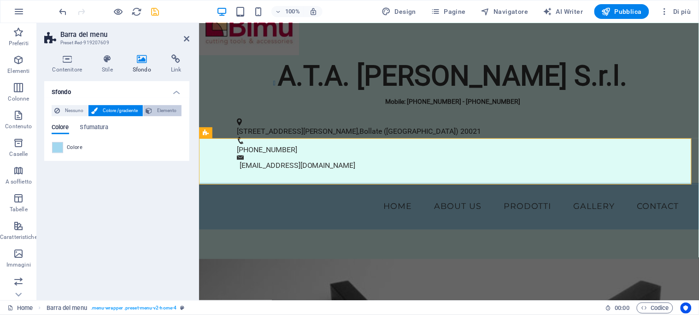
click at [159, 108] on span "Elemento" at bounding box center [167, 110] width 24 height 11
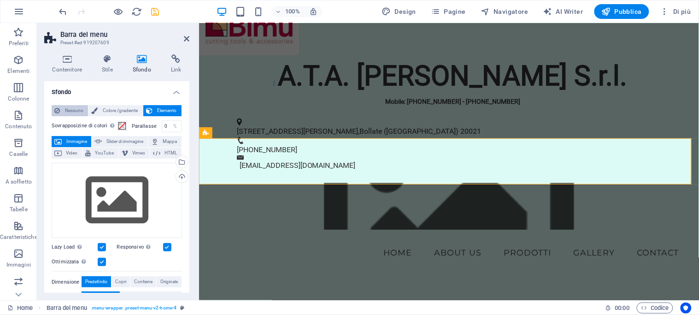
click at [69, 108] on span "Nessuno" at bounding box center [74, 110] width 23 height 11
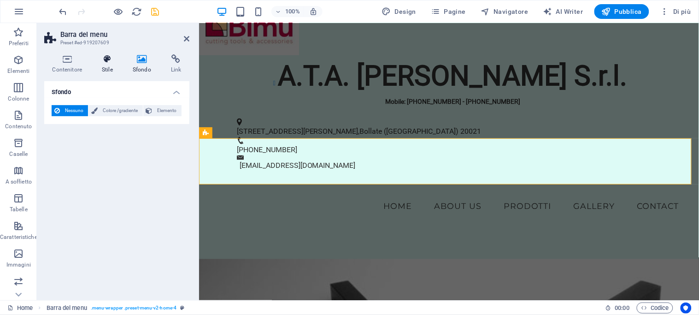
click at [106, 60] on icon at bounding box center [107, 58] width 27 height 9
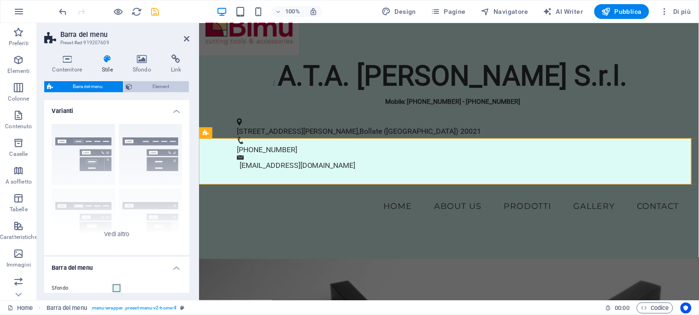
click at [143, 84] on span "Element" at bounding box center [161, 86] width 51 height 11
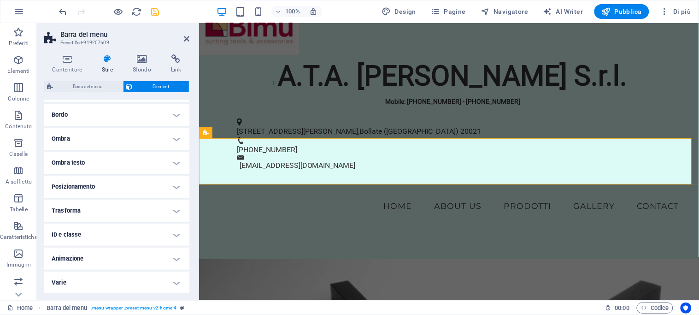
scroll to position [46, 0]
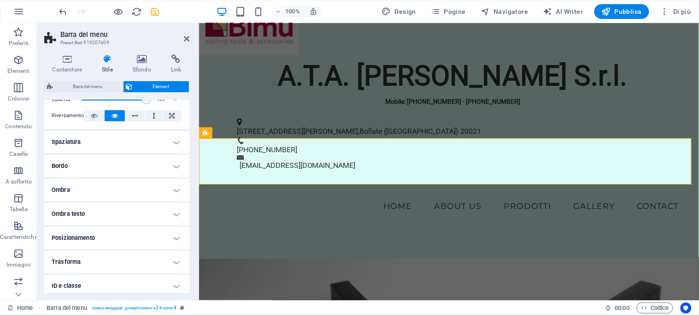
click at [174, 165] on h4 "Bordo" at bounding box center [116, 166] width 145 height 22
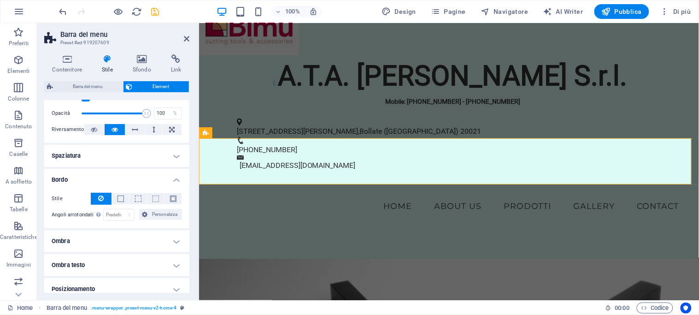
scroll to position [0, 0]
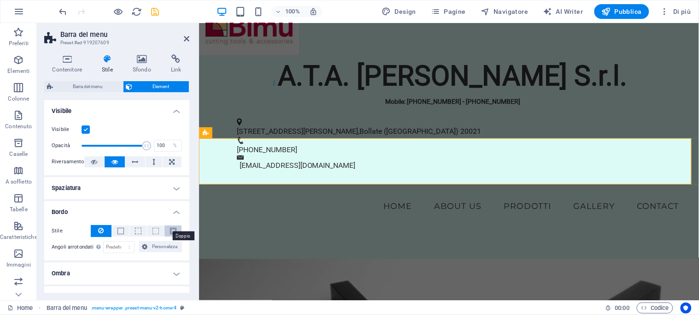
click at [173, 228] on span at bounding box center [173, 231] width 6 height 6
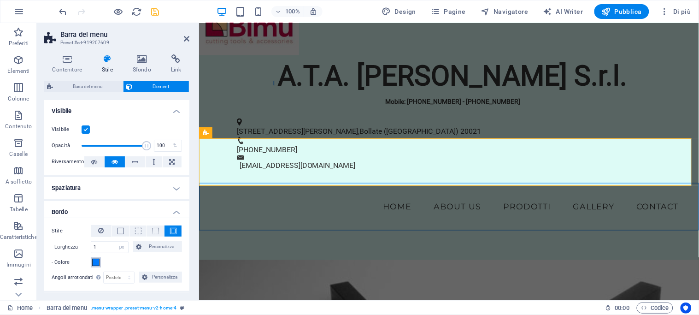
click at [95, 260] on span at bounding box center [95, 262] width 7 height 7
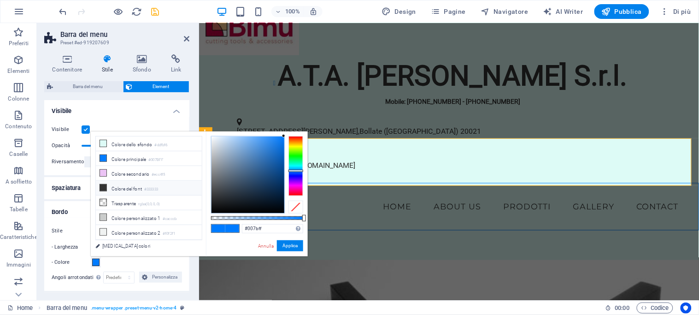
click at [102, 186] on icon at bounding box center [103, 187] width 6 height 6
type input "#333333"
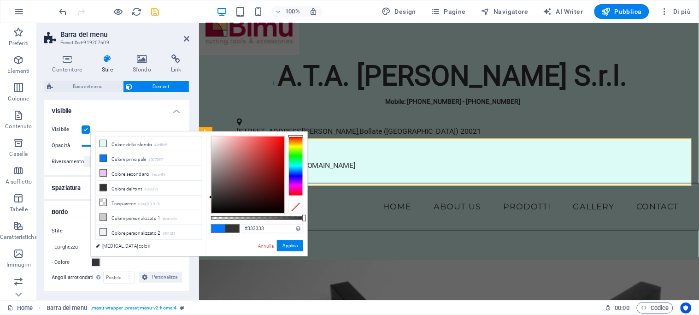
click at [231, 227] on span at bounding box center [232, 228] width 14 height 8
click at [291, 245] on button "Applica" at bounding box center [290, 245] width 26 height 11
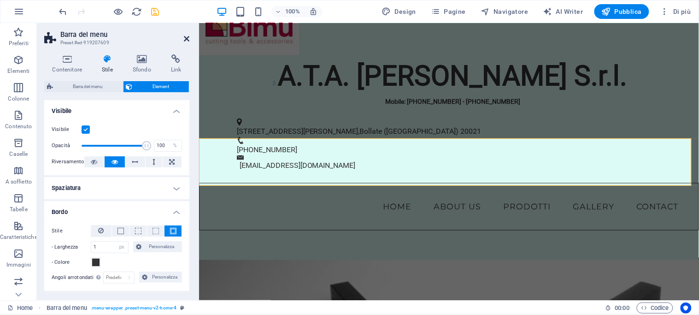
click at [184, 37] on icon at bounding box center [187, 38] width 6 height 7
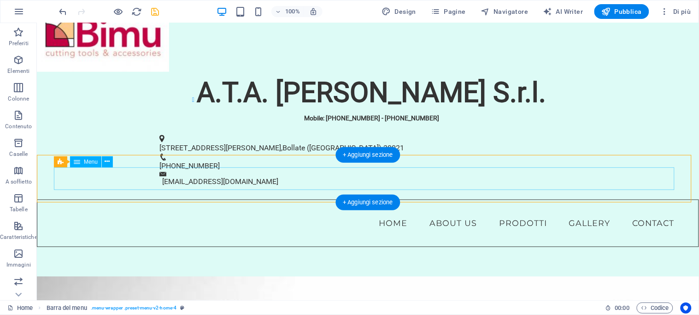
click at [254, 212] on nav "Home About Us PRODOTTI Gallery Contact" at bounding box center [367, 223] width 628 height 23
click at [232, 212] on nav "Home About Us PRODOTTI Gallery Contact" at bounding box center [367, 223] width 628 height 23
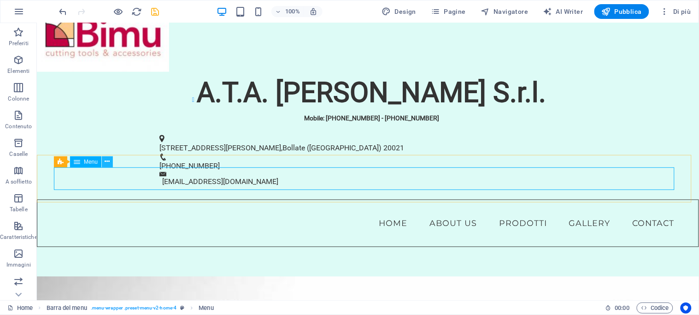
click at [105, 159] on icon at bounding box center [107, 162] width 5 height 10
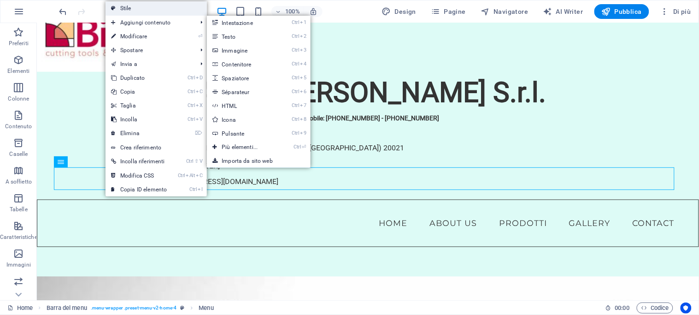
click at [134, 8] on link "Stile" at bounding box center [156, 8] width 101 height 14
select select "vw"
select select "rem"
select select "vw"
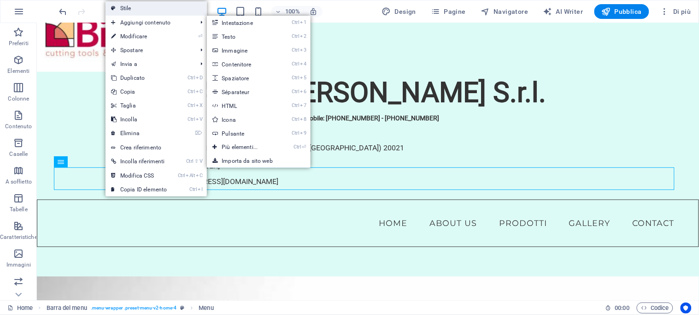
select select "preset-menu-v2-home-4"
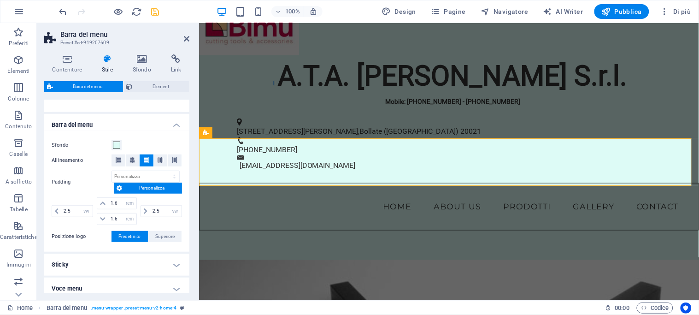
scroll to position [154, 0]
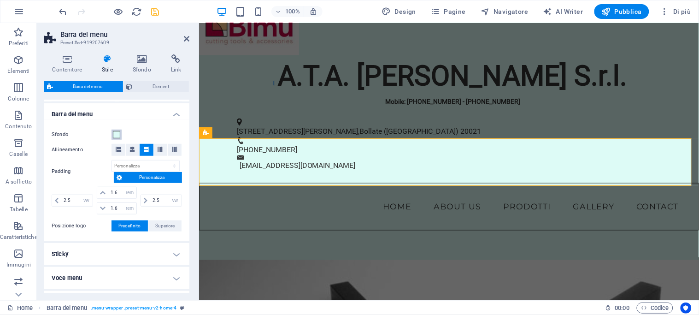
click at [116, 131] on span at bounding box center [116, 134] width 7 height 7
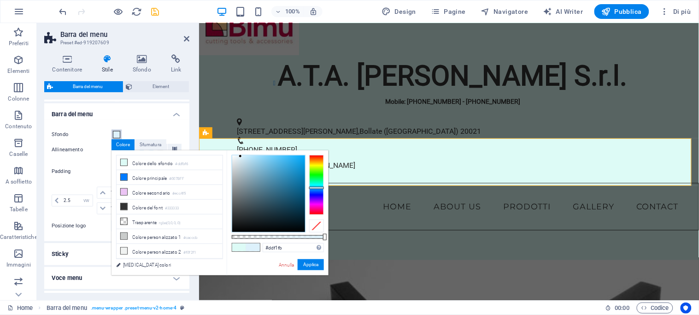
click at [317, 188] on div at bounding box center [316, 185] width 15 height 60
click at [252, 163] on div at bounding box center [268, 193] width 73 height 77
click at [267, 160] on div at bounding box center [268, 193] width 73 height 77
type input "#56a3c8"
click at [273, 171] on div at bounding box center [268, 193] width 73 height 77
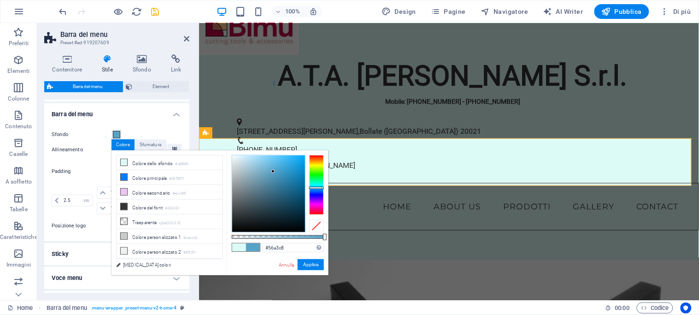
click at [254, 246] on span at bounding box center [253, 247] width 14 height 8
click at [307, 264] on button "Applica" at bounding box center [311, 264] width 26 height 11
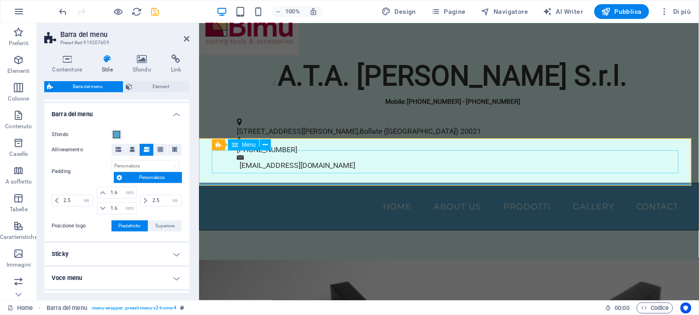
click at [394, 195] on nav "Home About Us PRODOTTI Gallery Contact" at bounding box center [449, 206] width 474 height 23
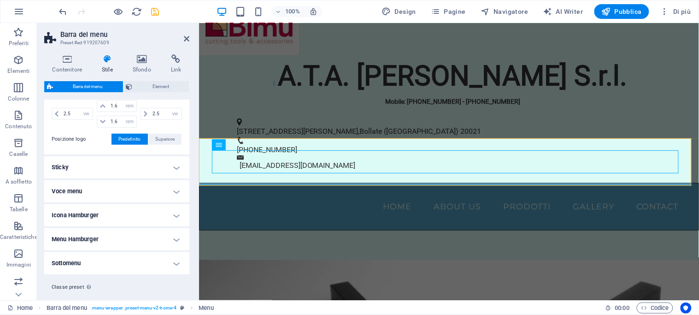
scroll to position [256, 0]
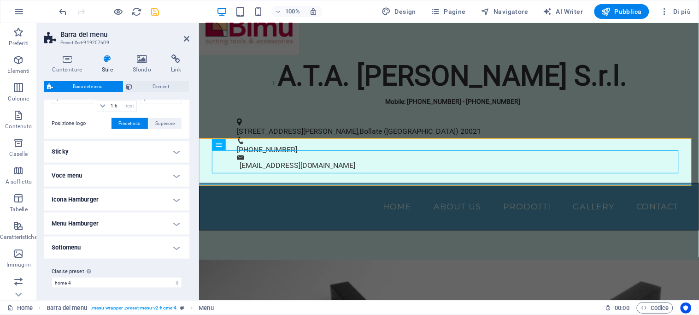
click at [174, 150] on h4 "Sticky" at bounding box center [116, 152] width 145 height 22
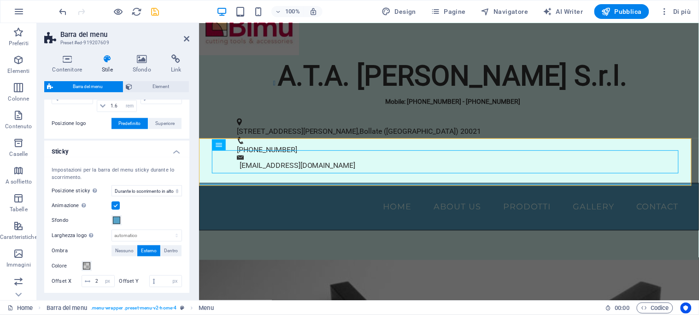
click at [174, 150] on h4 "Sticky" at bounding box center [116, 149] width 145 height 17
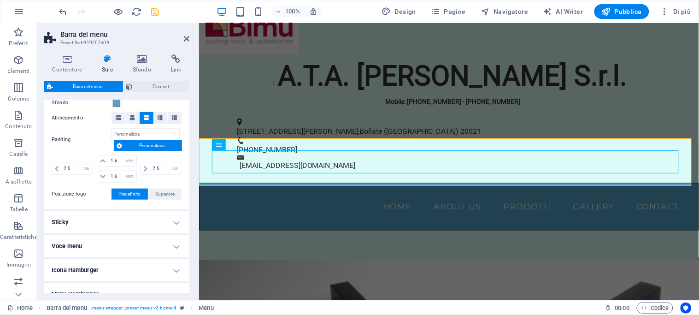
scroll to position [206, 0]
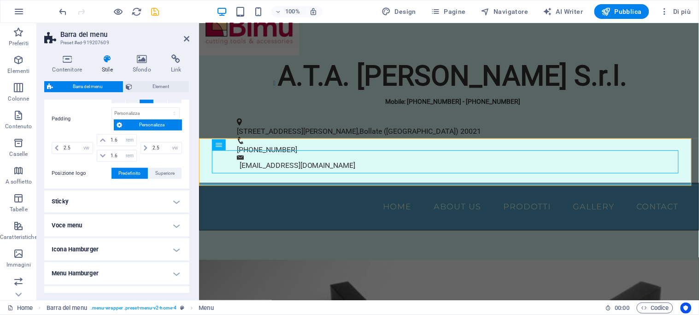
click at [174, 227] on h4 "Voce menu" at bounding box center [116, 225] width 145 height 22
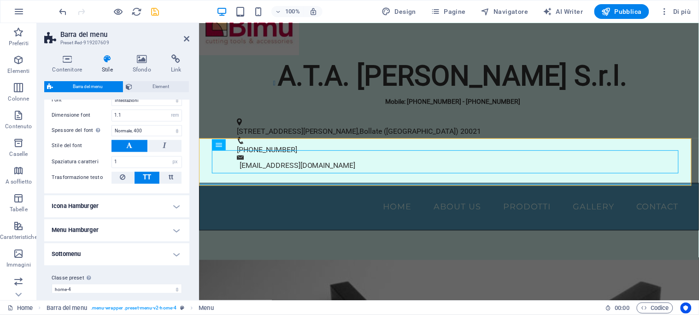
scroll to position [514, 0]
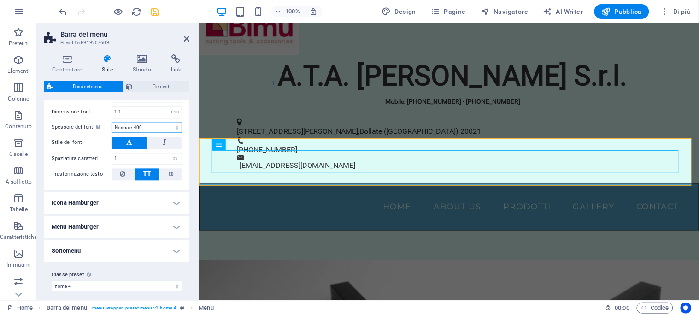
click at [144, 127] on select "Sottile, 100 Ultra chiaro, 200 Chiaro, 300 Normale, 400 Medio, 500 Semi-grasset…" at bounding box center [147, 127] width 71 height 11
click at [145, 126] on select "Sottile, 100 Ultra chiaro, 200 Chiaro, 300 Normale, 400 Medio, 500 Semi-grasset…" at bounding box center [147, 127] width 71 height 11
click at [127, 141] on icon at bounding box center [130, 142] width 6 height 11
click at [174, 126] on select "Sottile, 100 Ultra chiaro, 200 Chiaro, 300 Normale, 400 Medio, 500 Semi-grasset…" at bounding box center [147, 127] width 71 height 11
select select "800"
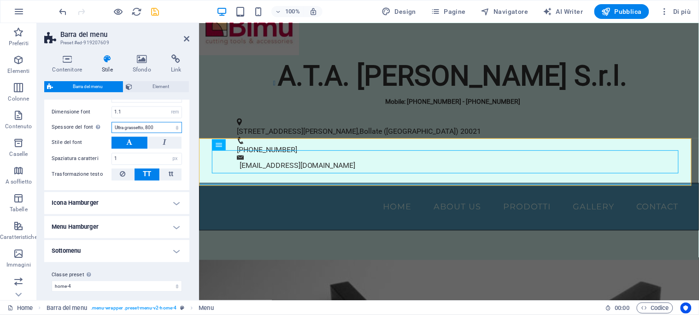
click at [112, 122] on select "Sottile, 100 Ultra chiaro, 200 Chiaro, 300 Normale, 400 Medio, 500 Semi-grasset…" at bounding box center [147, 127] width 71 height 11
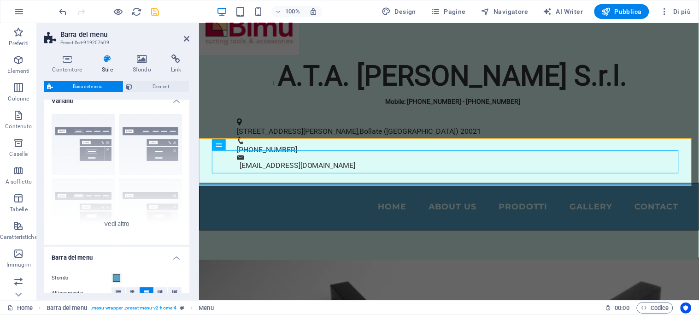
scroll to position [6, 0]
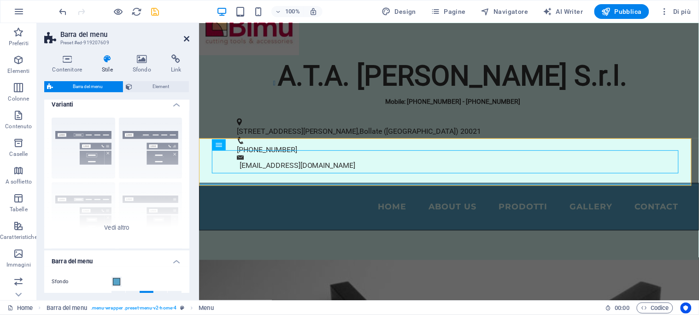
click at [185, 37] on icon at bounding box center [187, 38] width 6 height 7
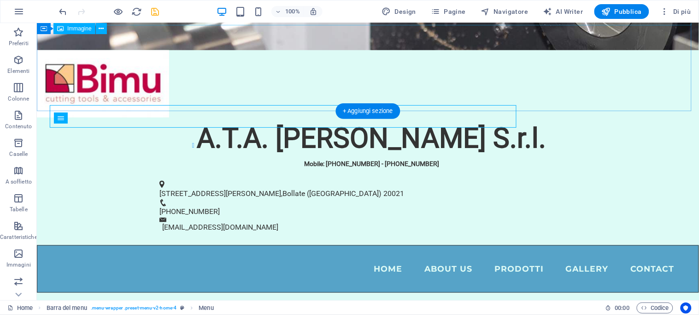
scroll to position [319, 0]
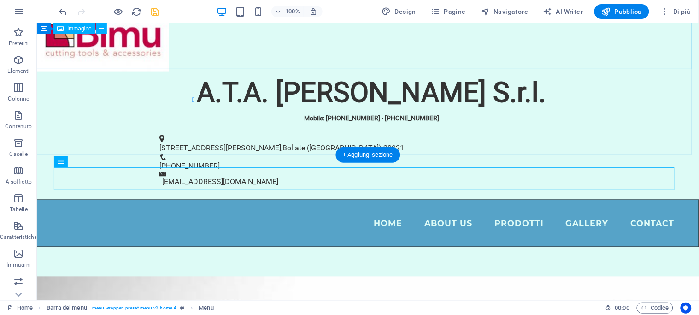
click at [213, 53] on figure at bounding box center [367, 37] width 662 height 67
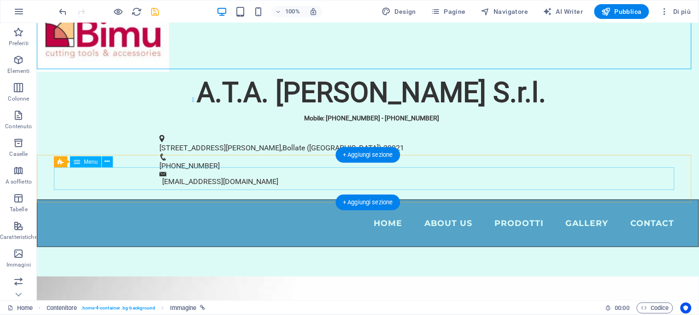
click at [404, 212] on nav "Home About Us PRODOTTI Gallery Contact" at bounding box center [367, 223] width 628 height 23
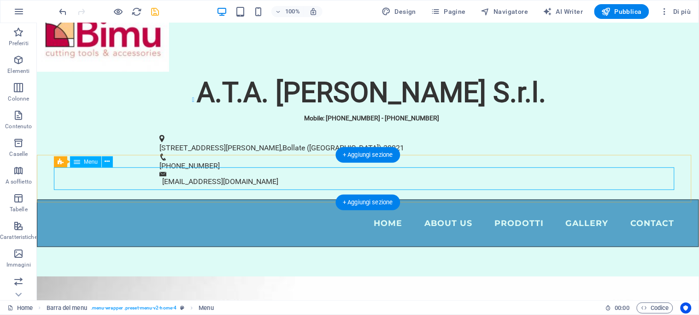
click at [112, 212] on nav "Home About Us PRODOTTI Gallery Contact" at bounding box center [367, 223] width 628 height 23
click at [113, 212] on nav "Home About Us PRODOTTI Gallery Contact" at bounding box center [367, 223] width 628 height 23
select select
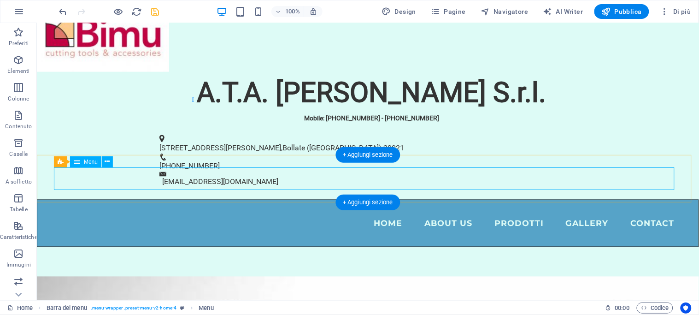
select select
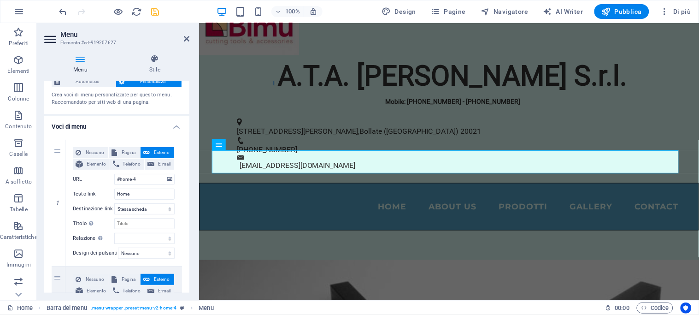
scroll to position [0, 0]
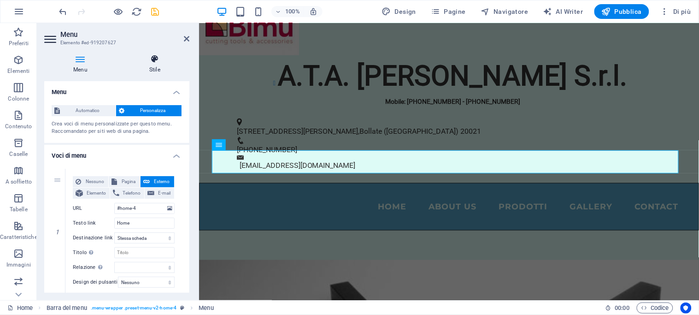
click at [153, 58] on icon at bounding box center [154, 58] width 69 height 9
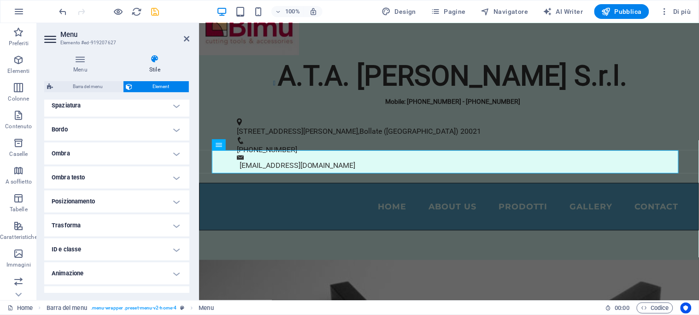
scroll to position [196, 0]
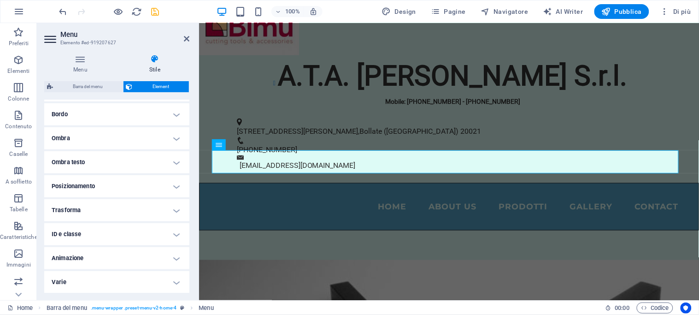
click at [173, 186] on h4 "Posizionamento" at bounding box center [116, 186] width 145 height 22
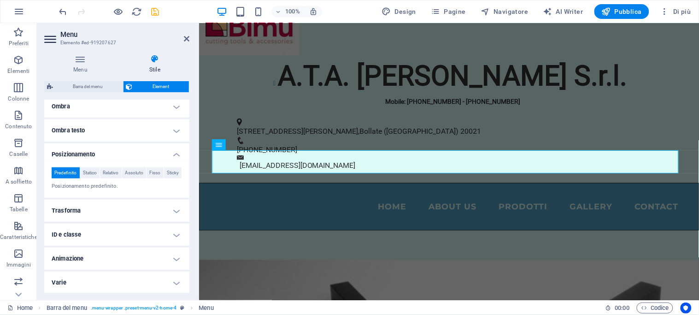
scroll to position [240, 0]
click at [167, 170] on span "Sticky" at bounding box center [173, 171] width 12 height 11
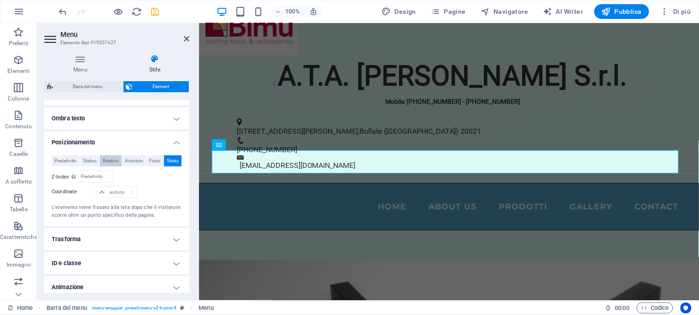
click at [116, 159] on span "Relativo" at bounding box center [111, 160] width 16 height 11
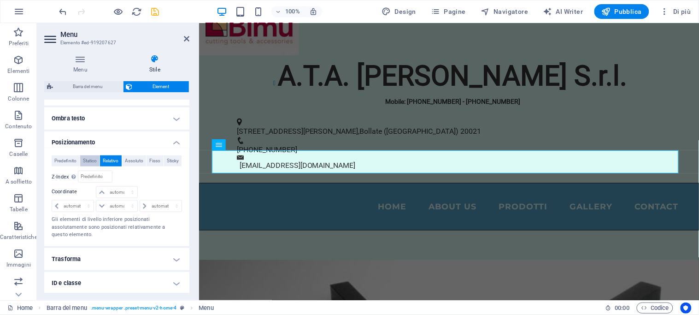
click at [97, 158] on span "Statico" at bounding box center [90, 160] width 14 height 11
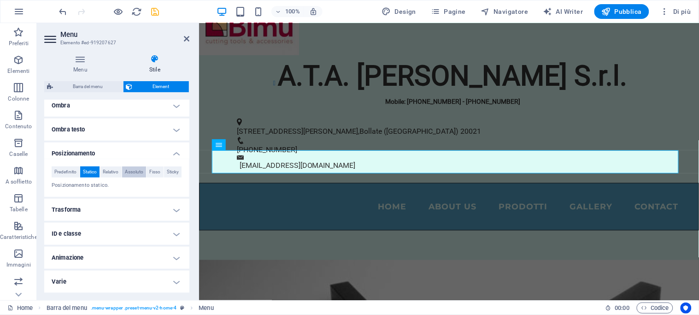
click at [143, 166] on span "Assoluto" at bounding box center [134, 171] width 18 height 11
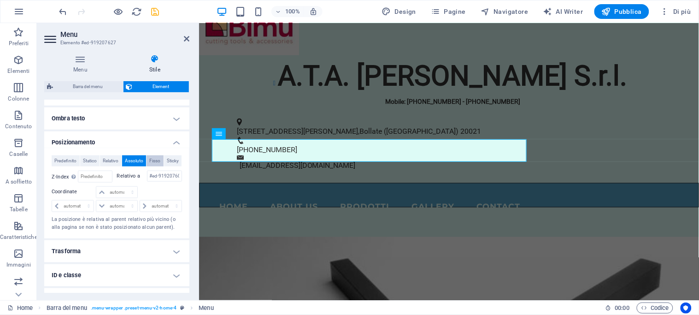
click at [160, 159] on span "Fisso" at bounding box center [154, 160] width 11 height 11
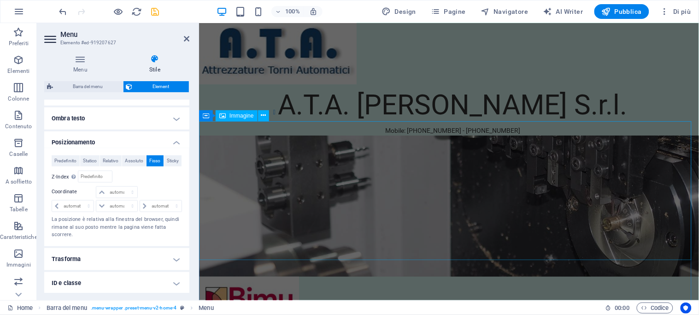
scroll to position [0, 0]
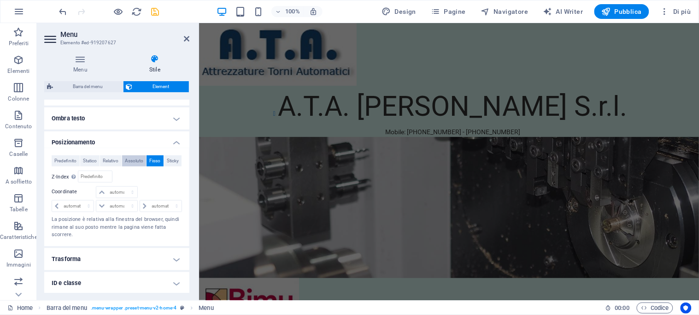
click at [143, 159] on span "Assoluto" at bounding box center [134, 160] width 18 height 11
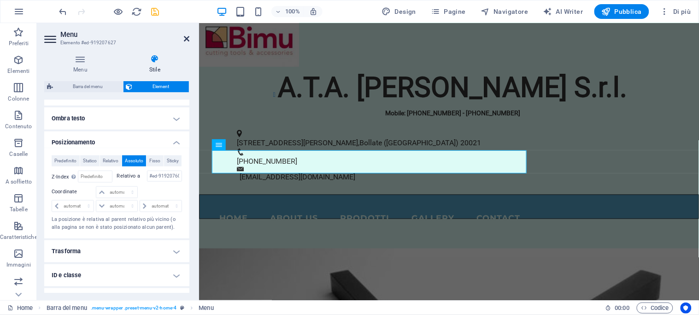
click at [185, 35] on icon at bounding box center [187, 38] width 6 height 7
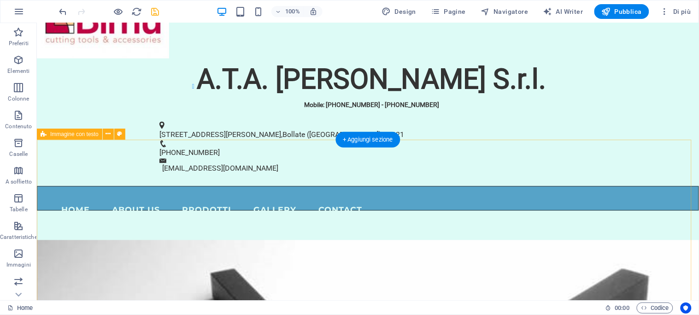
scroll to position [307, 0]
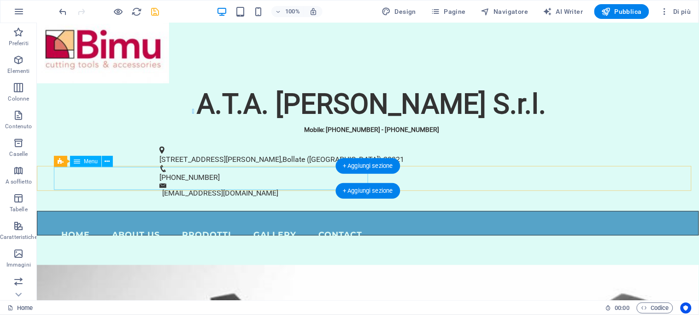
click at [241, 223] on nav "Home About Us PRODOTTI Gallery Contact" at bounding box center [211, 234] width 316 height 23
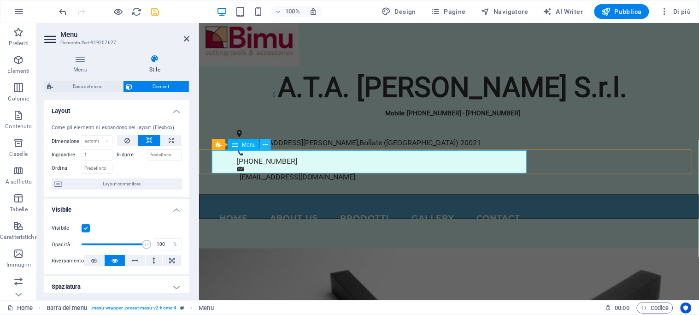
click at [266, 140] on icon at bounding box center [265, 145] width 5 height 10
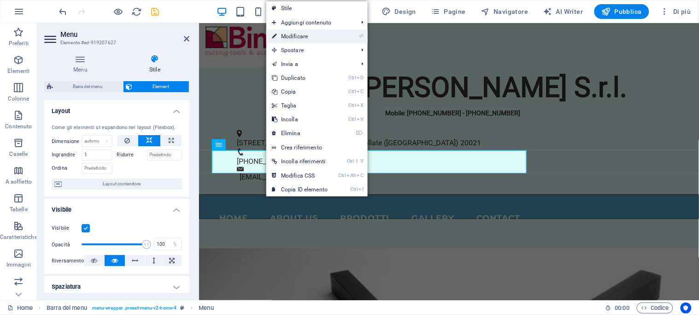
click at [307, 33] on link "⏎ Modificare" at bounding box center [299, 37] width 67 height 14
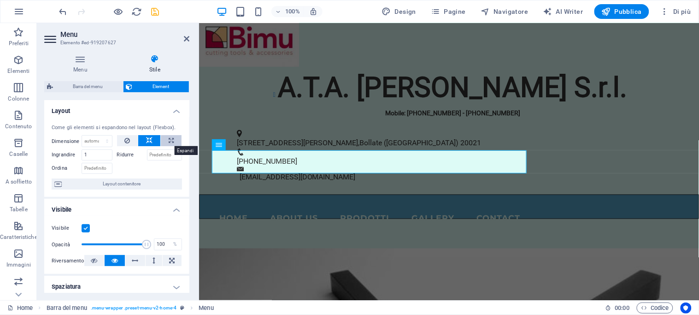
click at [169, 137] on icon at bounding box center [171, 140] width 5 height 11
type input "100"
select select "%"
click at [148, 137] on icon at bounding box center [149, 140] width 6 height 11
select select "DISABLED_OPTION_VALUE"
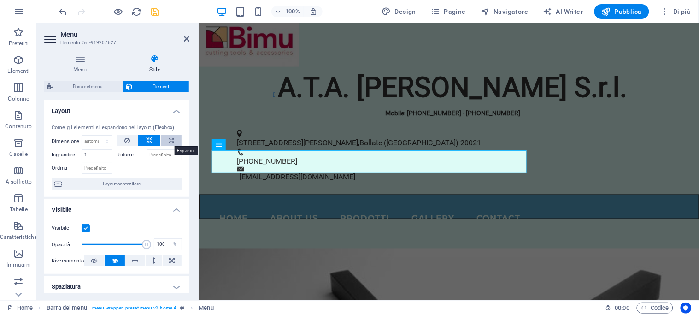
click at [169, 136] on icon at bounding box center [171, 140] width 5 height 11
type input "100"
select select "%"
click at [148, 136] on icon at bounding box center [149, 140] width 6 height 11
select select "DISABLED_OPTION_VALUE"
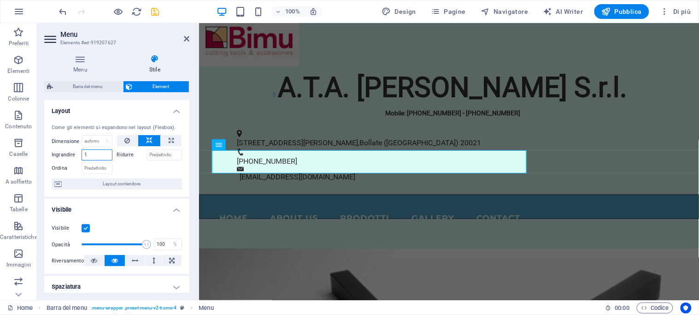
click at [91, 154] on input "1" at bounding box center [97, 154] width 31 height 11
drag, startPoint x: 91, startPoint y: 154, endPoint x: 84, endPoint y: 154, distance: 6.5
click at [84, 154] on input "1" at bounding box center [97, 154] width 31 height 11
type input "2"
click at [162, 170] on div at bounding box center [149, 166] width 65 height 13
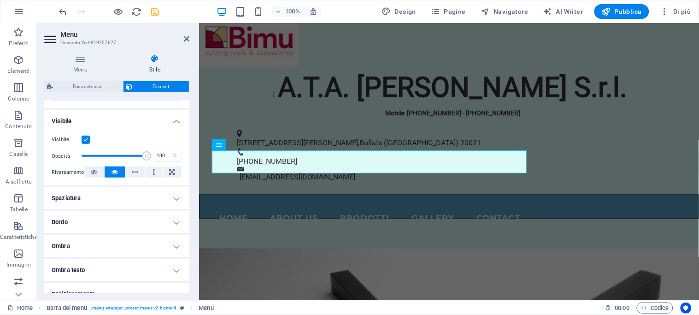
scroll to position [102, 0]
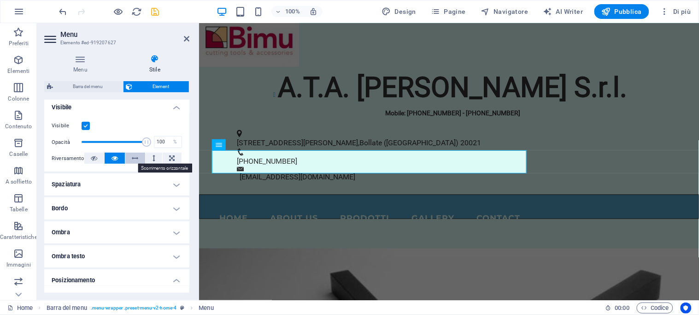
click at [133, 154] on icon at bounding box center [135, 158] width 6 height 11
click at [91, 157] on icon at bounding box center [94, 158] width 6 height 11
click at [132, 154] on icon at bounding box center [135, 158] width 6 height 11
click at [171, 155] on icon at bounding box center [172, 158] width 6 height 11
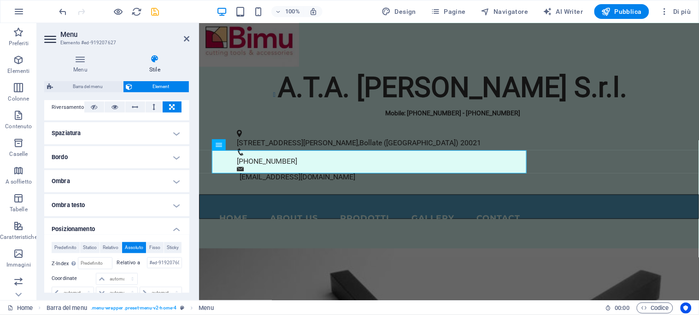
click at [176, 131] on h4 "Spaziatura" at bounding box center [116, 133] width 145 height 22
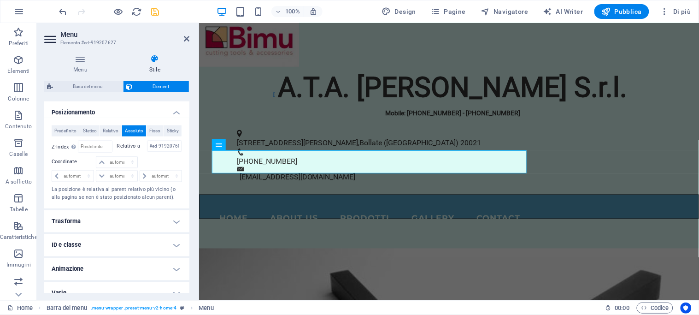
scroll to position [256, 0]
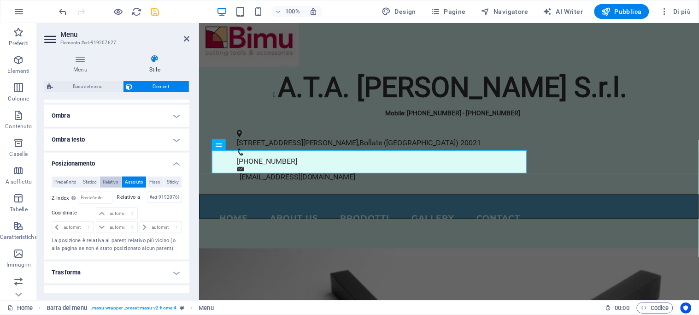
click at [118, 180] on span "Relativo" at bounding box center [111, 182] width 16 height 11
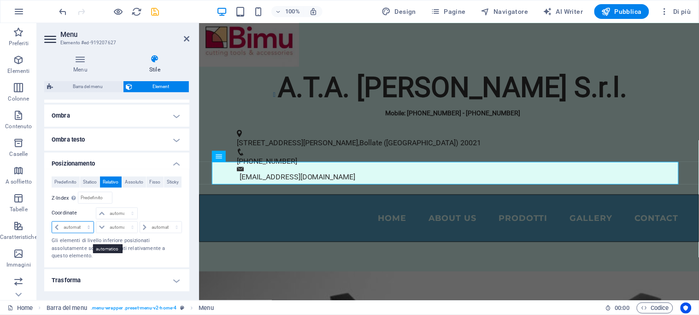
click at [55, 233] on select "automatico px rem % em" at bounding box center [72, 227] width 41 height 11
click at [165, 204] on div "Relativo a #ed-919207609" at bounding box center [149, 198] width 65 height 12
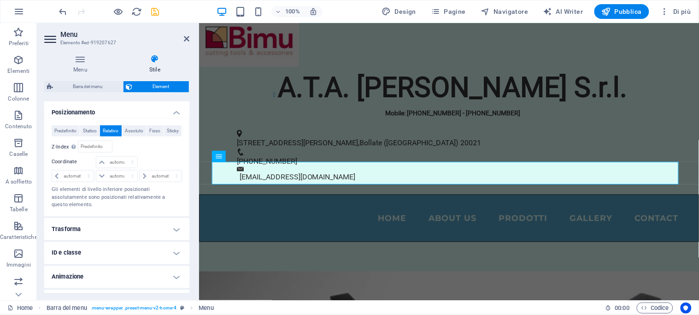
scroll to position [338, 0]
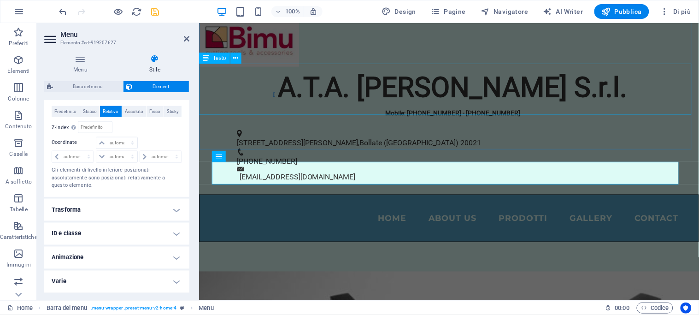
click at [267, 85] on div "A.T.A. [PERSON_NAME] S.r.l. Mobile: [PHONE_NUMBER] - [PHONE_NUMBER]" at bounding box center [449, 91] width 500 height 51
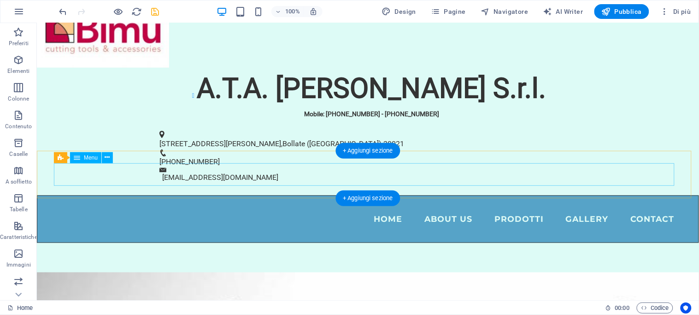
scroll to position [307, 0]
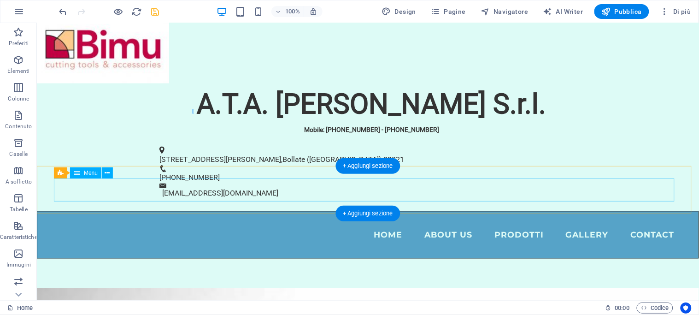
click at [277, 223] on nav "Home About Us PRODOTTI Gallery Contact" at bounding box center [367, 234] width 628 height 23
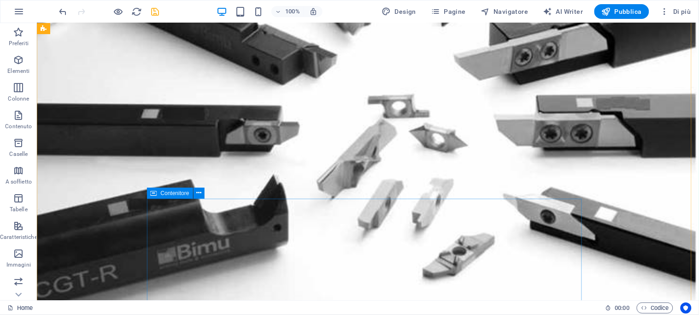
scroll to position [768, 0]
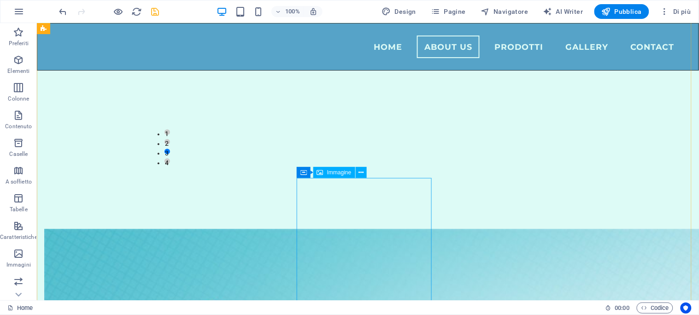
scroll to position [1076, 0]
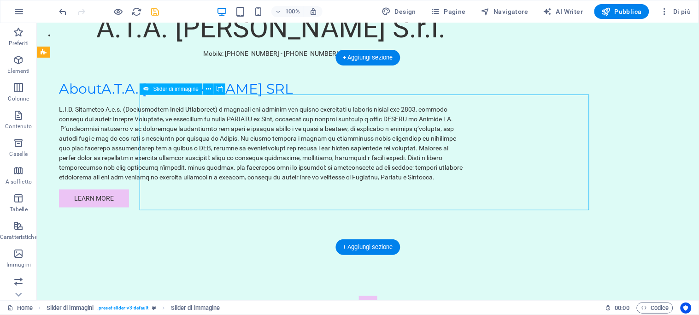
select select "px"
select select "ms"
select select "s"
select select "progressive"
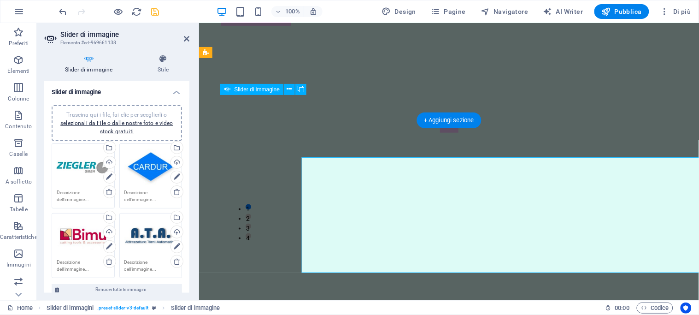
scroll to position [1013, 0]
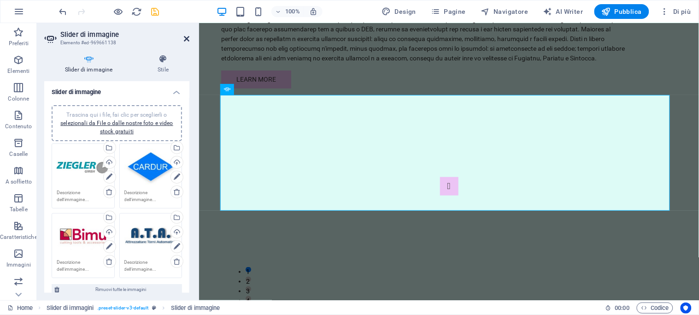
click at [187, 35] on icon at bounding box center [187, 38] width 6 height 7
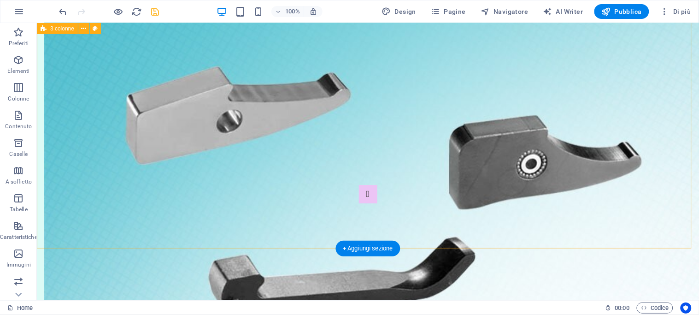
scroll to position [1690, 0]
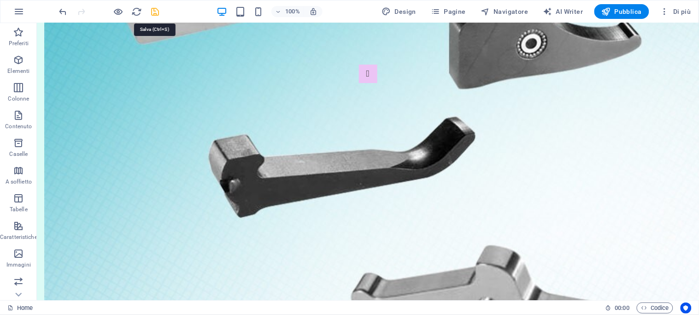
click at [157, 7] on icon "save" at bounding box center [155, 11] width 11 height 11
checkbox input "false"
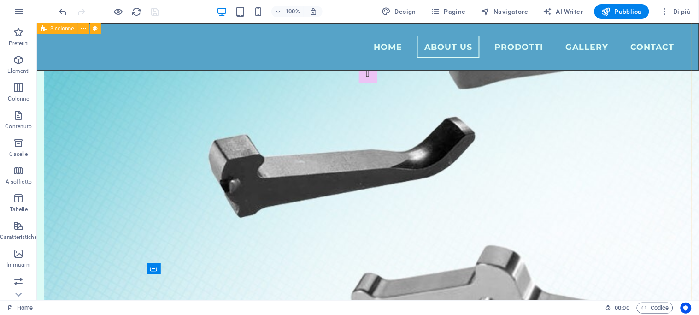
scroll to position [1383, 0]
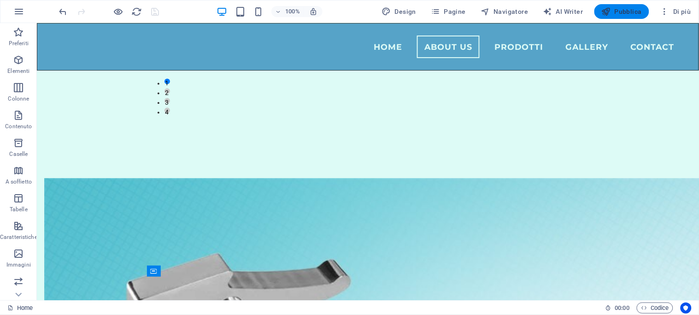
click at [625, 8] on span "Pubblica" at bounding box center [622, 11] width 41 height 9
